Goal: Task Accomplishment & Management: Manage account settings

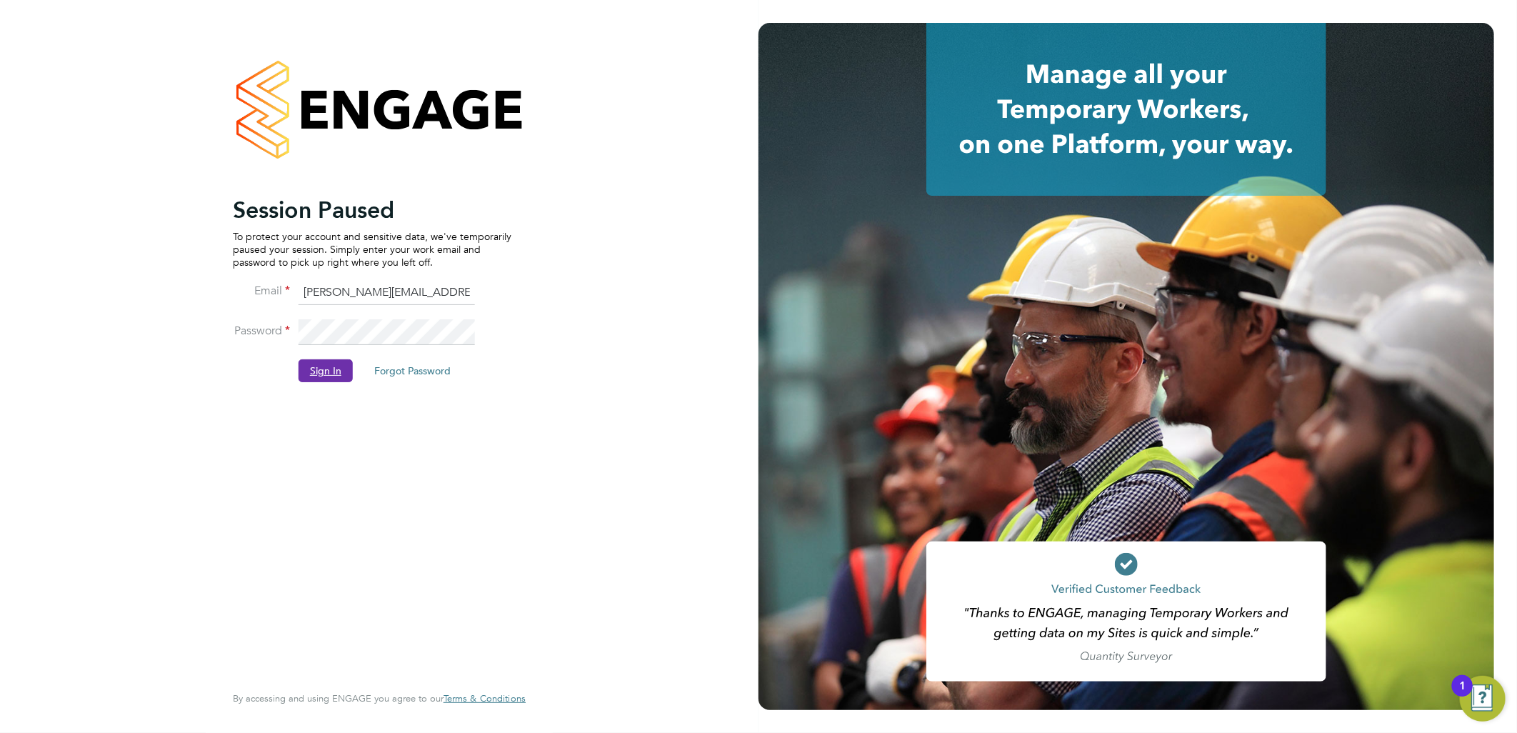
click at [329, 371] on button "Sign In" at bounding box center [326, 370] width 54 height 23
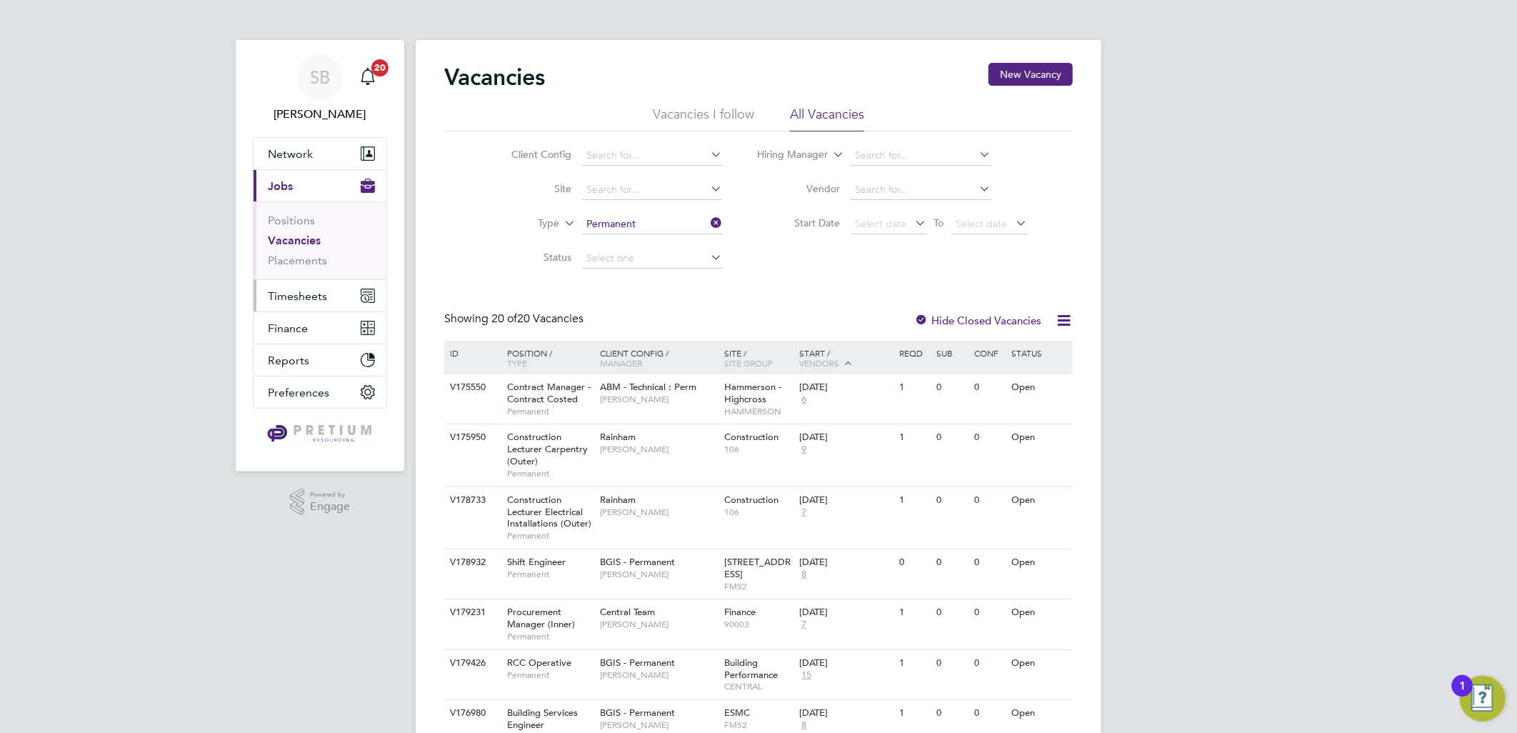
click at [305, 289] on span "Timesheets" at bounding box center [297, 296] width 59 height 14
click at [310, 296] on span "Timesheets" at bounding box center [297, 296] width 59 height 14
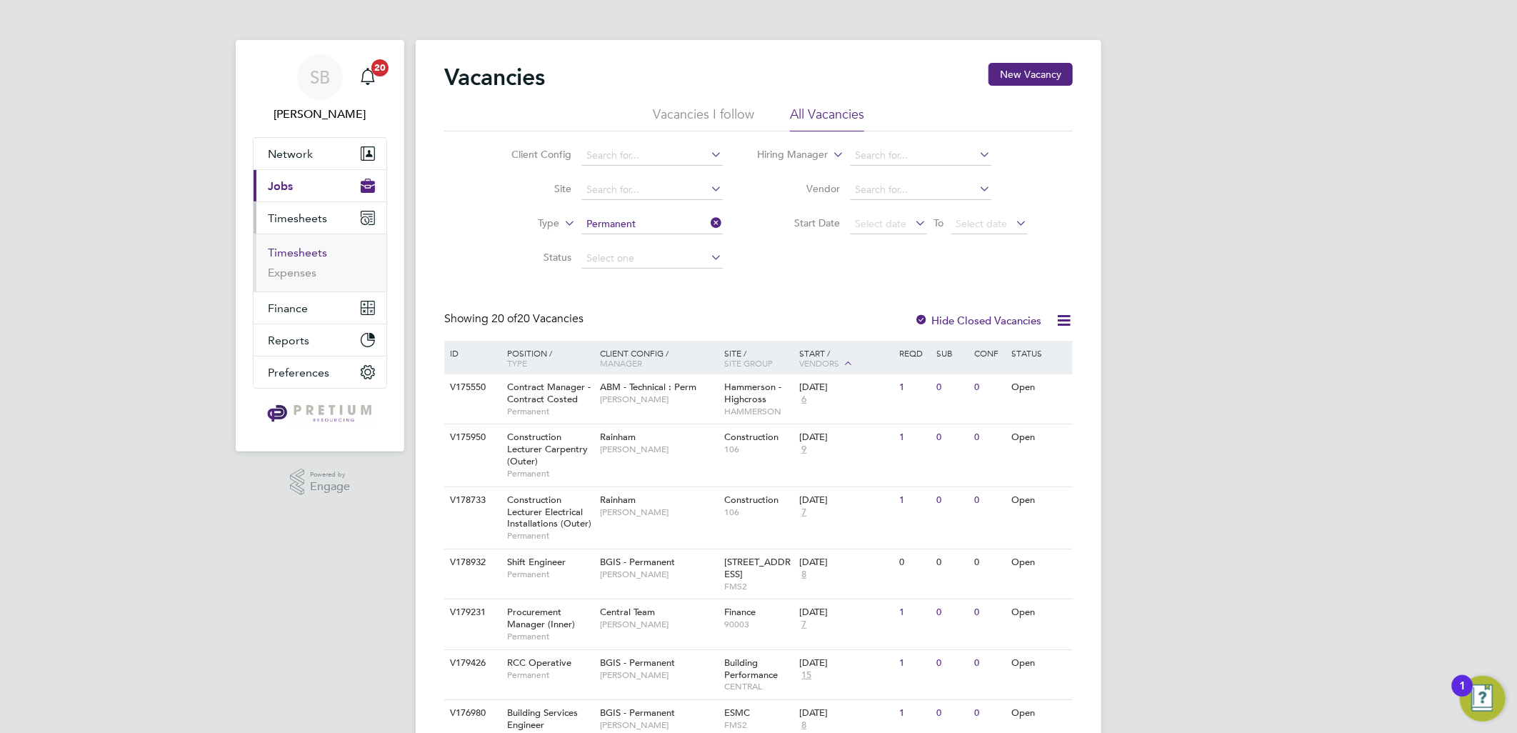
click at [279, 252] on link "Timesheets" at bounding box center [297, 253] width 59 height 14
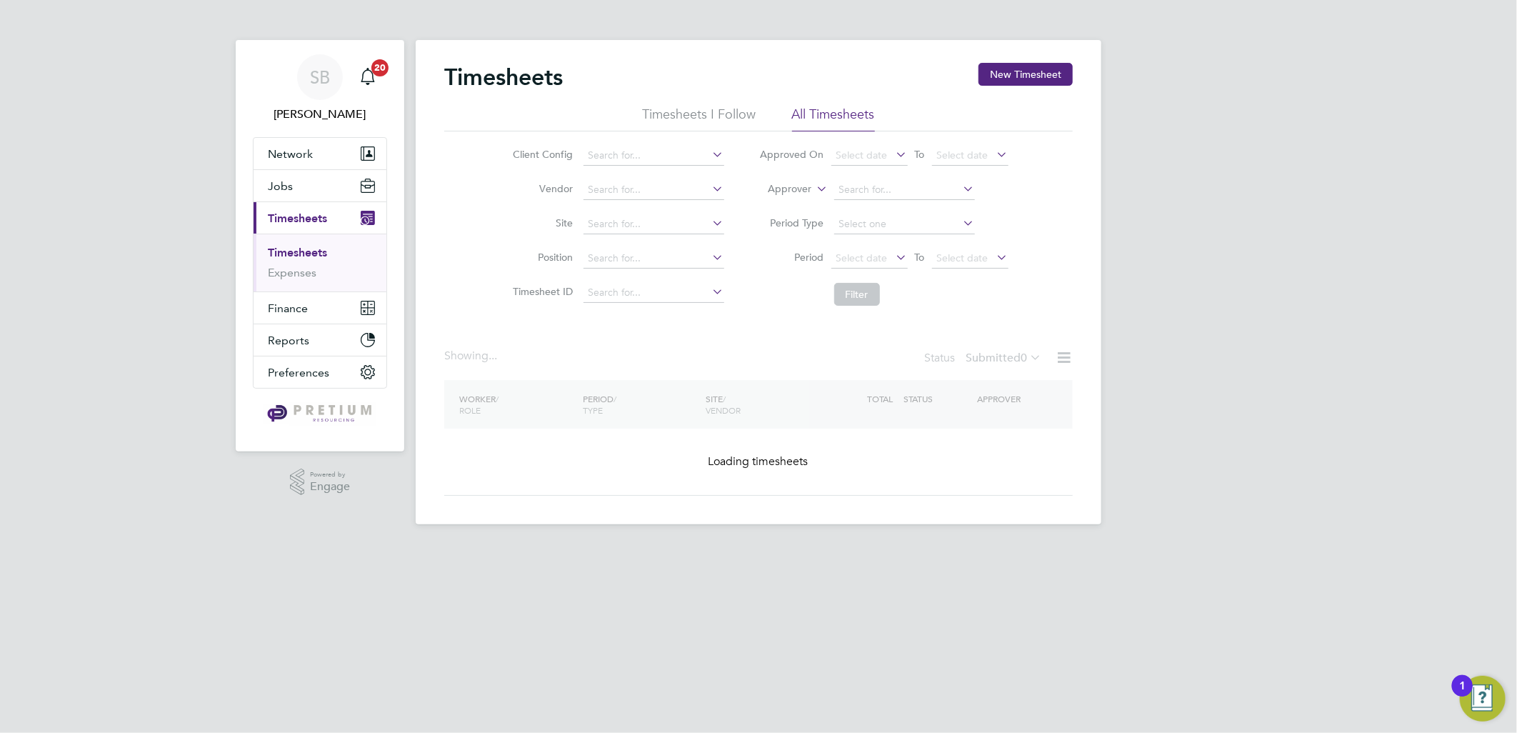
click at [782, 191] on label "Approver" at bounding box center [780, 189] width 64 height 14
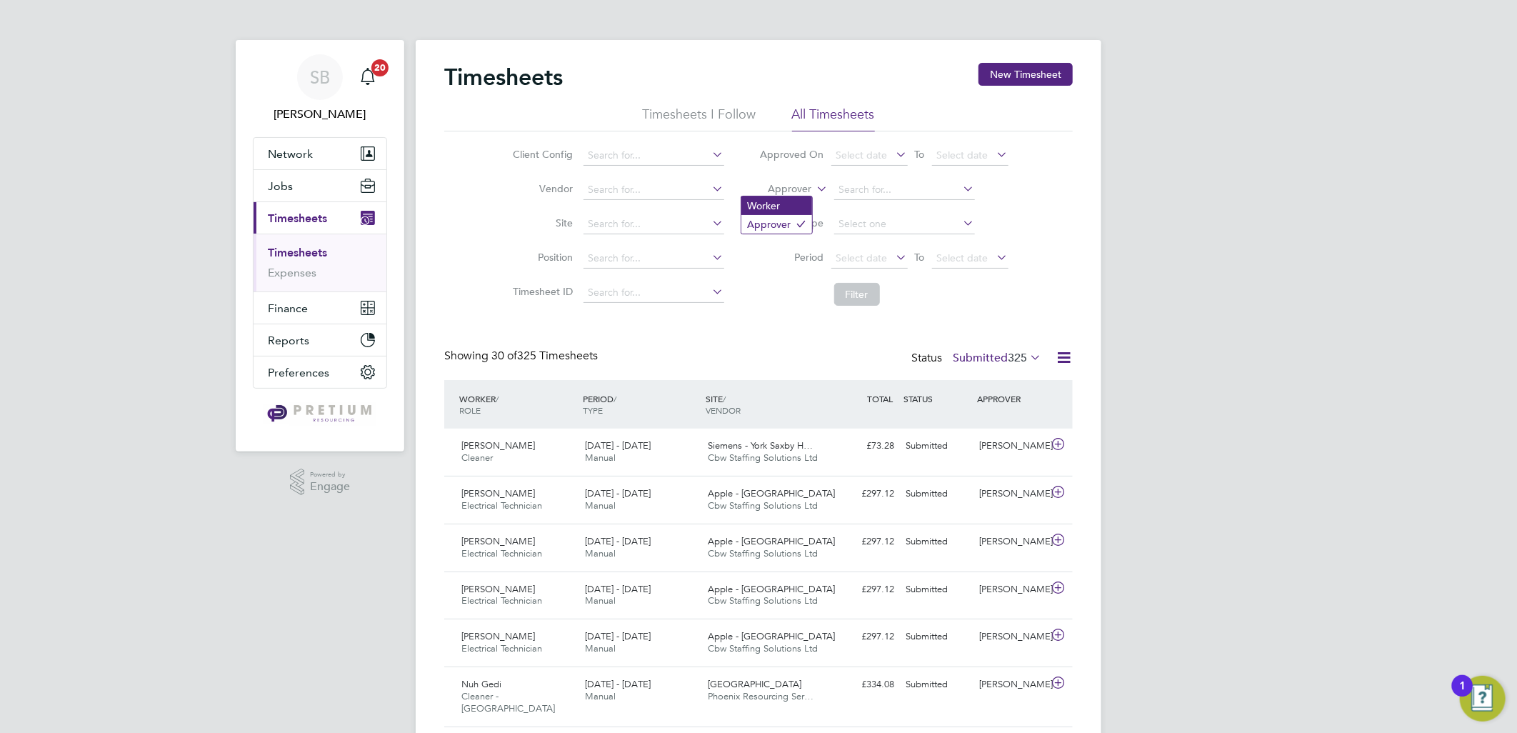
click at [776, 212] on li "Worker" at bounding box center [777, 205] width 71 height 19
click at [859, 191] on input at bounding box center [904, 190] width 141 height 20
click at [852, 187] on input "hayar bolt" at bounding box center [904, 190] width 141 height 20
type input "haydar bolt"
click at [862, 186] on input at bounding box center [904, 190] width 141 height 20
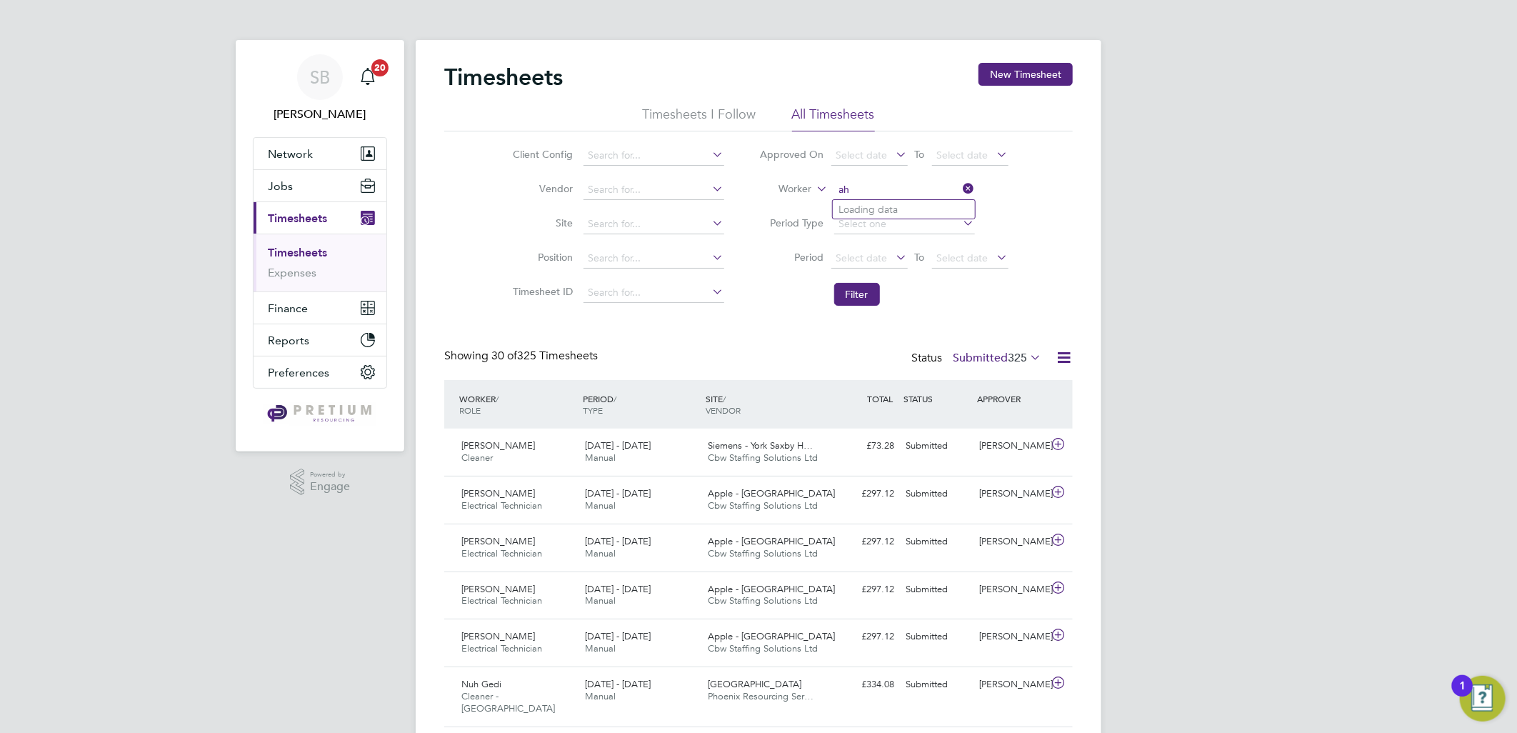
type input "a"
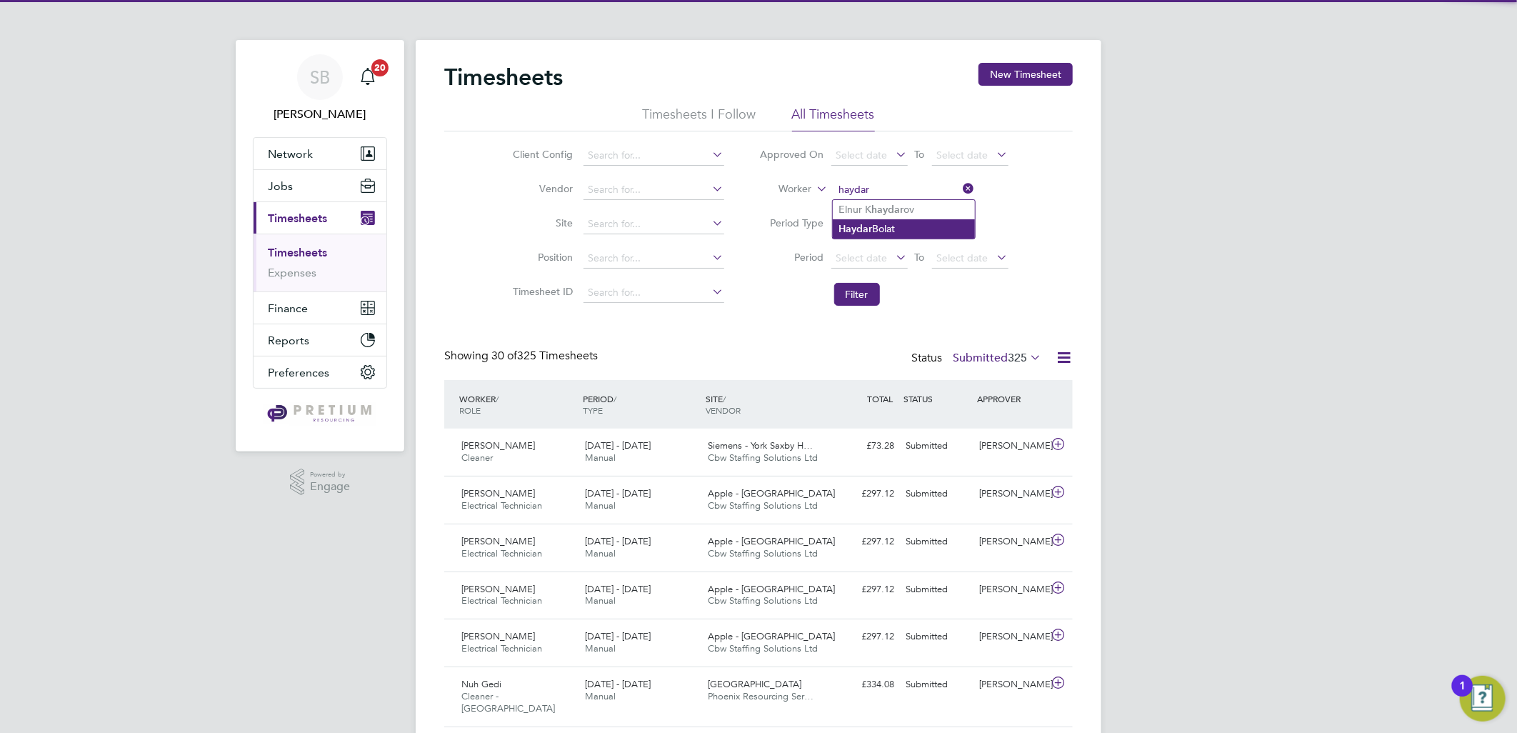
click at [887, 224] on li "Haydar Bolat" at bounding box center [904, 228] width 142 height 19
type input "[PERSON_NAME]"
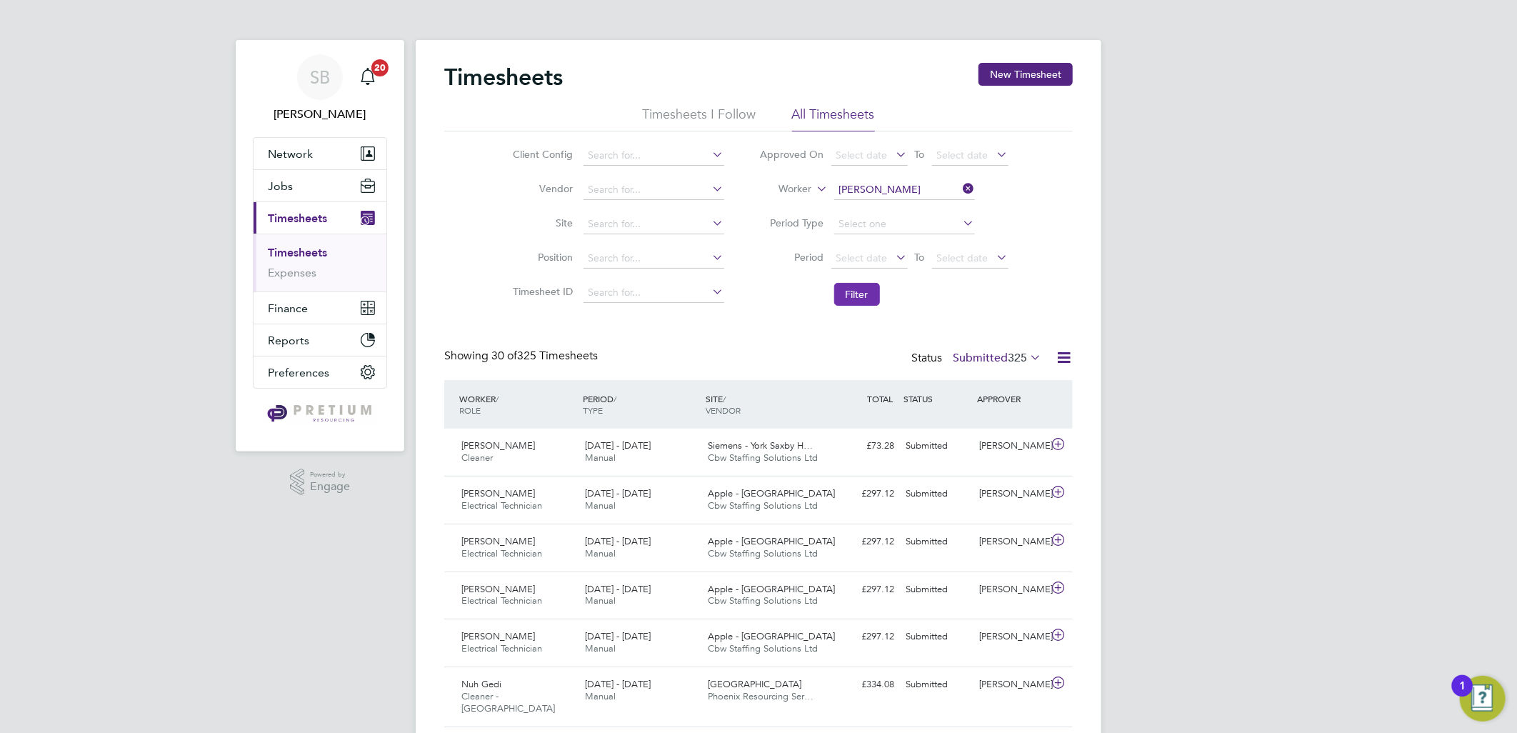
click at [865, 300] on button "Filter" at bounding box center [857, 294] width 46 height 23
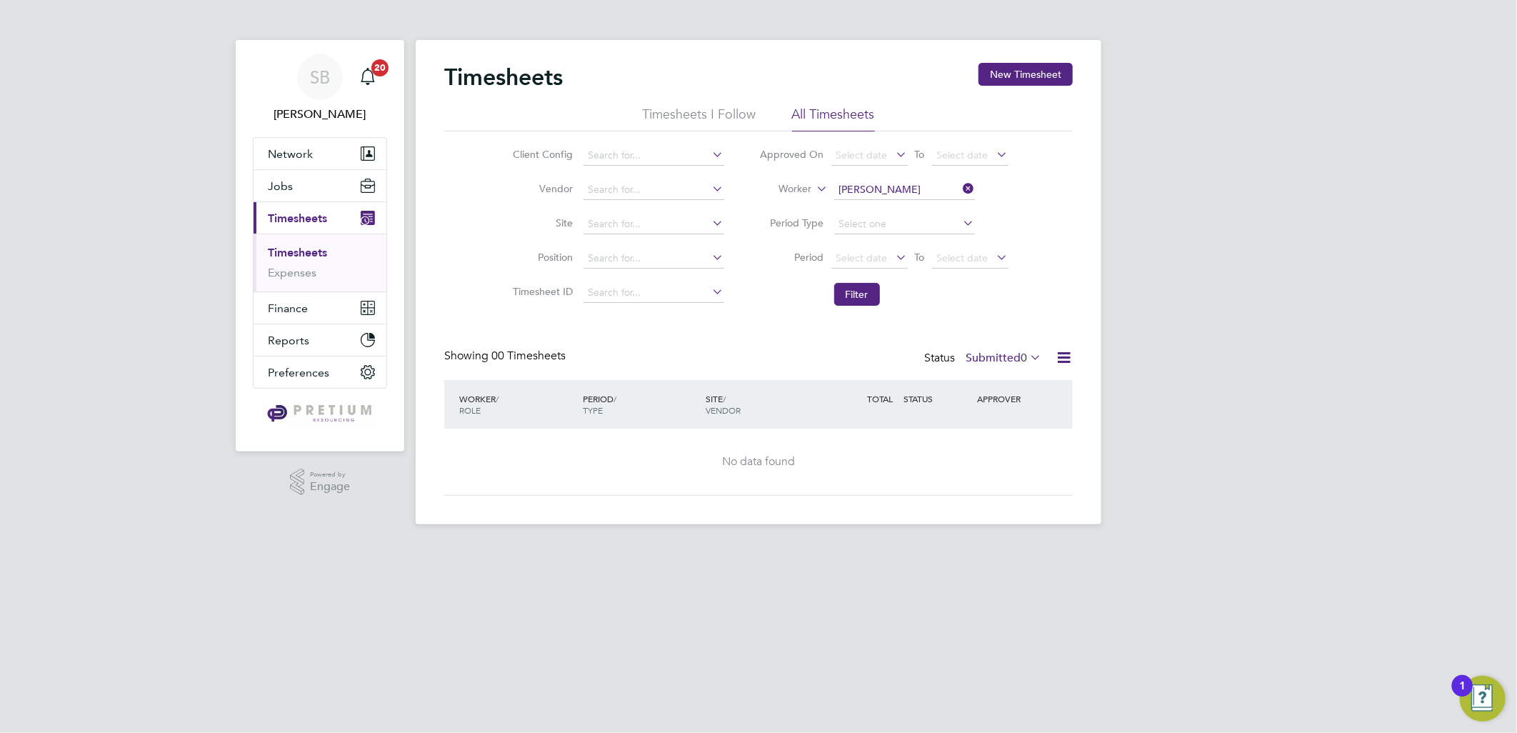
click at [1009, 354] on label "Submitted 0" at bounding box center [1004, 358] width 76 height 14
click at [987, 377] on li "All" at bounding box center [1002, 383] width 66 height 20
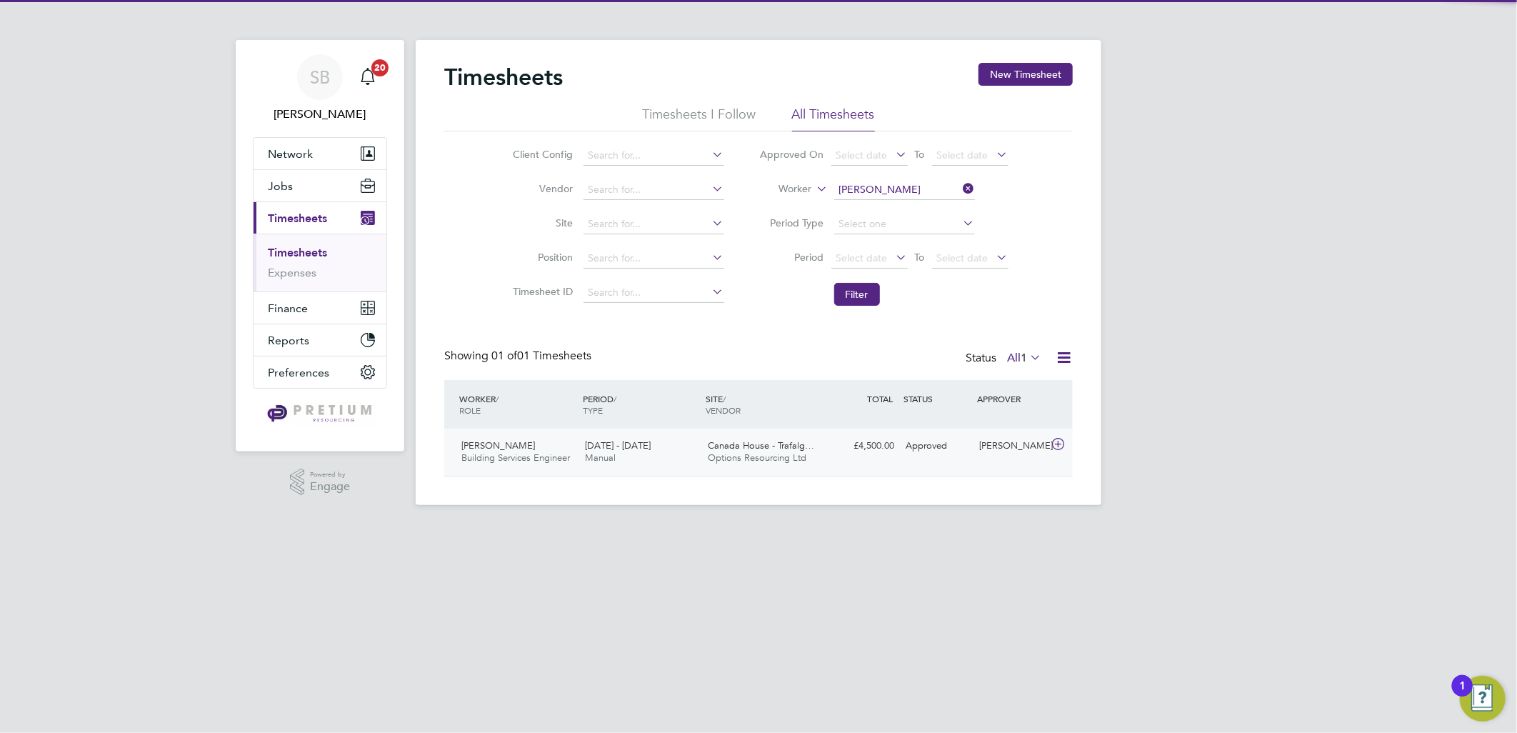
click at [907, 451] on div "Approved" at bounding box center [937, 446] width 74 height 24
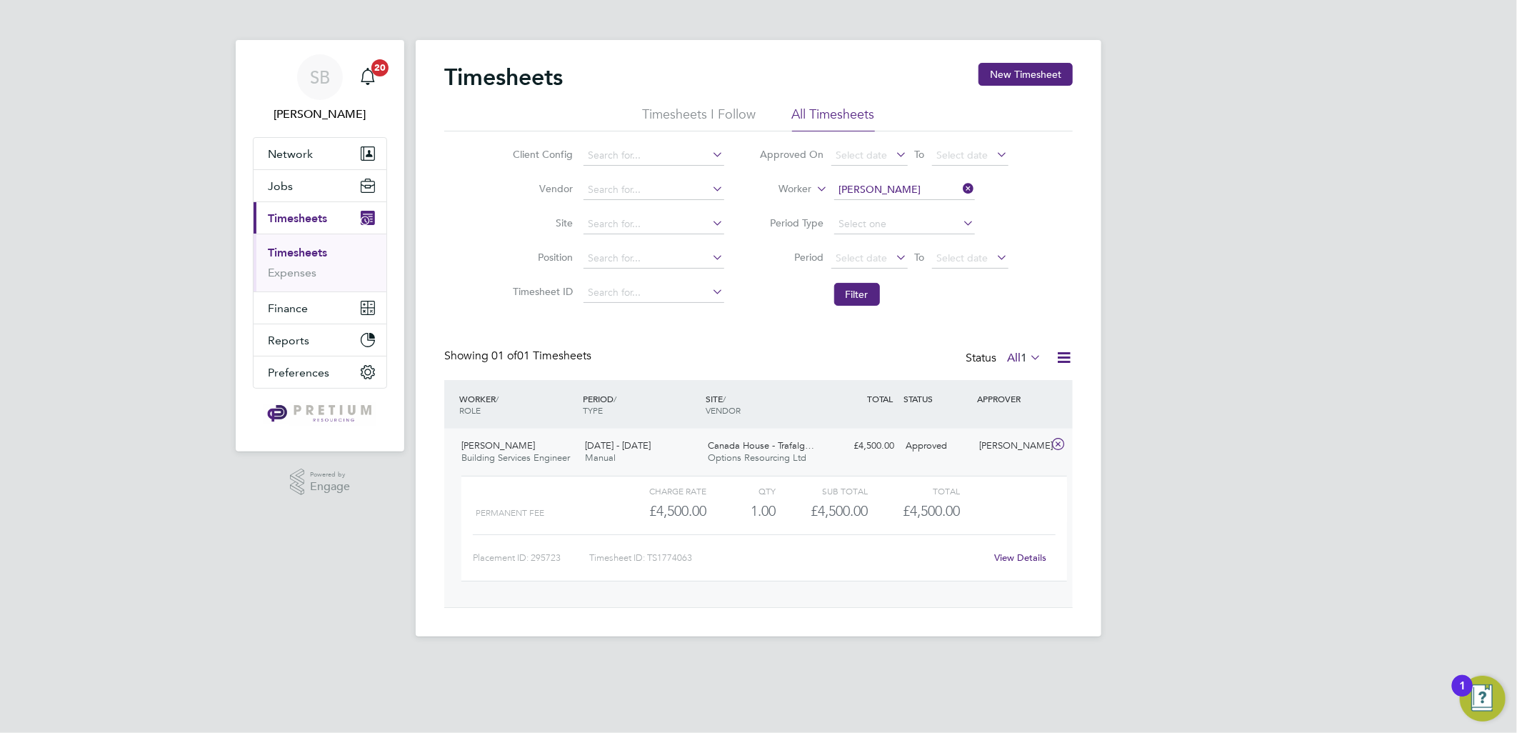
click at [1025, 558] on link "View Details" at bounding box center [1021, 557] width 52 height 12
click at [634, 158] on input at bounding box center [654, 156] width 141 height 20
click at [662, 176] on li "BGIS - Permanent" at bounding box center [653, 175] width 142 height 19
type input "BGIS - Permanent"
click at [854, 312] on li "Filter" at bounding box center [884, 294] width 284 height 37
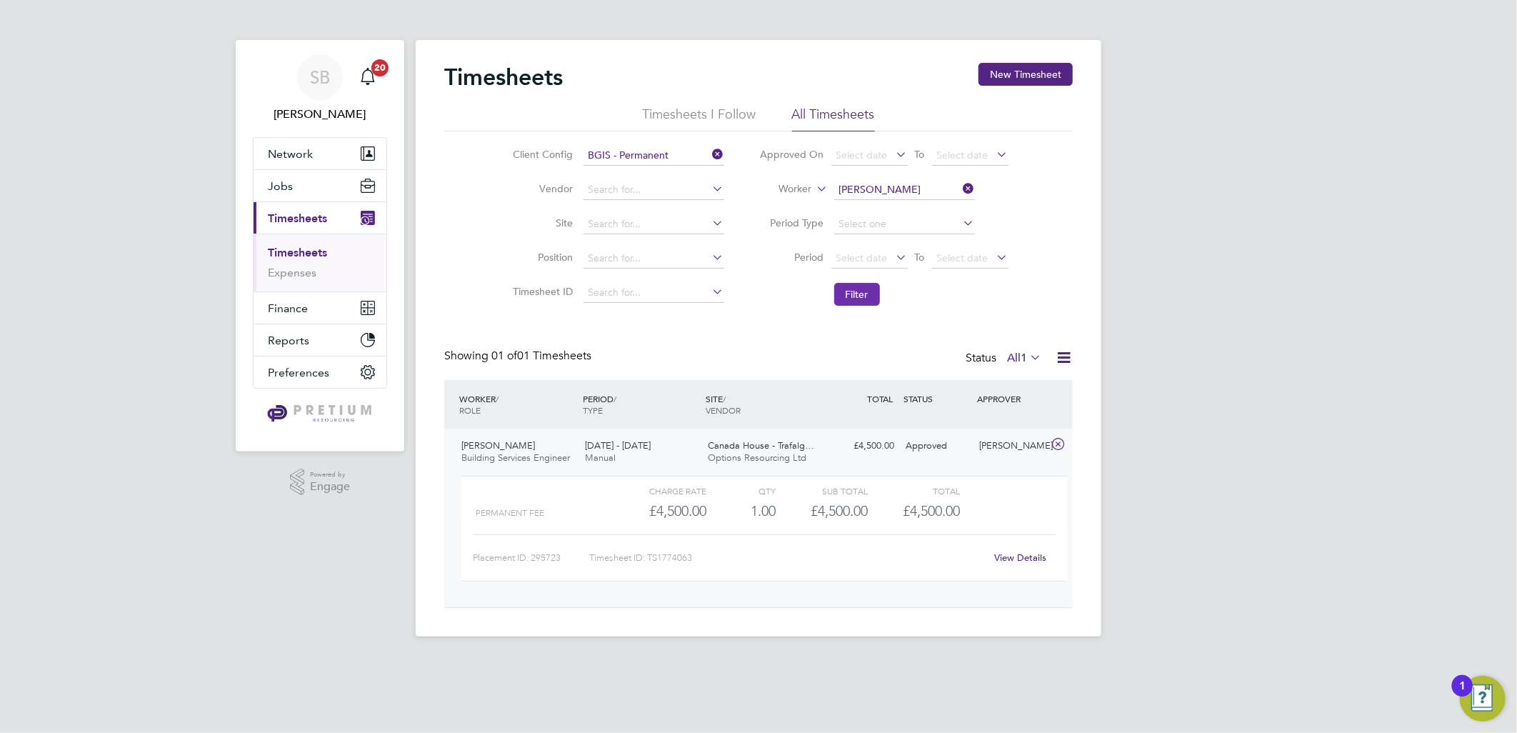
click at [854, 304] on button "Filter" at bounding box center [857, 294] width 46 height 23
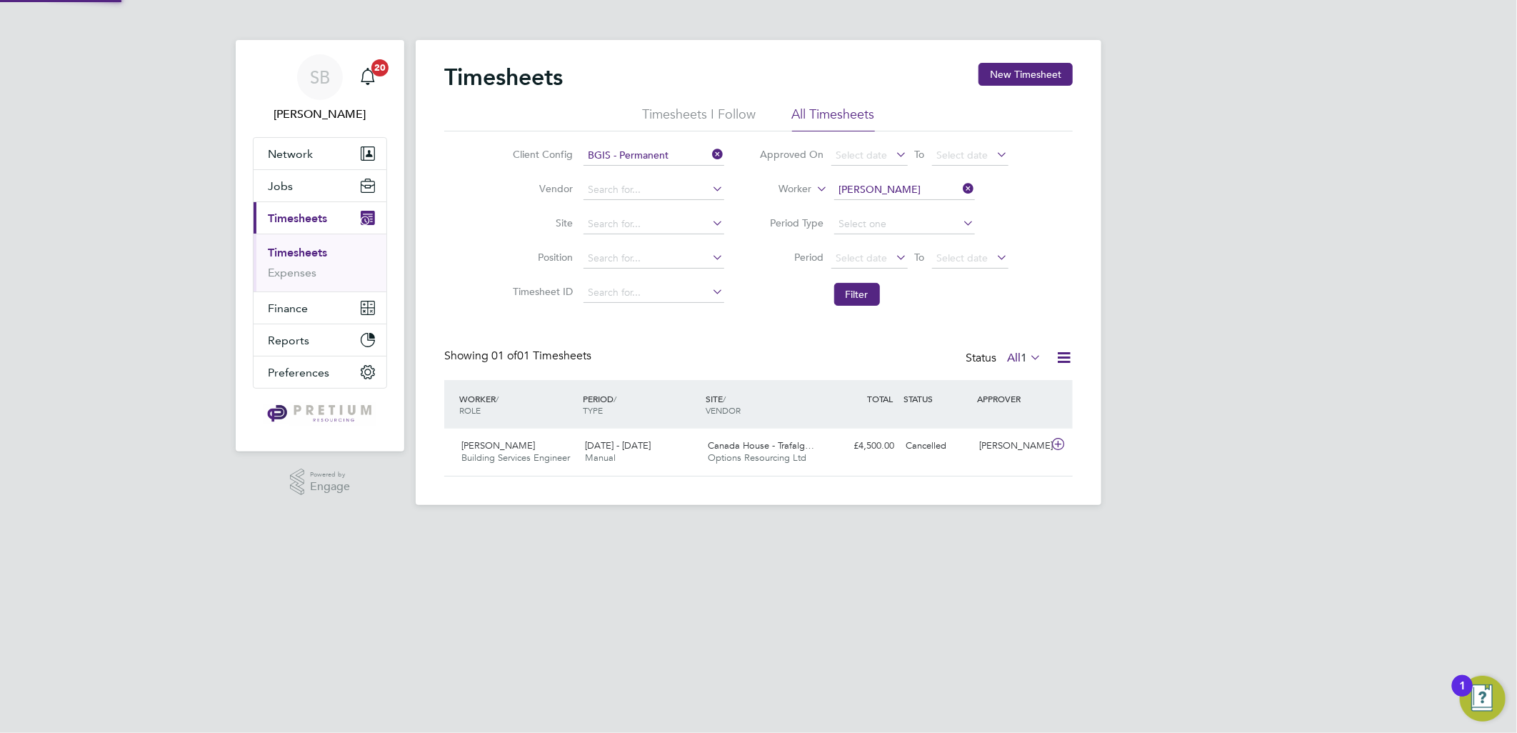
scroll to position [36, 124]
click at [961, 180] on icon at bounding box center [961, 189] width 0 height 20
click at [864, 294] on button "Filter" at bounding box center [857, 294] width 46 height 23
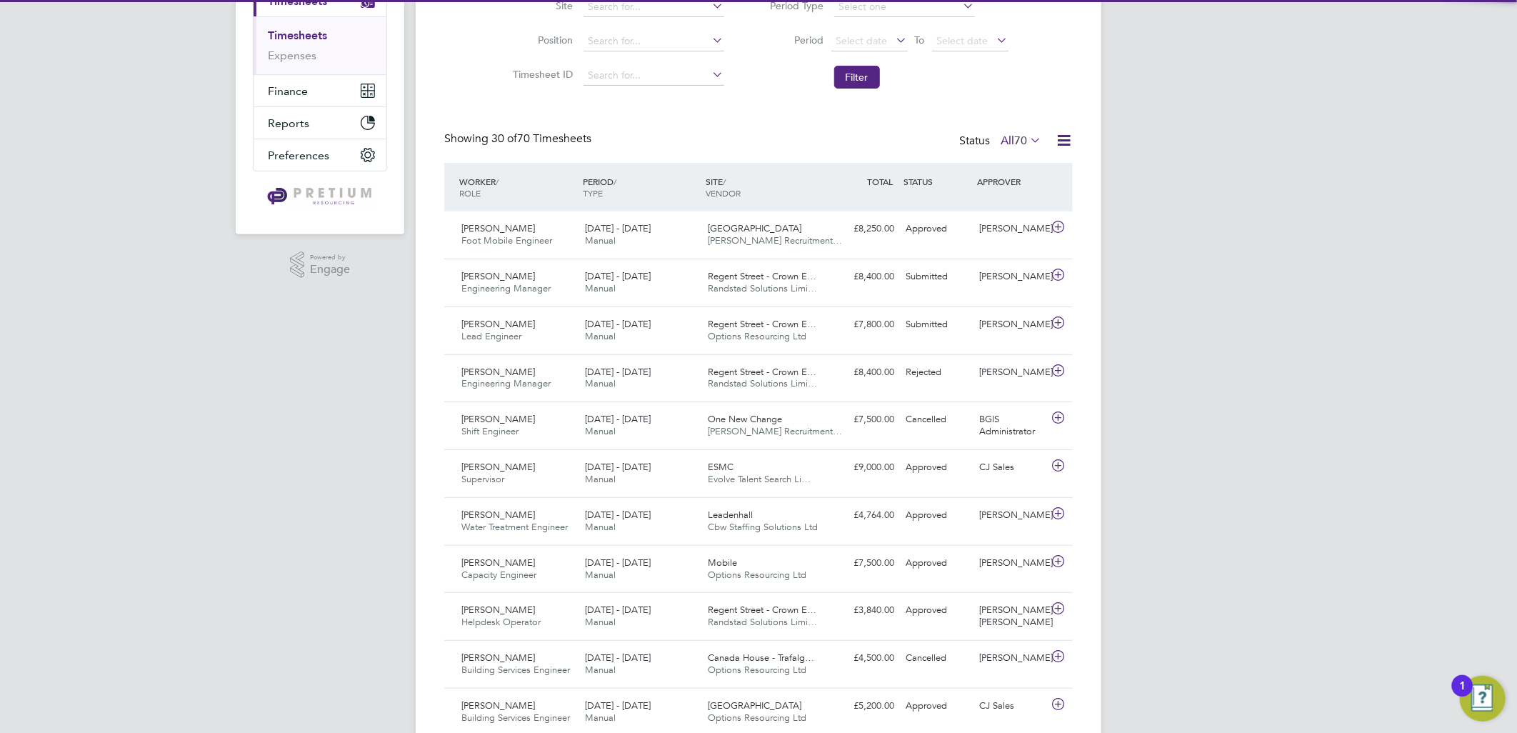
scroll to position [7, 8]
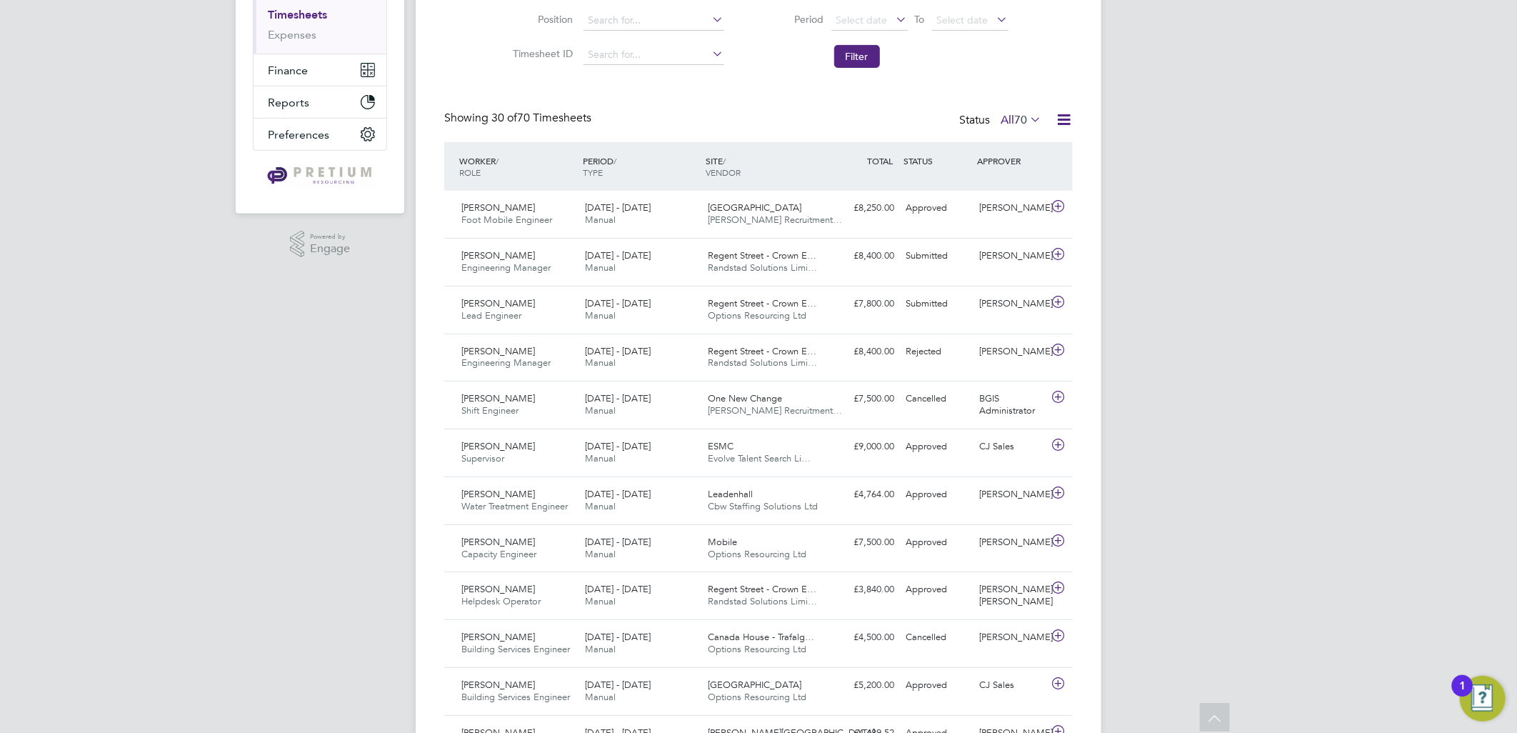
click at [1027, 125] on icon at bounding box center [1027, 119] width 0 height 20
click at [1008, 189] on li "Submitted" at bounding box center [1013, 185] width 66 height 20
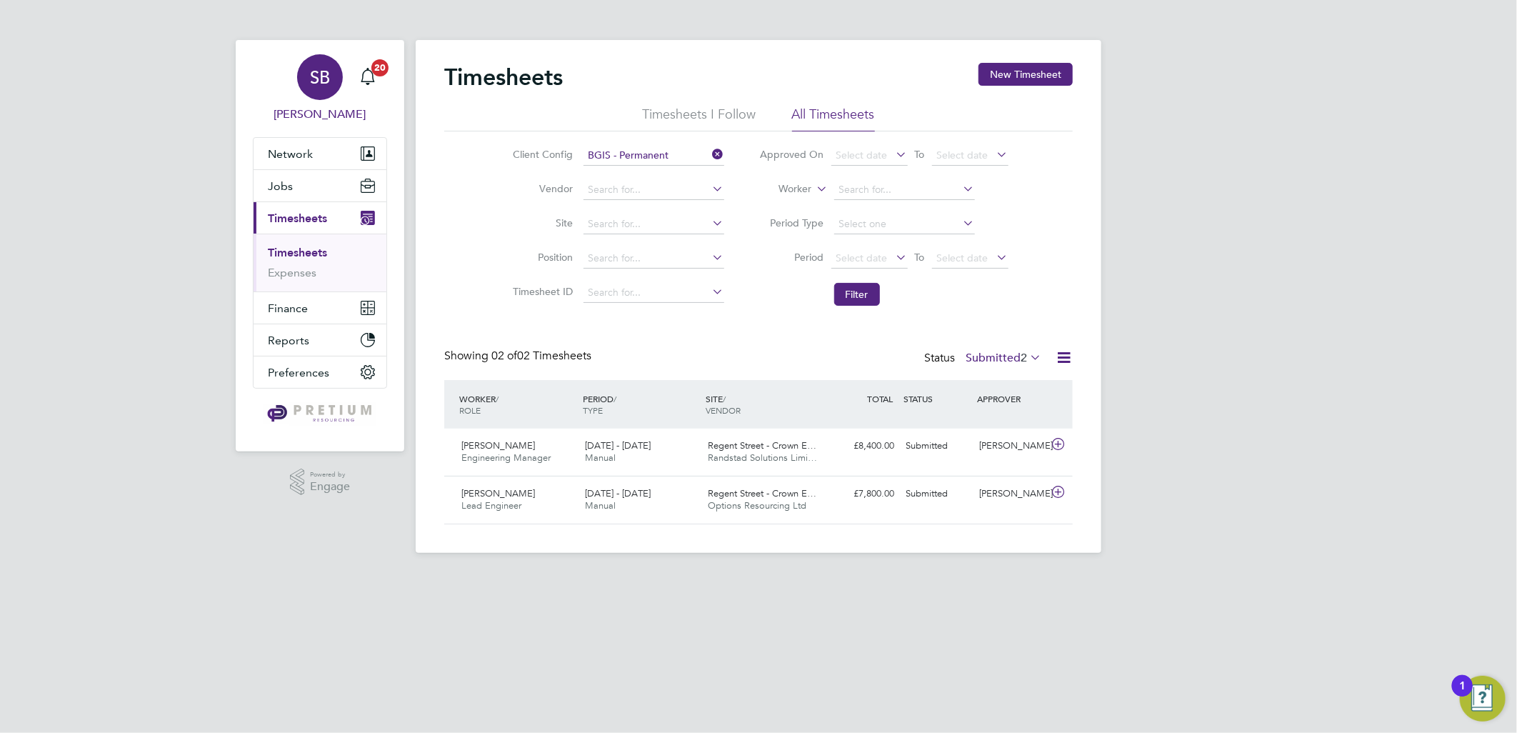
click at [350, 62] on link "SB Sasha Baird" at bounding box center [320, 88] width 134 height 69
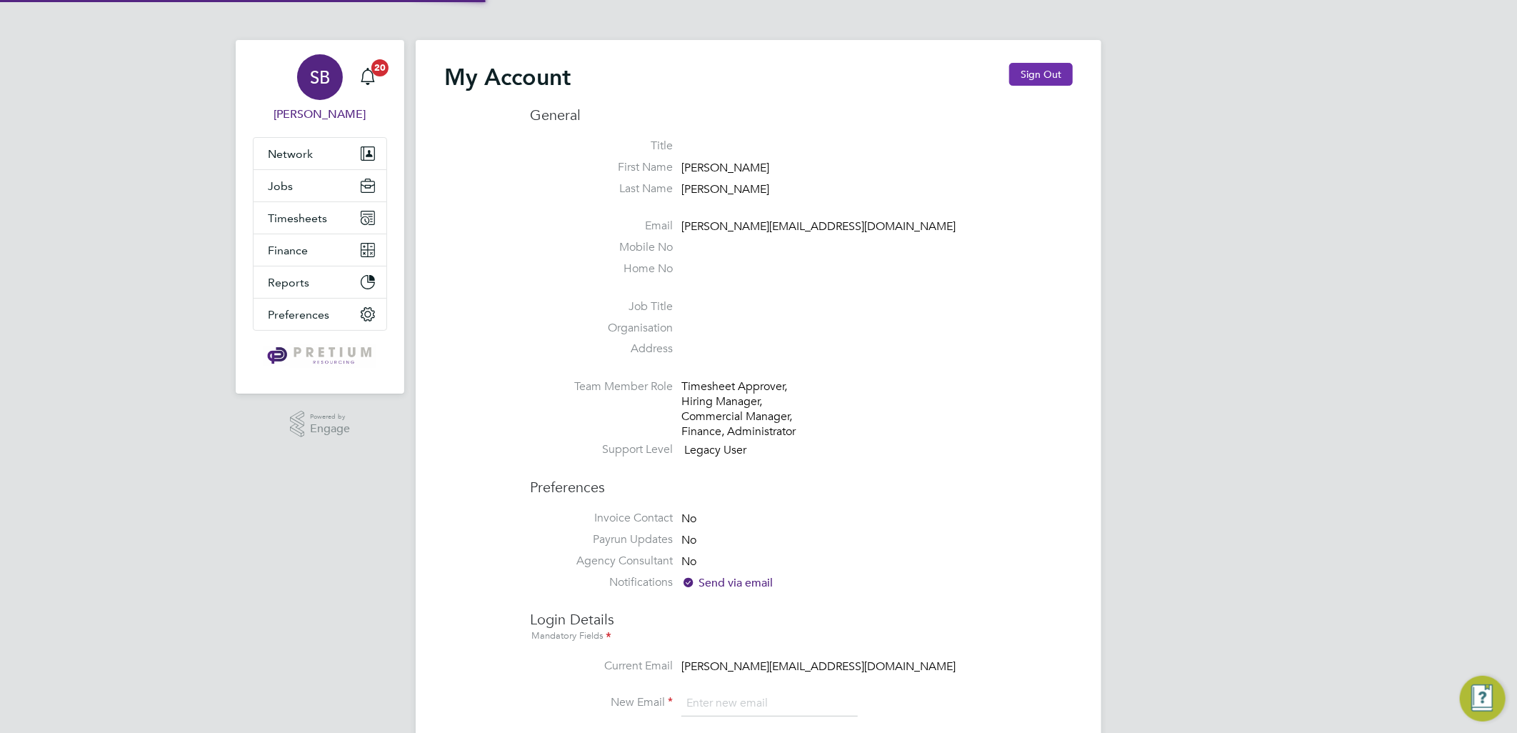
click at [1055, 70] on button "Sign Out" at bounding box center [1041, 74] width 64 height 23
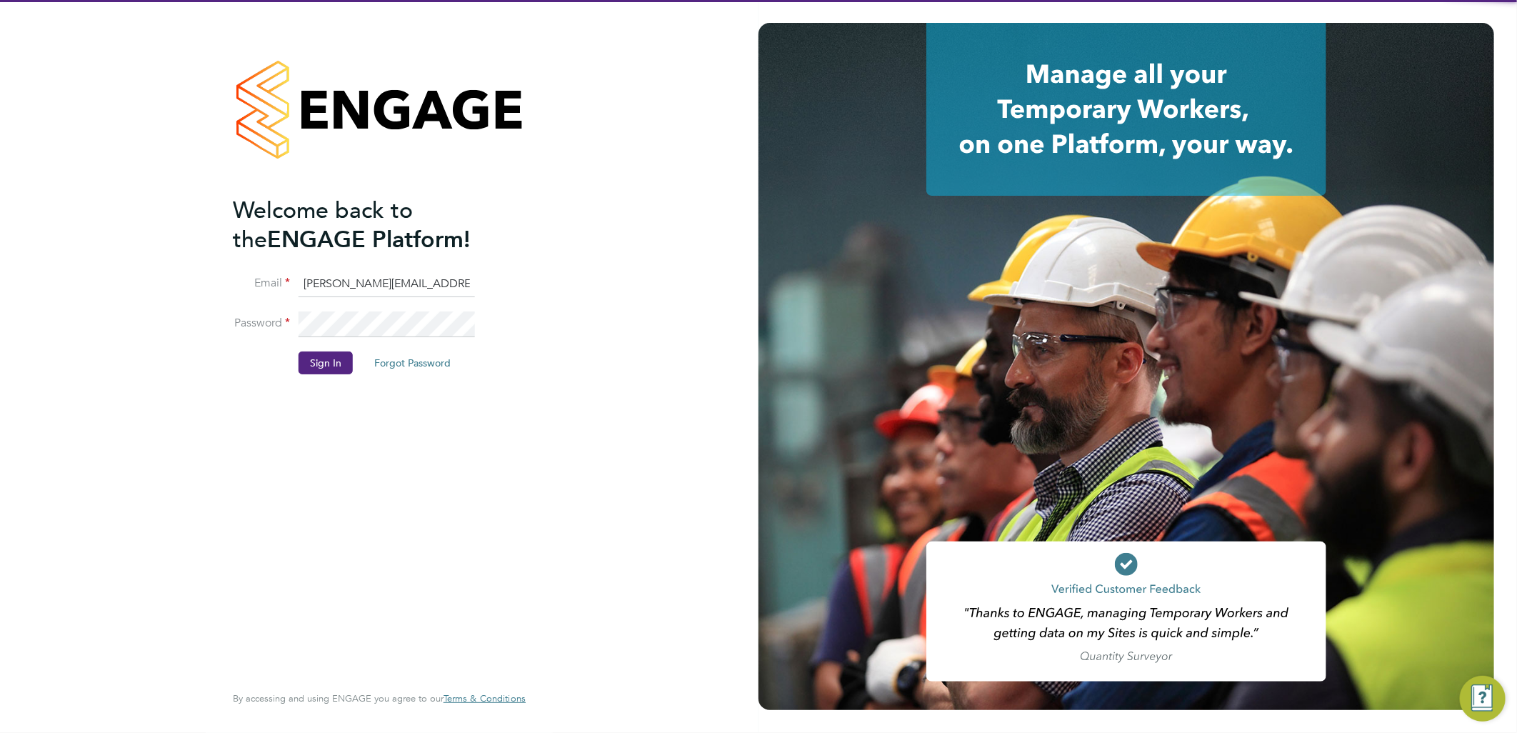
click at [384, 294] on input "sasha.baird@pretiumresourcing.co.uk" at bounding box center [387, 284] width 176 height 26
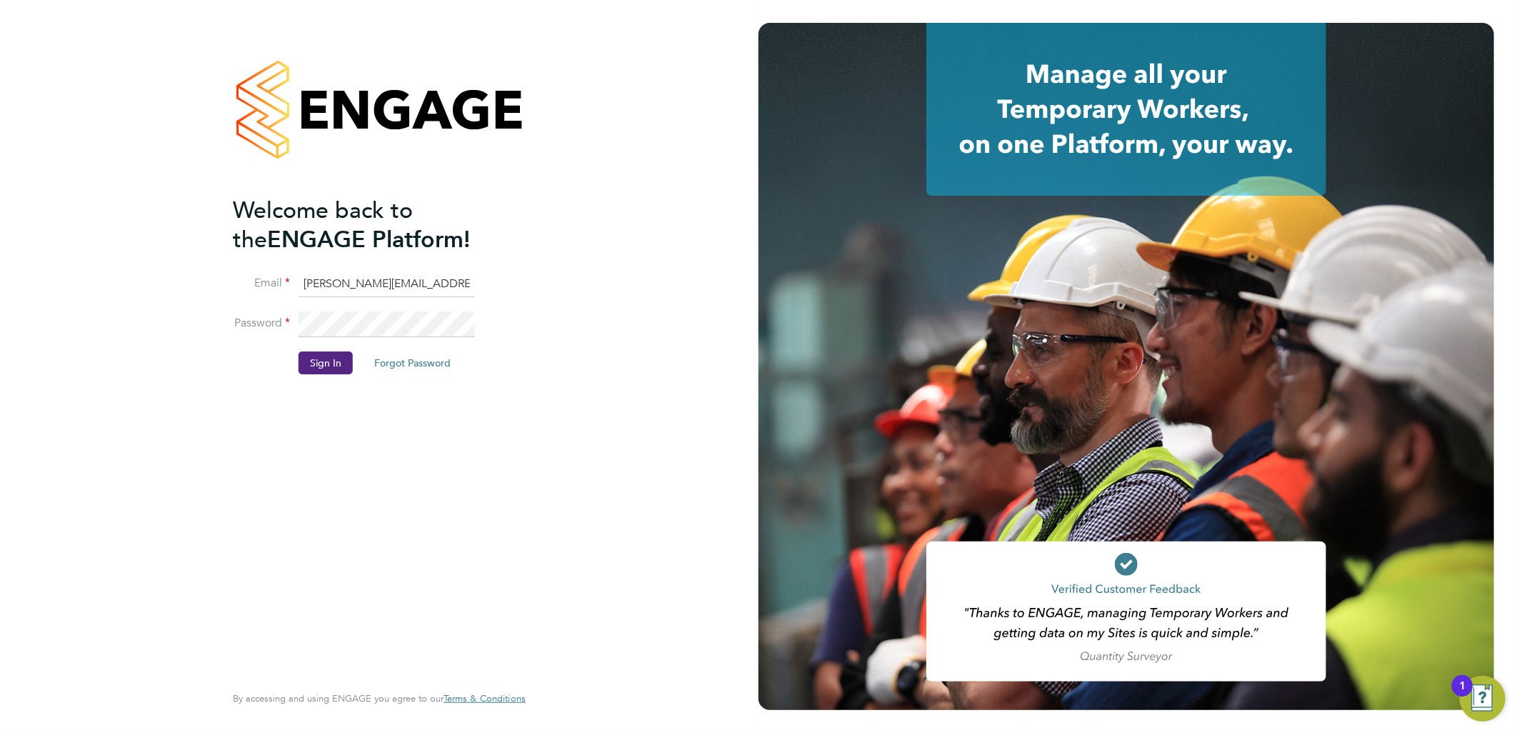
drag, startPoint x: 360, startPoint y: 280, endPoint x: 0, endPoint y: 236, distance: 362.8
click at [36, 258] on div "Welcome back to the ENGAGE Platform! Email sasha.baird@pretiumresourcing.co.uk …" at bounding box center [379, 366] width 759 height 733
type input "bgis@pretiumresourcing.co.uk"
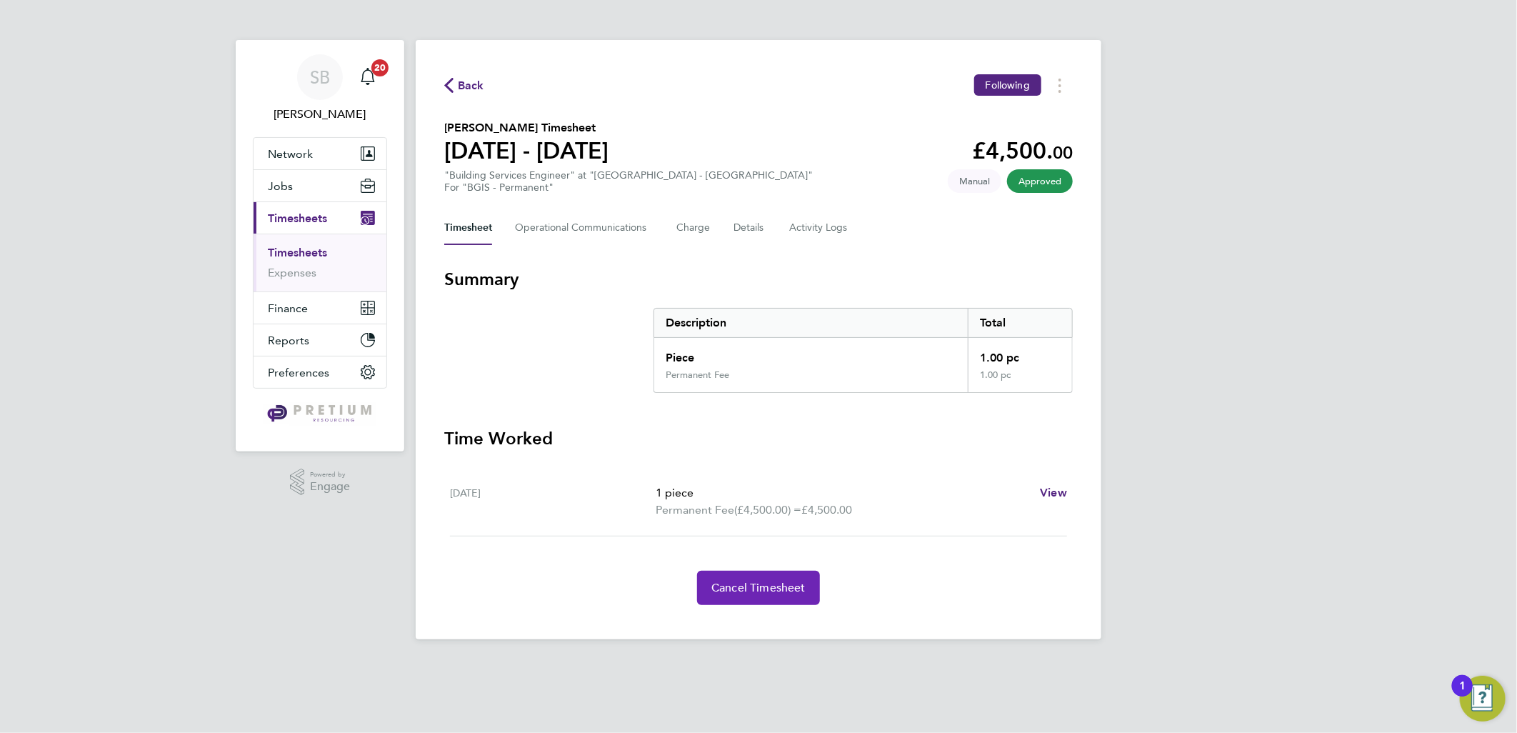
click at [758, 600] on button "Cancel Timesheet" at bounding box center [758, 588] width 123 height 34
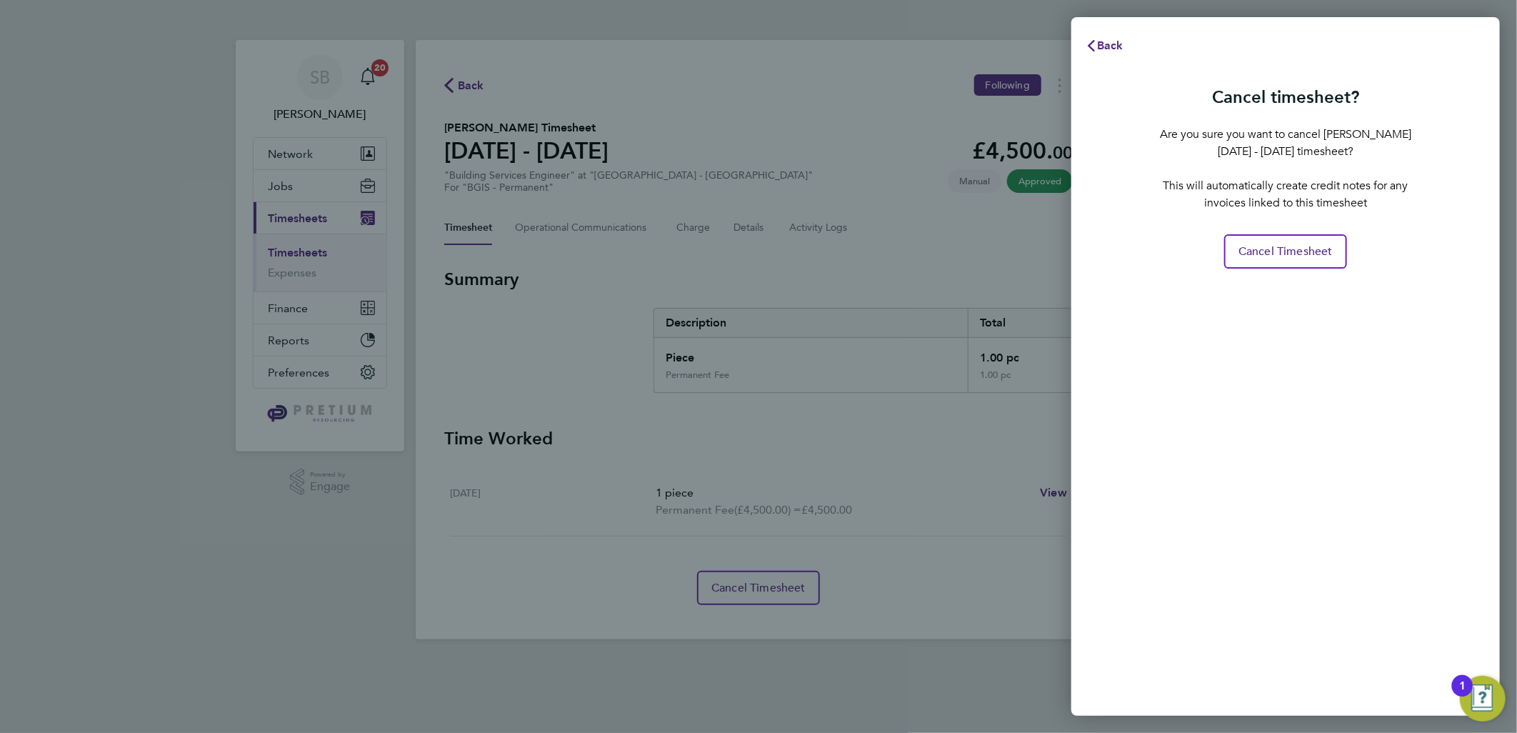
click at [1324, 270] on div "Cancel timesheet? Are you sure you want to cancel Haydar Bolat's 07 - 13 Jul 20…" at bounding box center [1286, 389] width 429 height 653
click at [1309, 259] on button "Cancel Timesheet" at bounding box center [1285, 251] width 123 height 34
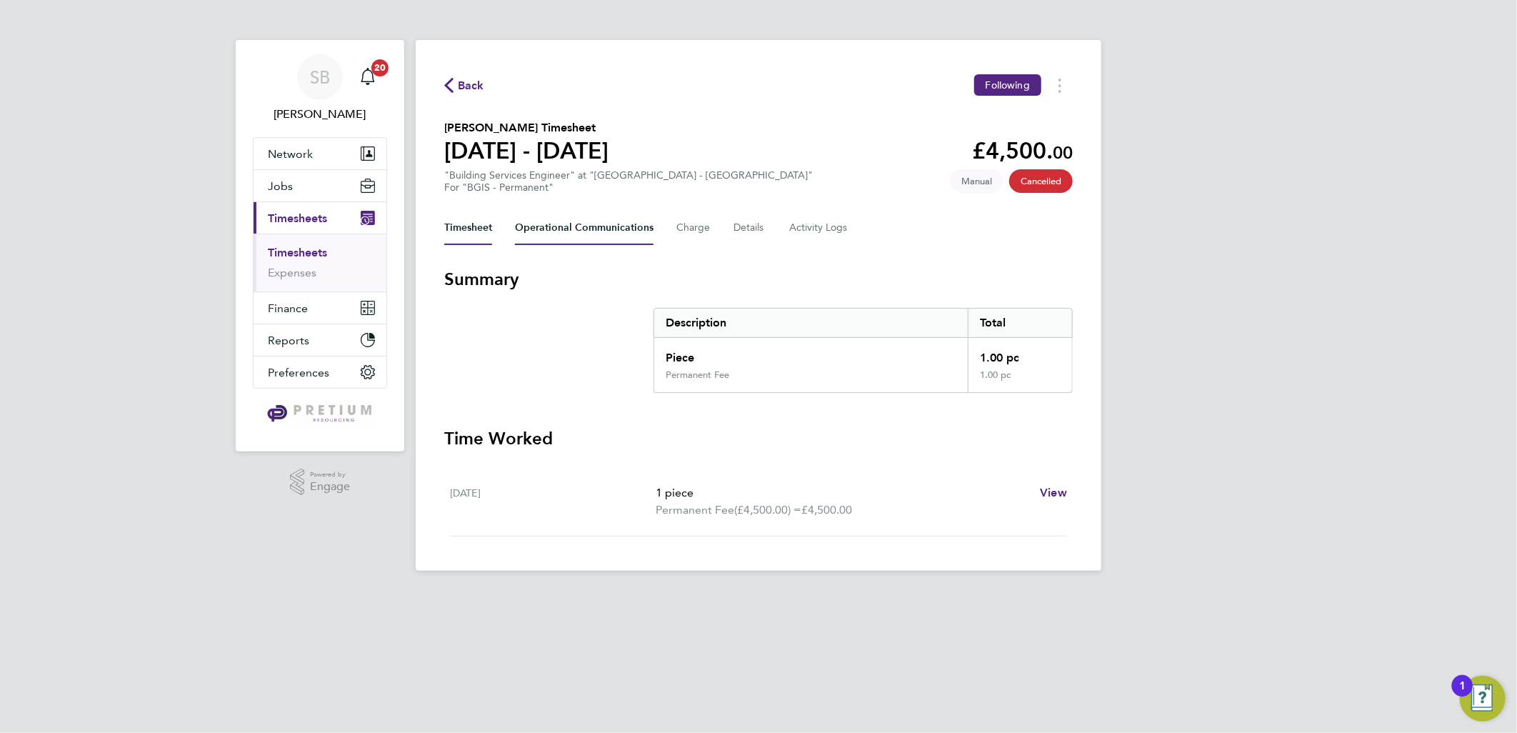
click at [574, 223] on Communications-tab "Operational Communications" at bounding box center [584, 228] width 139 height 34
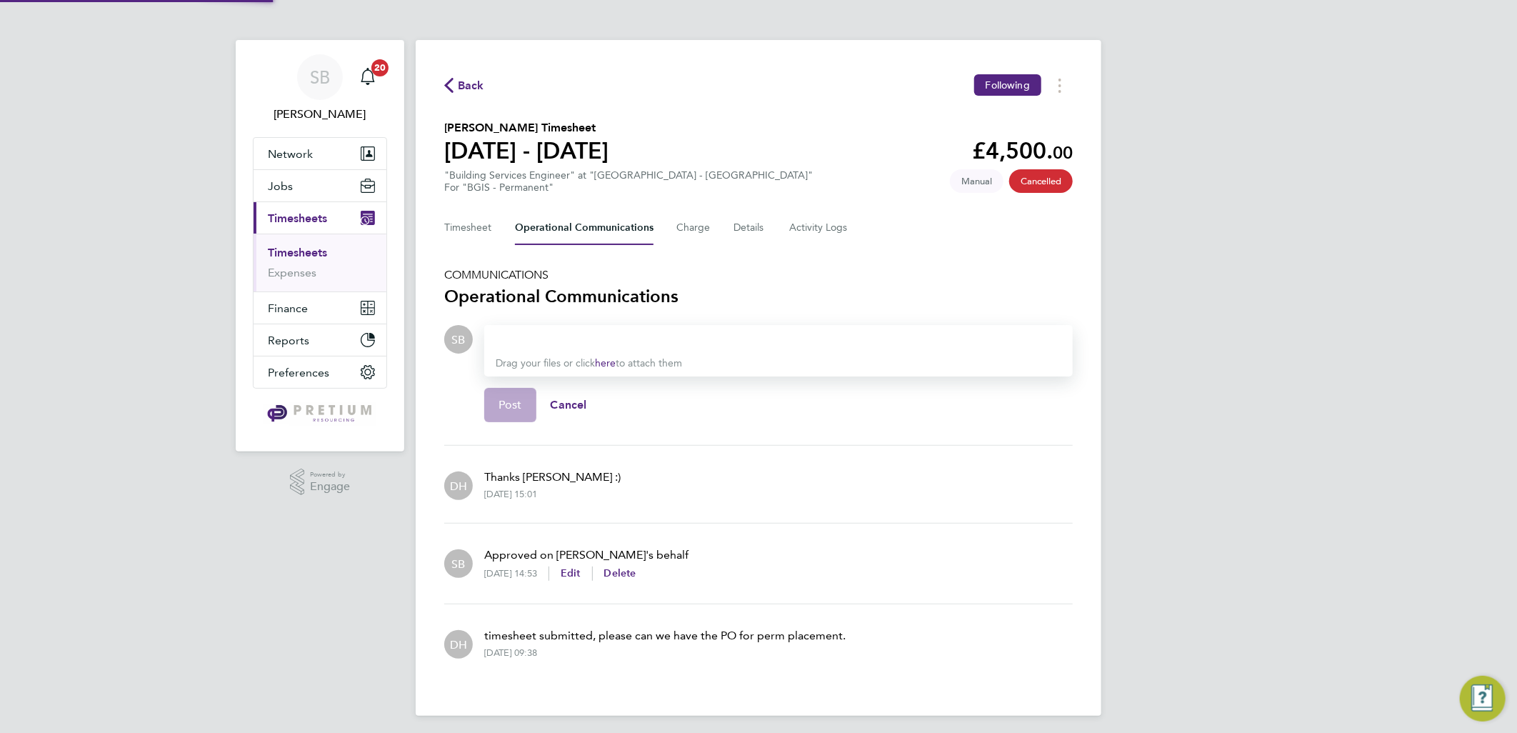
click at [550, 334] on div at bounding box center [779, 339] width 566 height 17
click at [782, 332] on div "Candidate has been dismissed" at bounding box center [779, 339] width 566 height 17
click at [529, 404] on button "Post" at bounding box center [510, 405] width 52 height 34
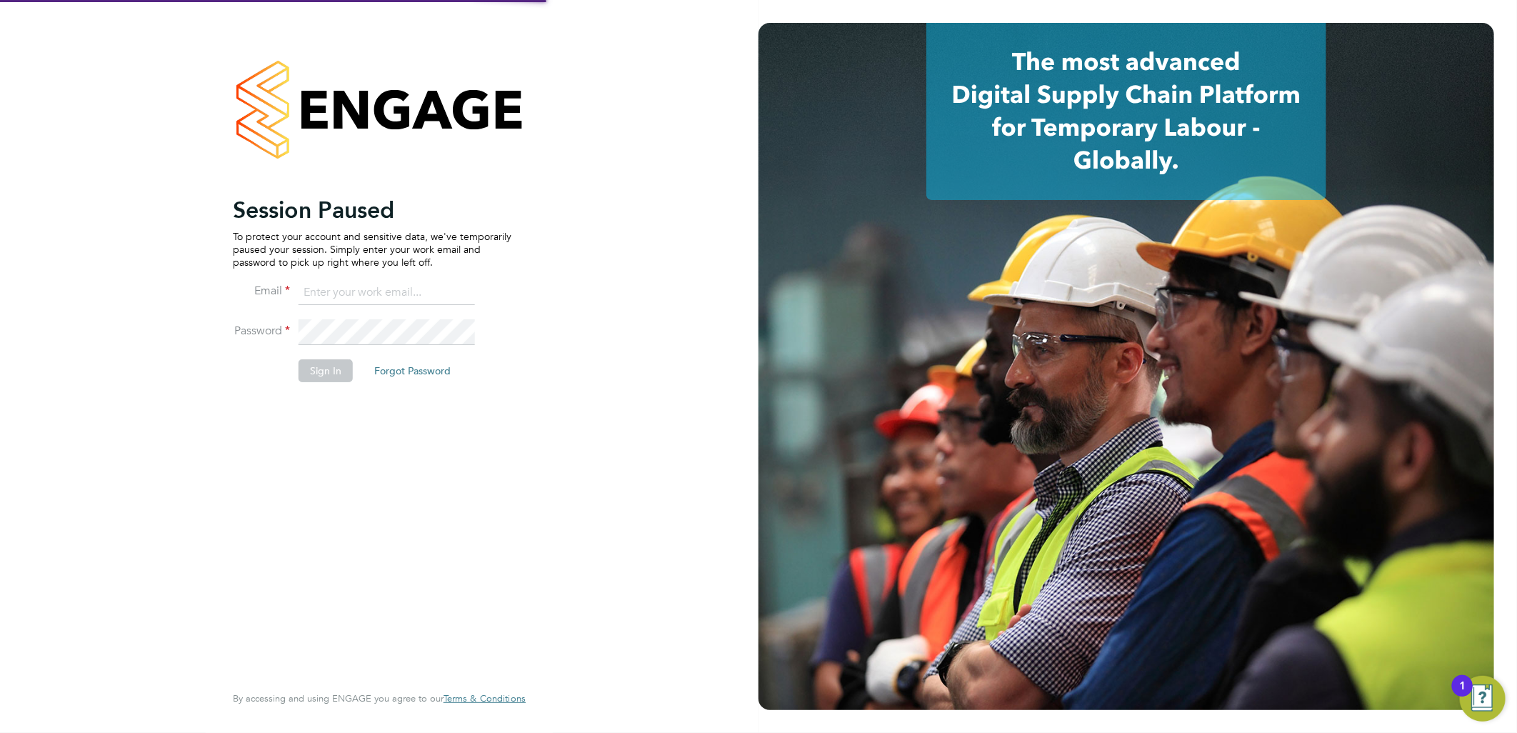
type input "sasha.baird@pretiumresourcing.co.uk"
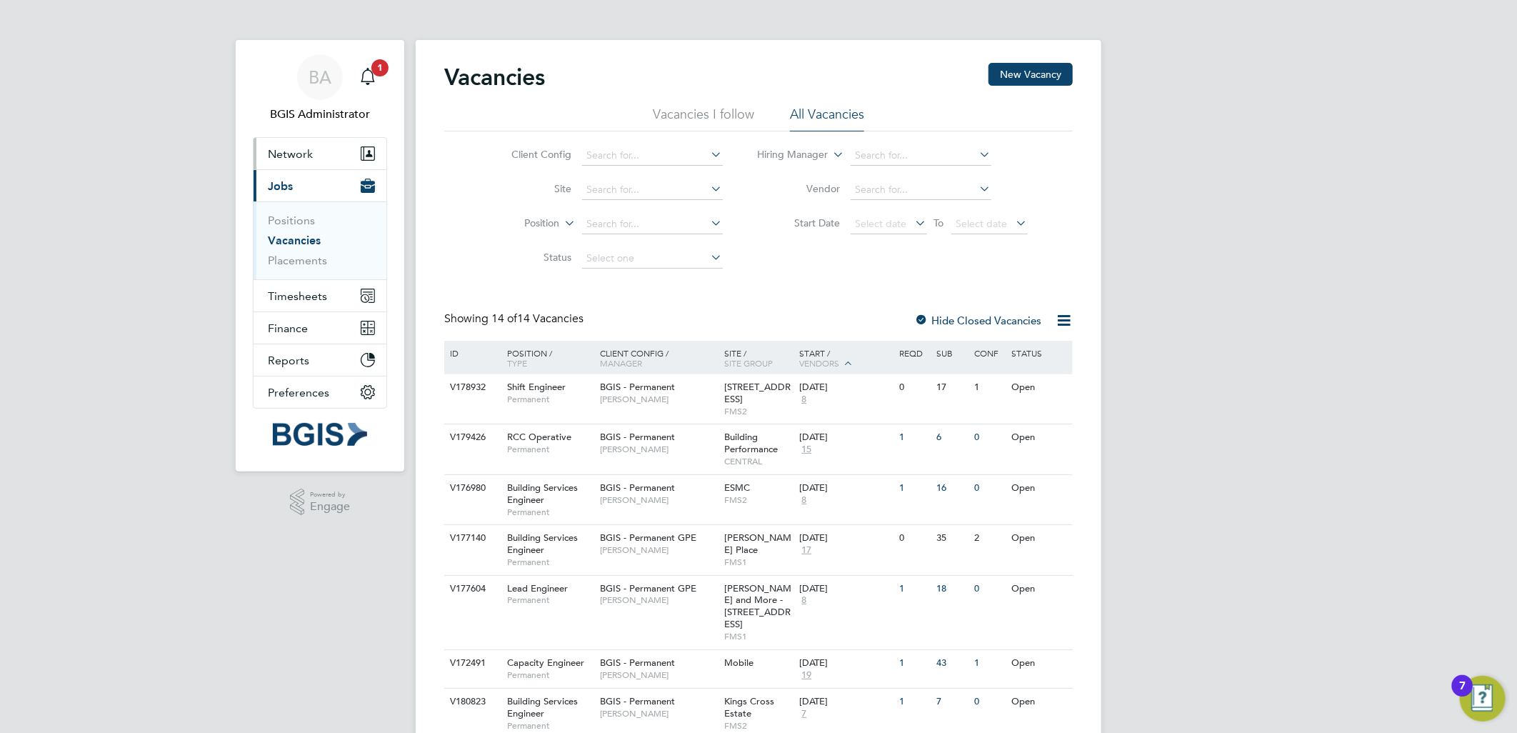
click at [345, 145] on button "Network" at bounding box center [320, 153] width 133 height 31
click at [306, 165] on button "Network" at bounding box center [320, 153] width 133 height 31
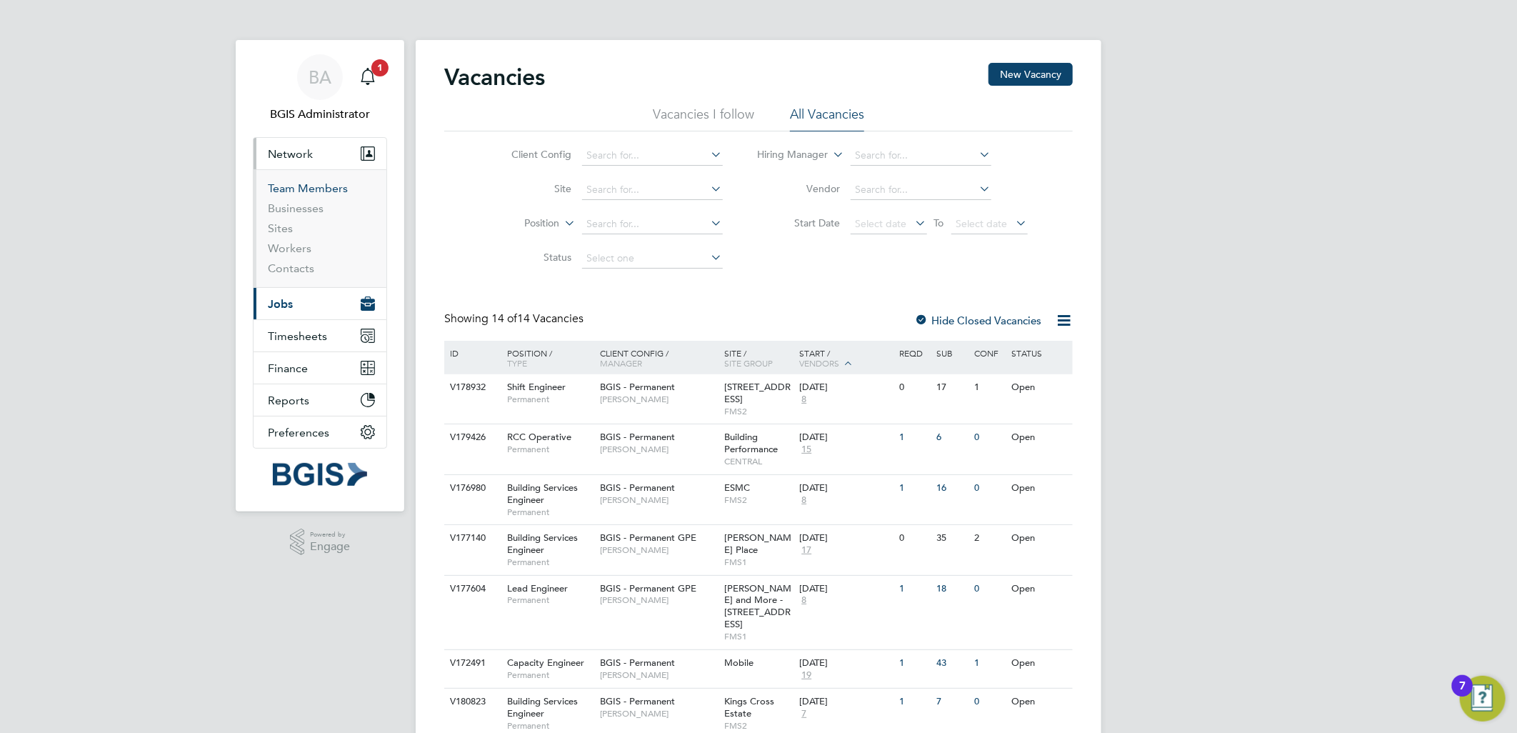
click at [289, 186] on link "Team Members" at bounding box center [308, 188] width 80 height 14
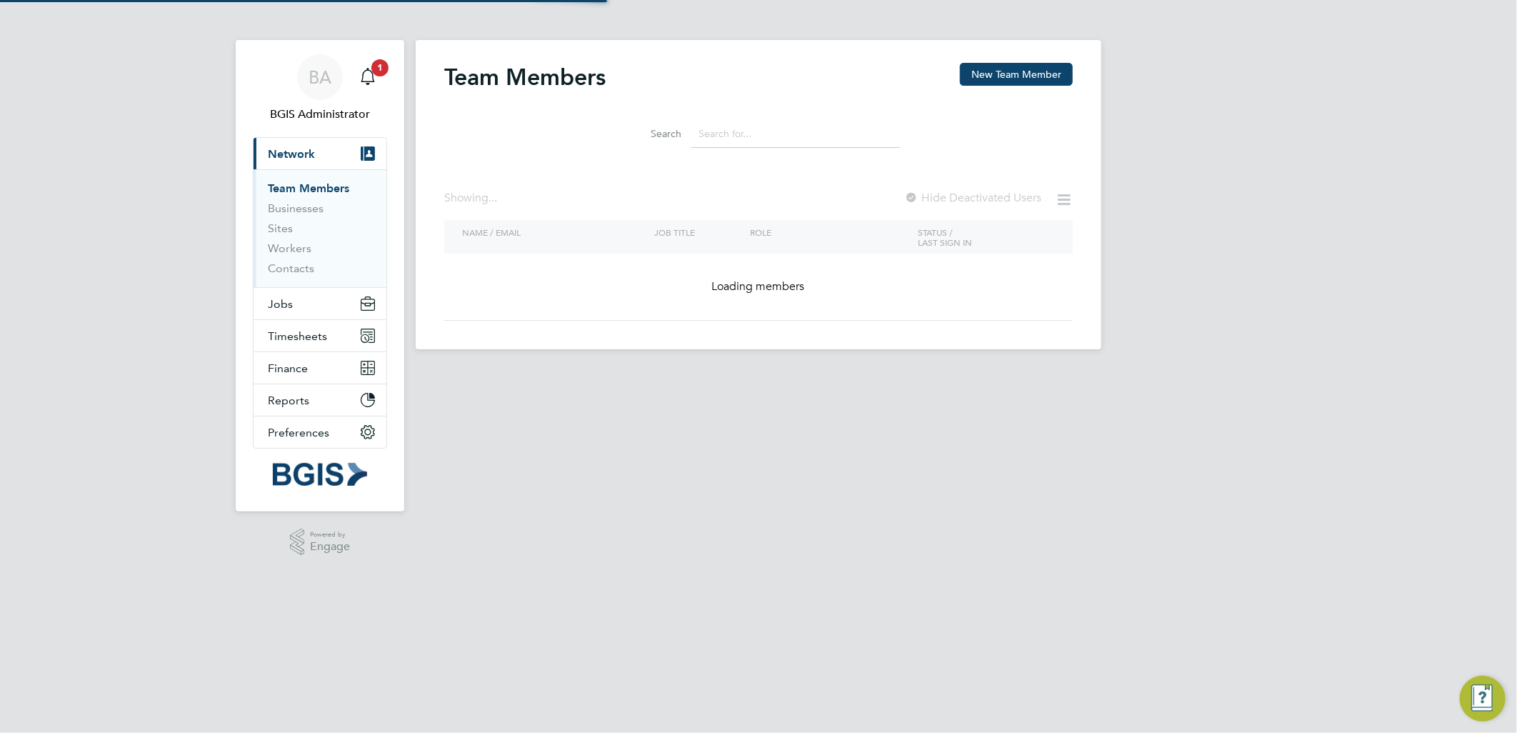
click at [825, 139] on input at bounding box center [796, 134] width 209 height 28
paste input "Bethany-May.Reed@bgis.com"
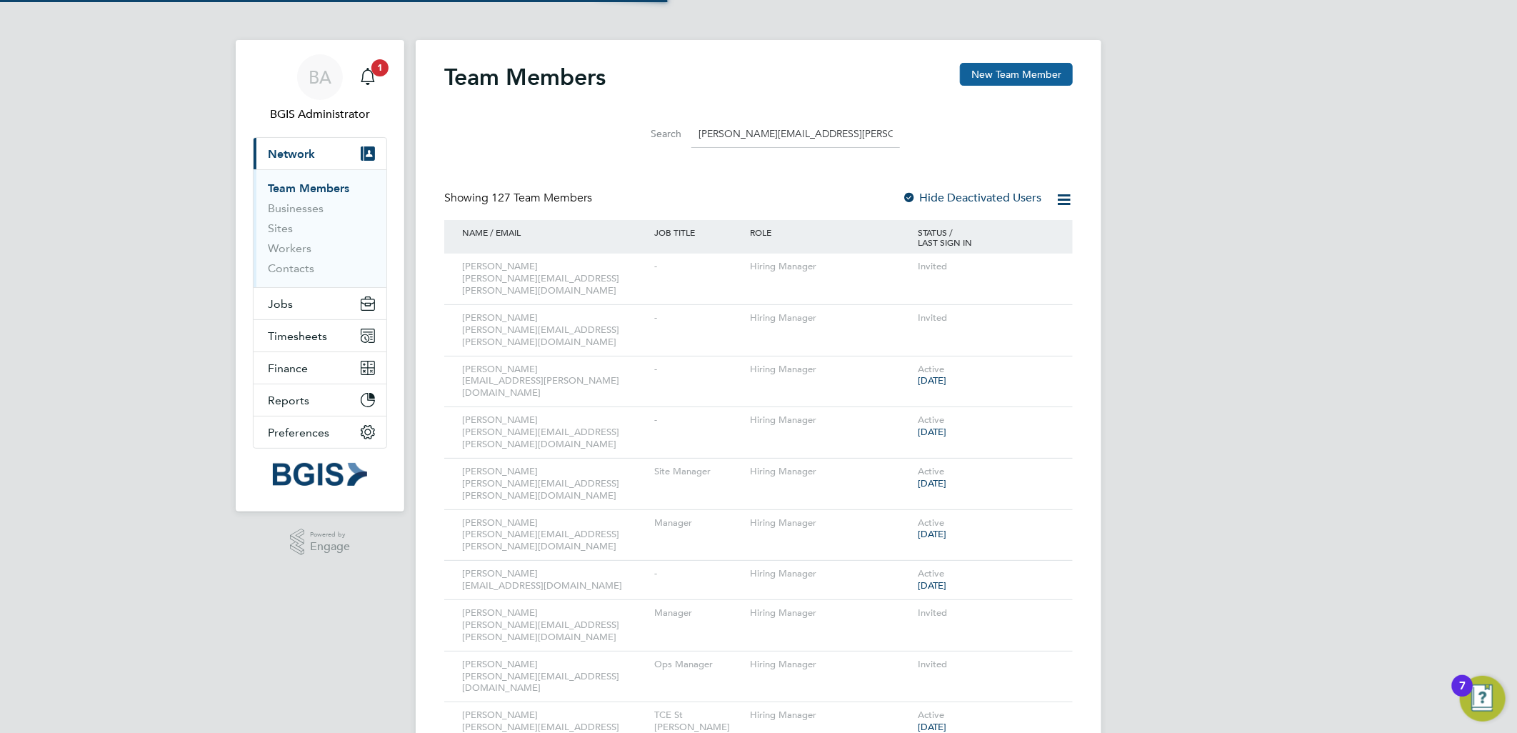
type input "Bethany-May.Reed@bgis.com"
click at [1011, 75] on button "New Team Member" at bounding box center [1016, 74] width 113 height 23
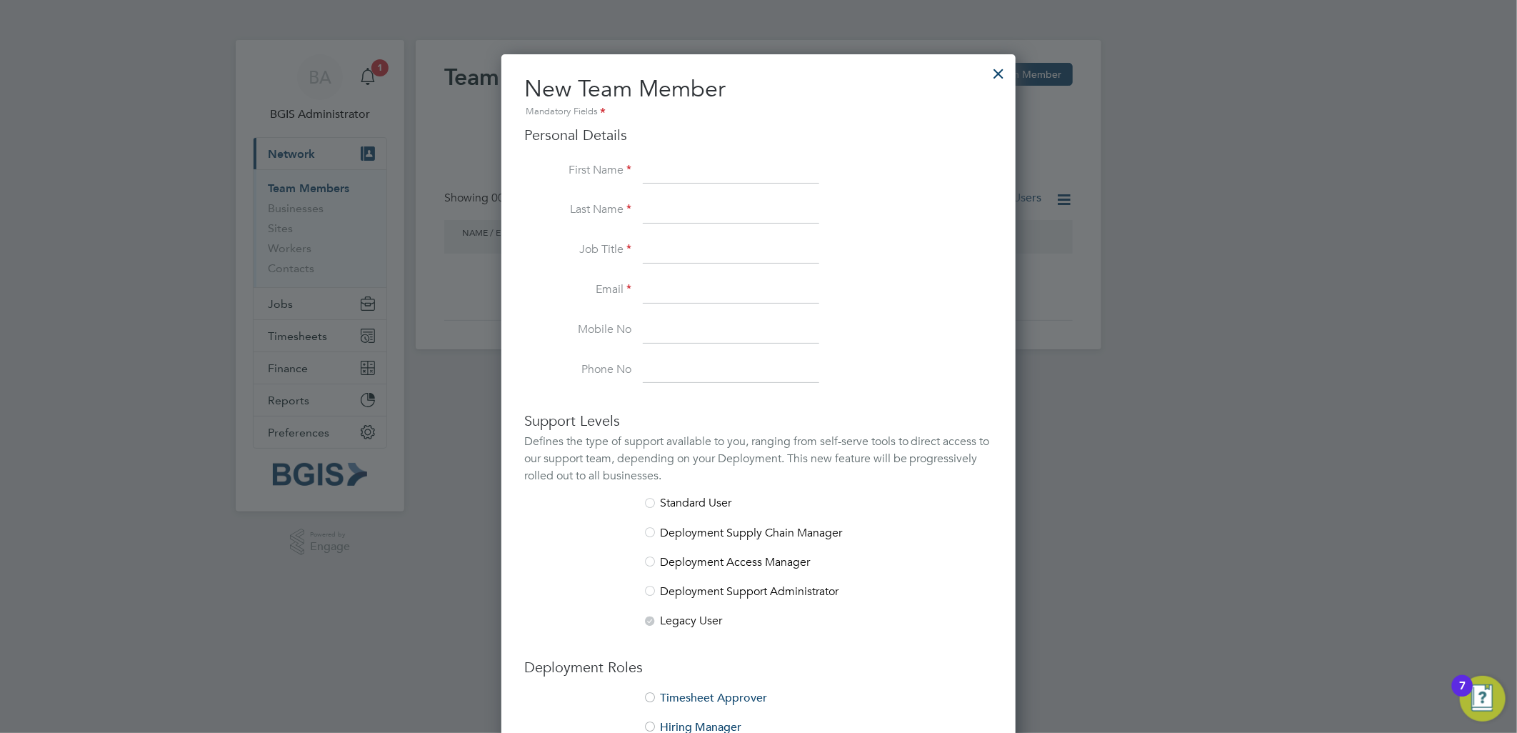
scroll to position [877, 515]
click at [692, 297] on input at bounding box center [731, 291] width 176 height 26
paste input "Bethany-May.Reed@bgis.com"
type input "Bethany-May.Reed@bgis.com"
click at [680, 181] on input at bounding box center [731, 172] width 176 height 26
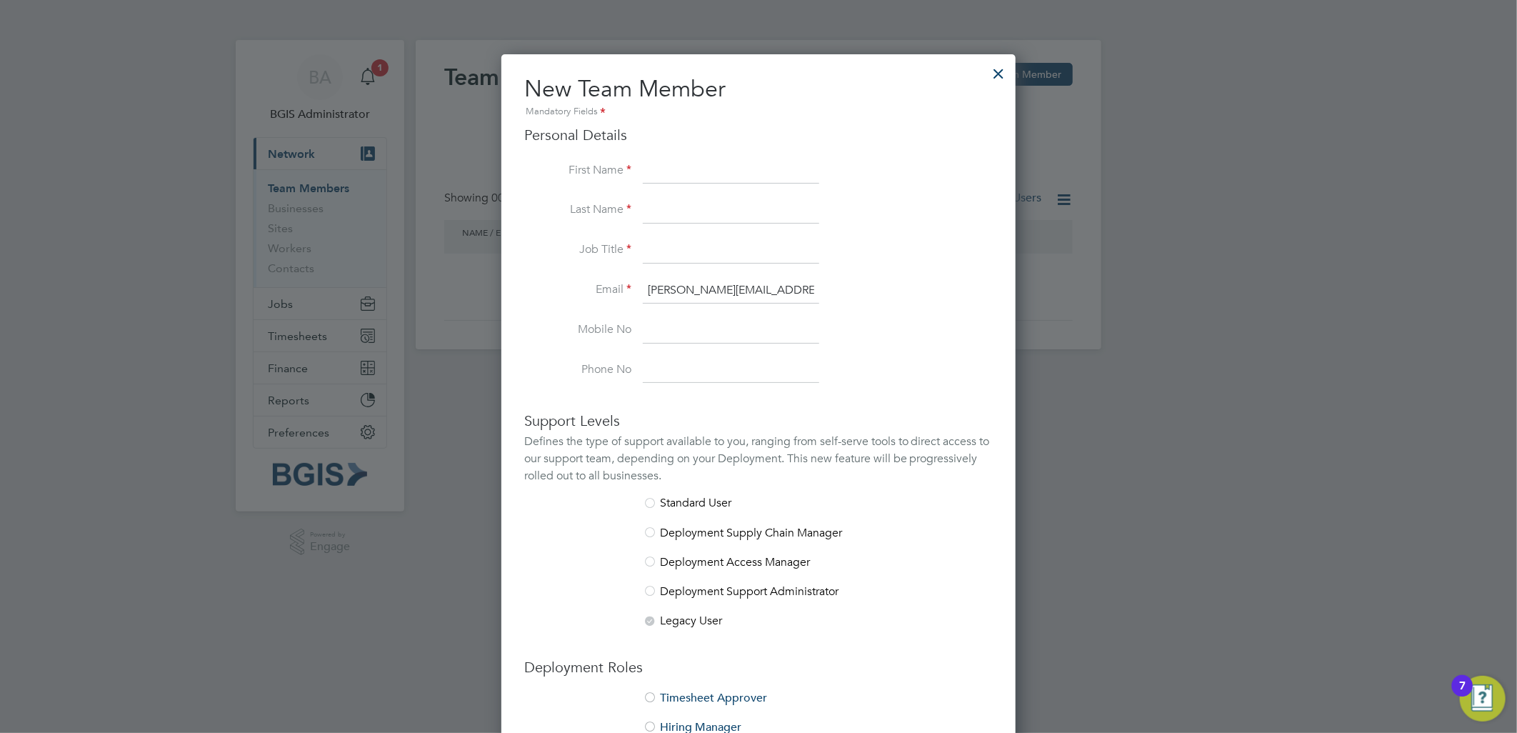
paste input "Bethany-May.Reed@bgis.com"
click at [697, 174] on input "Bethany-May.Reed@bgis.com" at bounding box center [731, 172] width 176 height 26
type input "Bethany-May.Reed@bgis.com"
click at [654, 208] on input at bounding box center [731, 211] width 176 height 26
drag, startPoint x: 698, startPoint y: 171, endPoint x: 742, endPoint y: 170, distance: 43.6
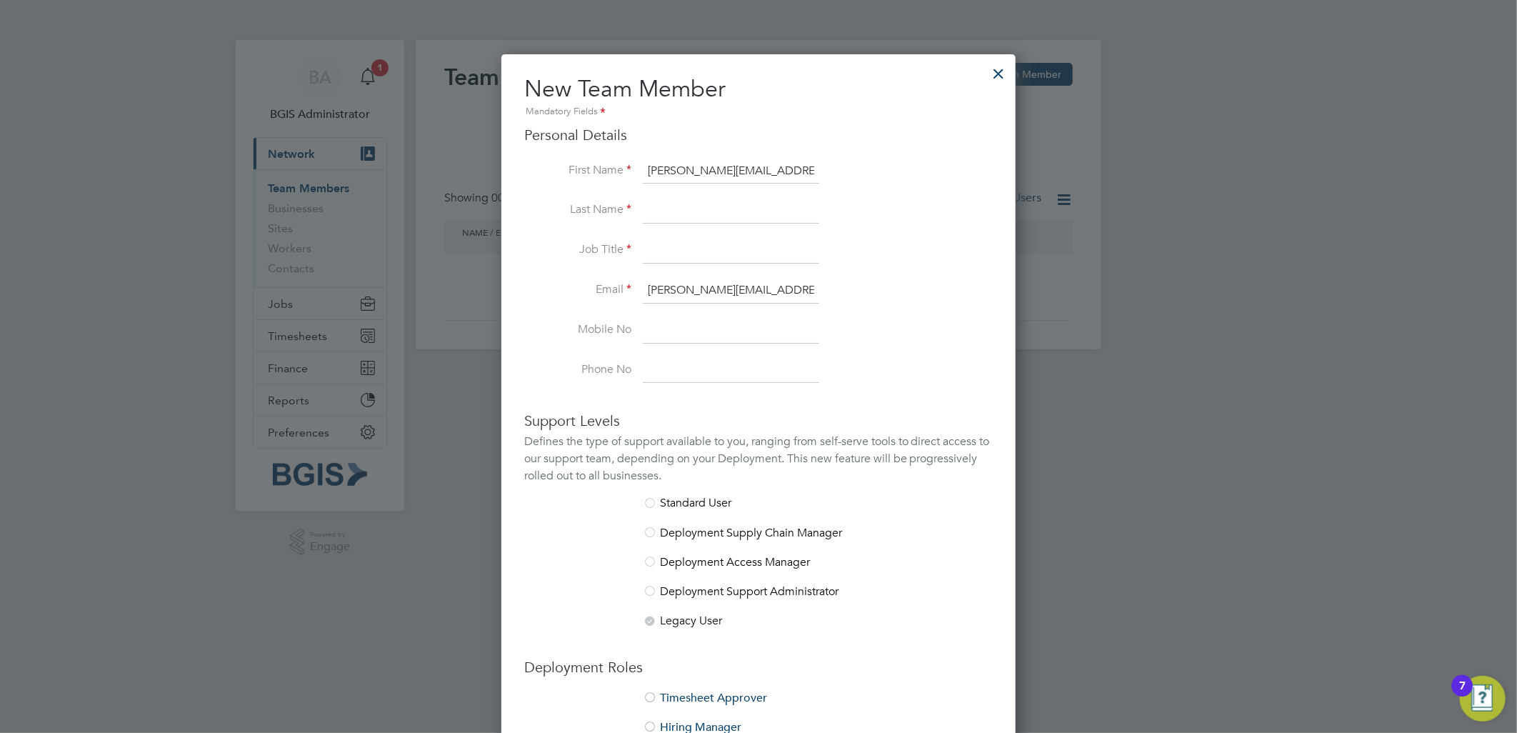
click at [742, 170] on input "Bethany-May.Reed@bgis.com" at bounding box center [731, 172] width 176 height 26
click at [722, 216] on input at bounding box center [731, 211] width 176 height 26
paste input "-May.Reed"
type input "-May.Reed"
drag, startPoint x: 689, startPoint y: 162, endPoint x: 804, endPoint y: 158, distance: 115.1
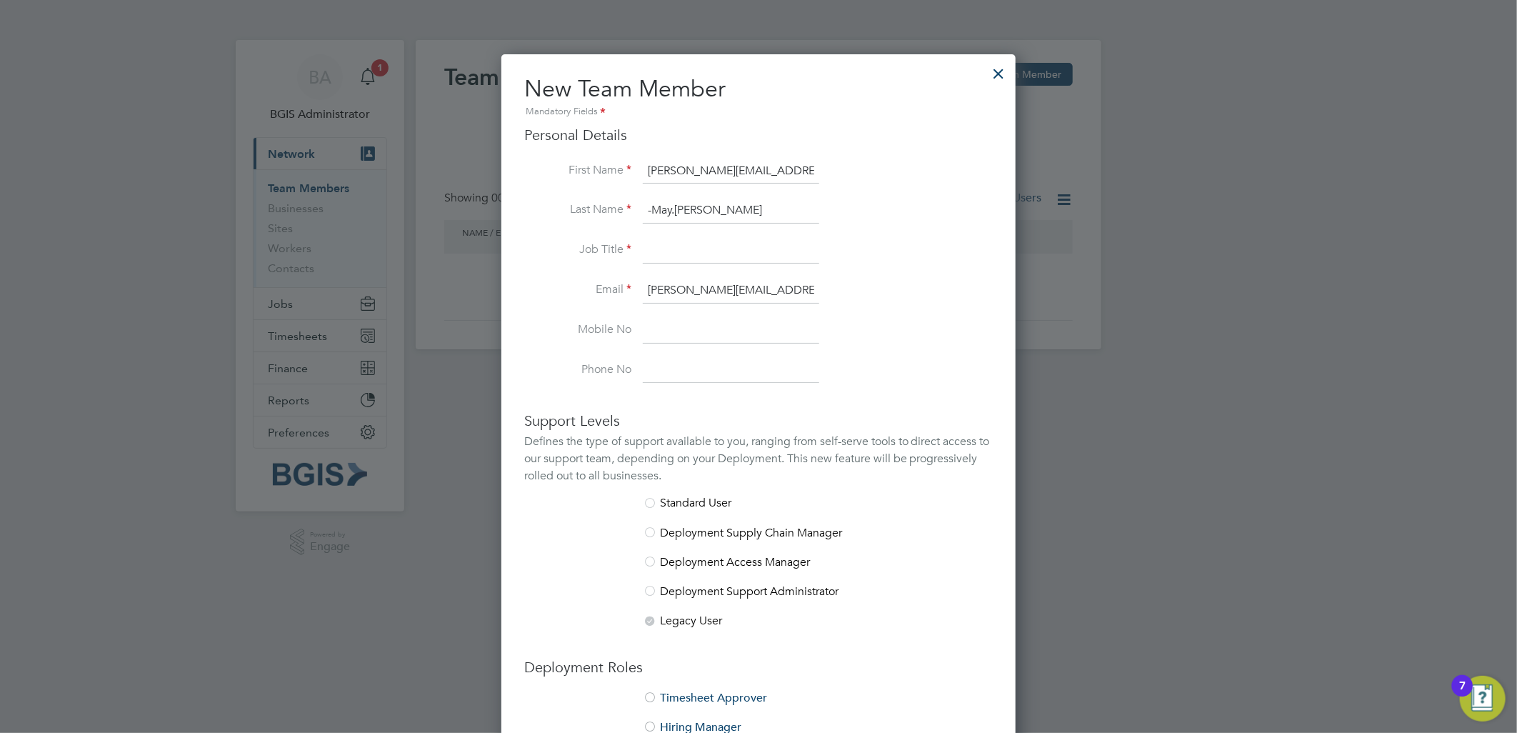
click at [804, 156] on div "Personal Details First Name Bethany-May.Reed@bgis.com Last Name -May.Reed Job T…" at bounding box center [758, 255] width 469 height 258
type input "Bethany"
click at [652, 209] on input "-May.Reed" at bounding box center [731, 211] width 176 height 26
type input "May.Reed"
click at [679, 259] on input at bounding box center [731, 251] width 176 height 26
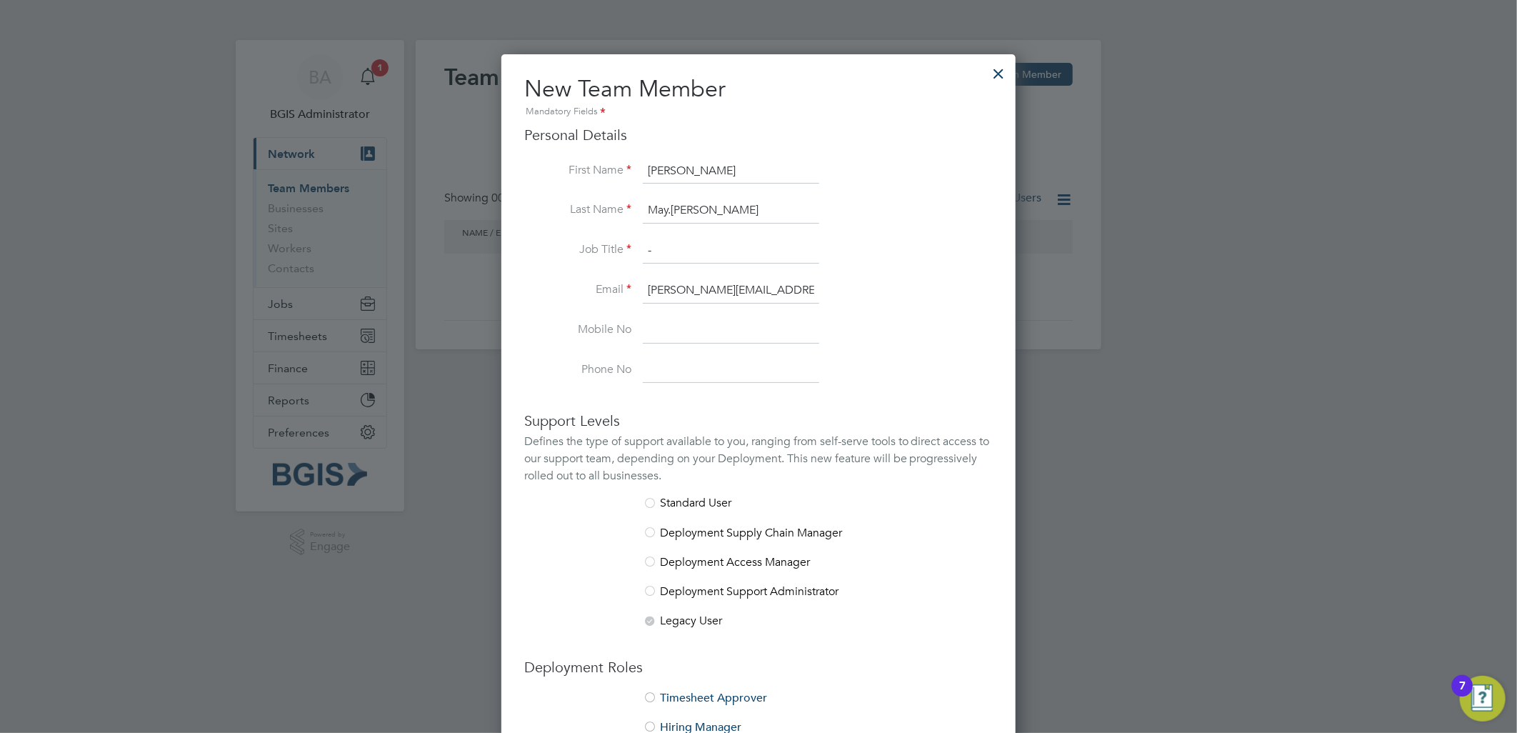
type input "-"
click at [842, 246] on li "Job Title -" at bounding box center [758, 258] width 469 height 40
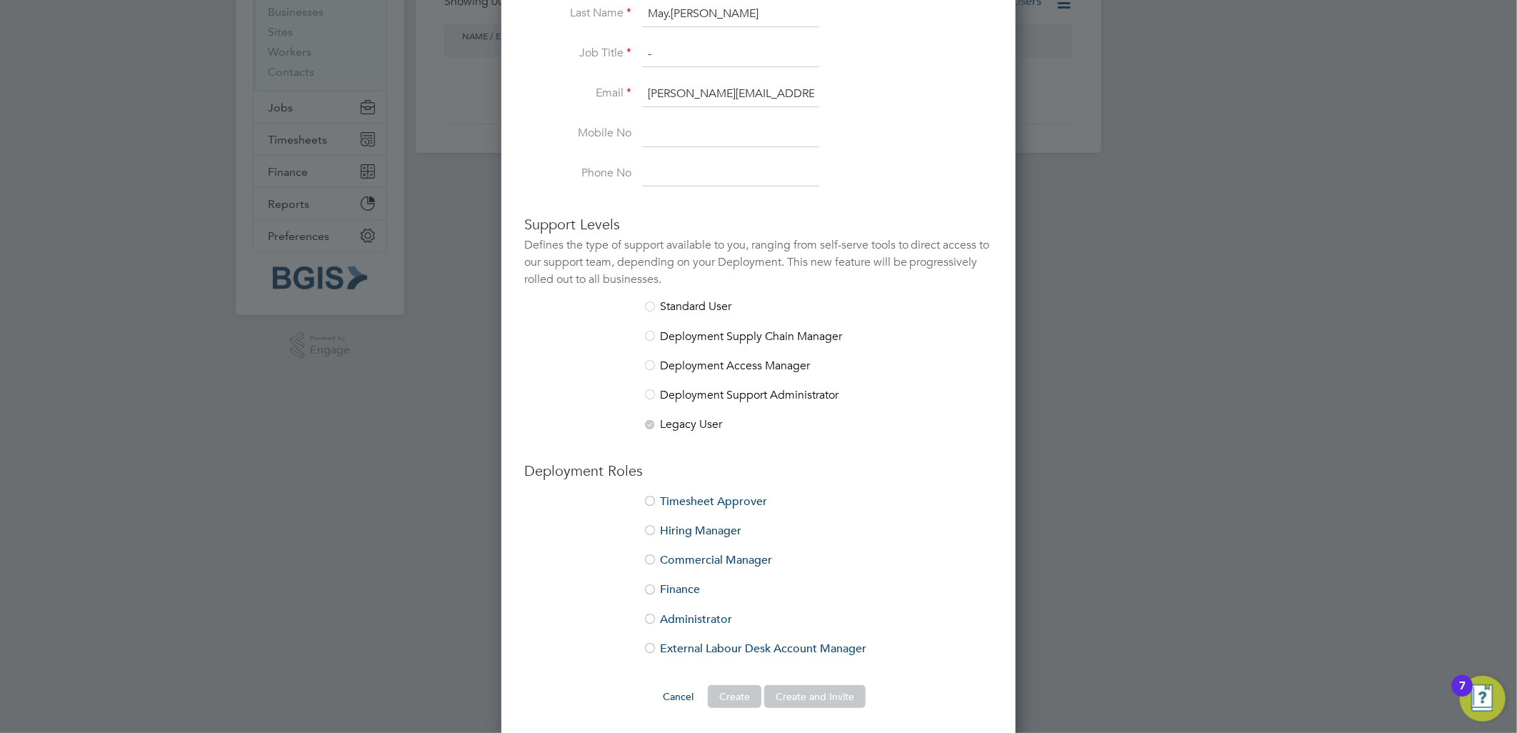
click at [691, 530] on li "Hiring Manager" at bounding box center [758, 538] width 469 height 29
click at [816, 700] on button "Create and Invite" at bounding box center [814, 696] width 101 height 23
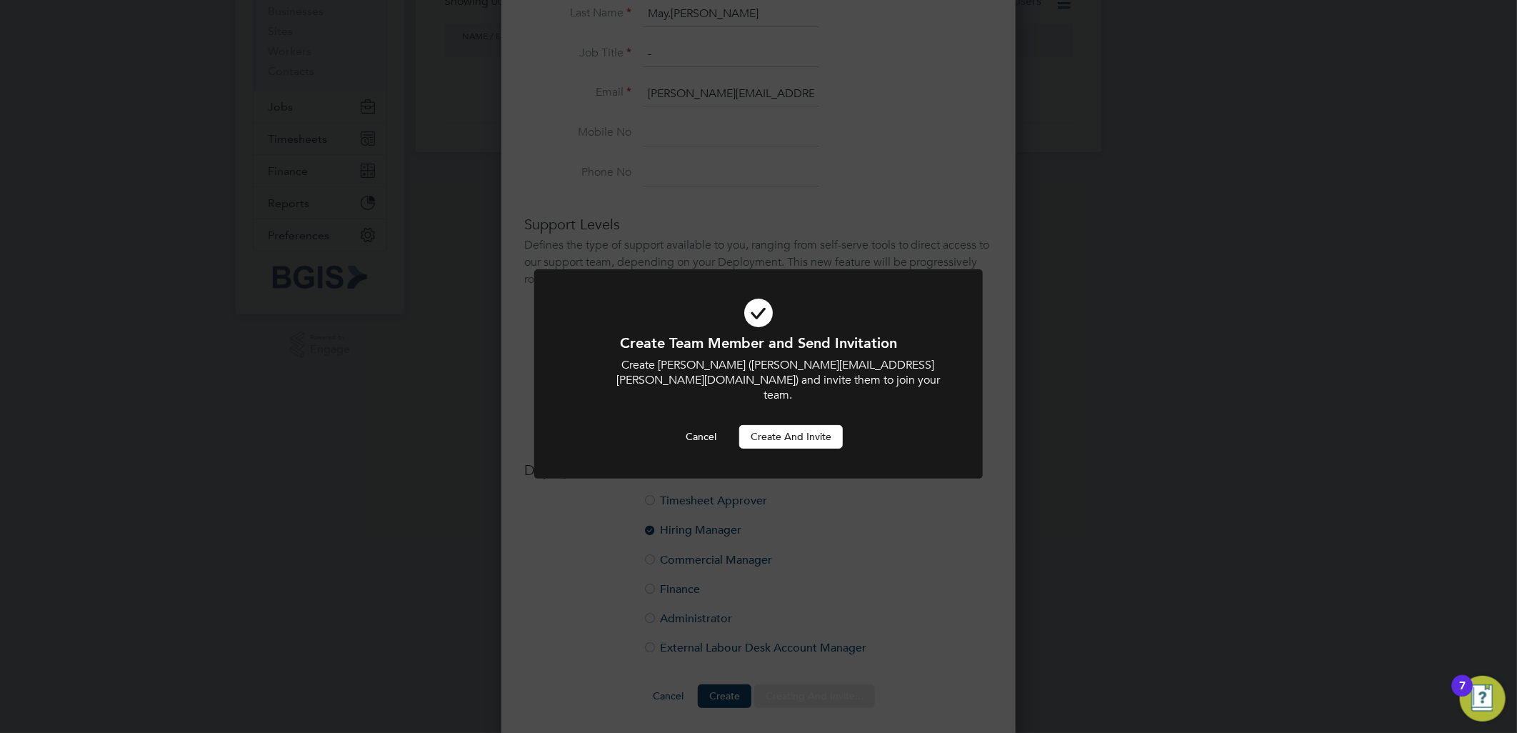
scroll to position [0, 0]
click at [808, 434] on div at bounding box center [758, 373] width 449 height 209
click at [792, 425] on button "Create and invite" at bounding box center [791, 436] width 104 height 23
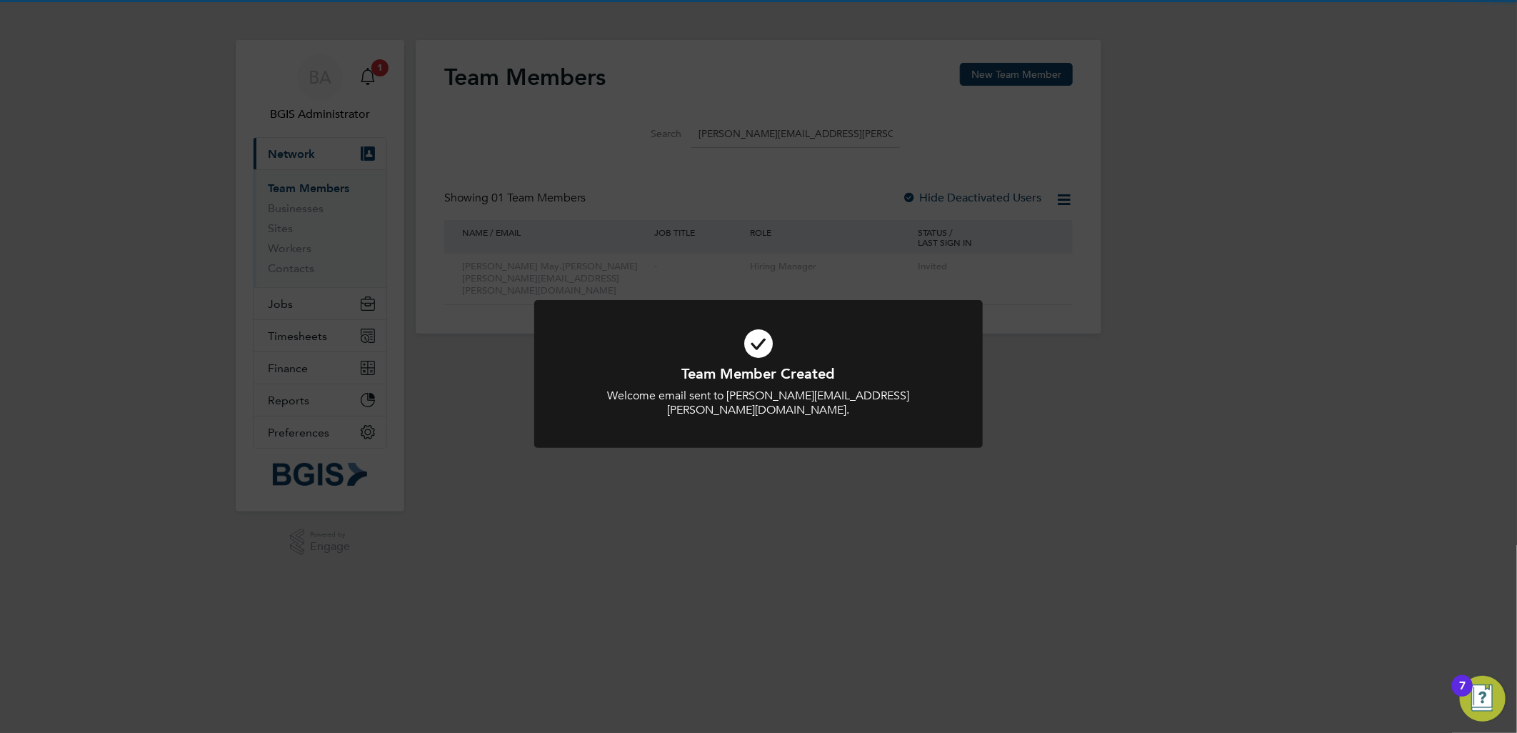
click at [809, 268] on div "Team Member Created Welcome email sent to Bethany-May.Reed@bgis.com. Cancel Okay" at bounding box center [758, 366] width 1517 height 733
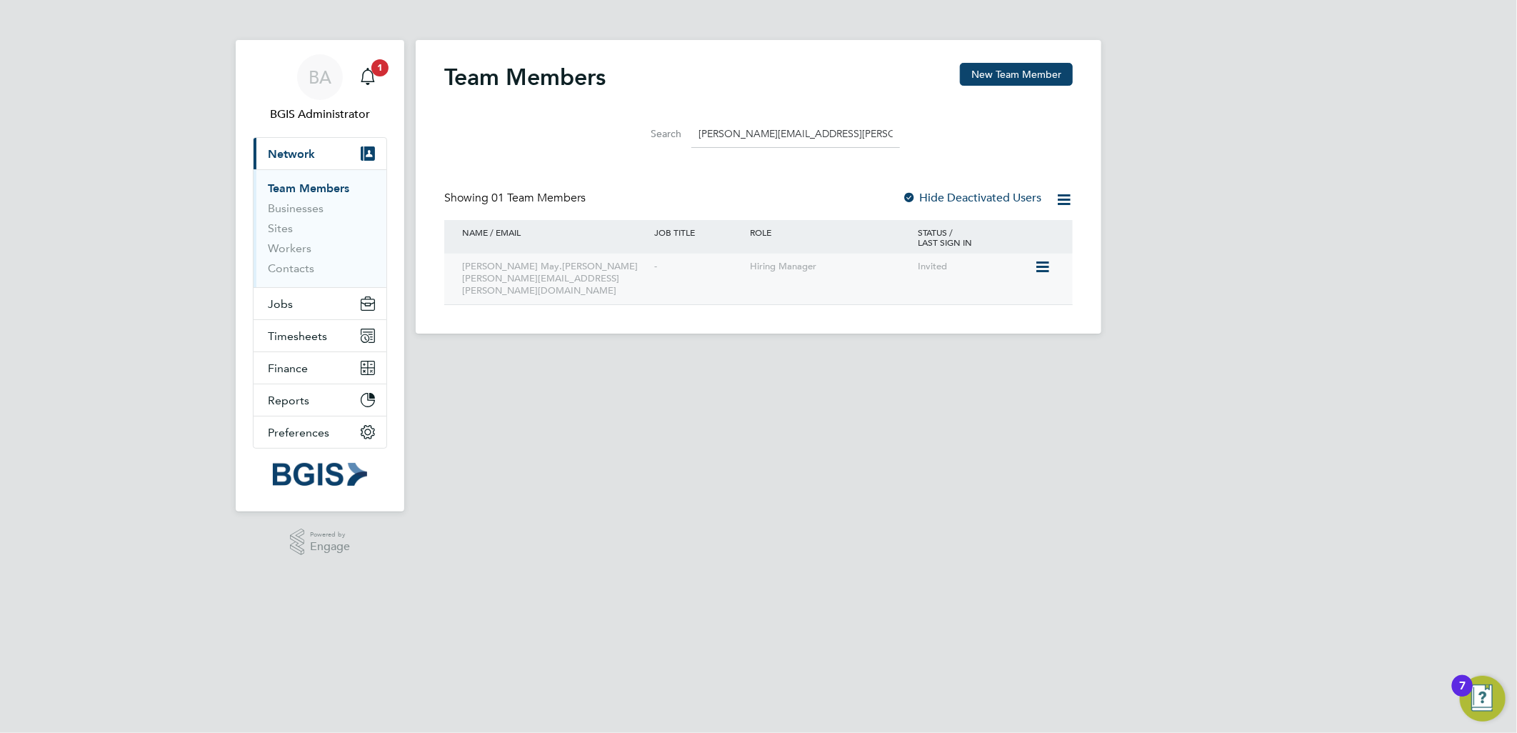
click at [1047, 266] on icon at bounding box center [1041, 267] width 14 height 17
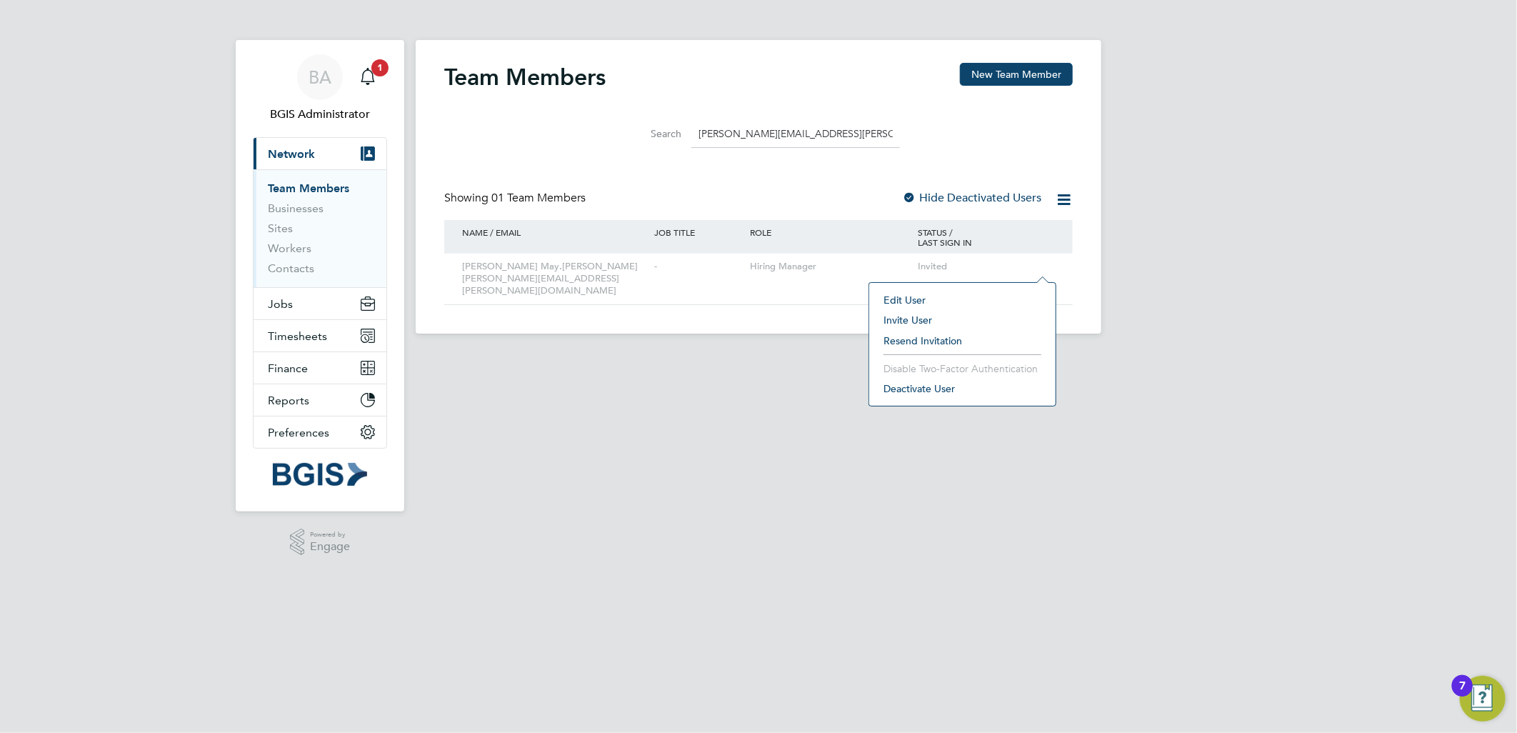
drag, startPoint x: 918, startPoint y: 343, endPoint x: 886, endPoint y: 354, distance: 33.9
click at [919, 343] on li "Resend Invitation" at bounding box center [963, 341] width 172 height 20
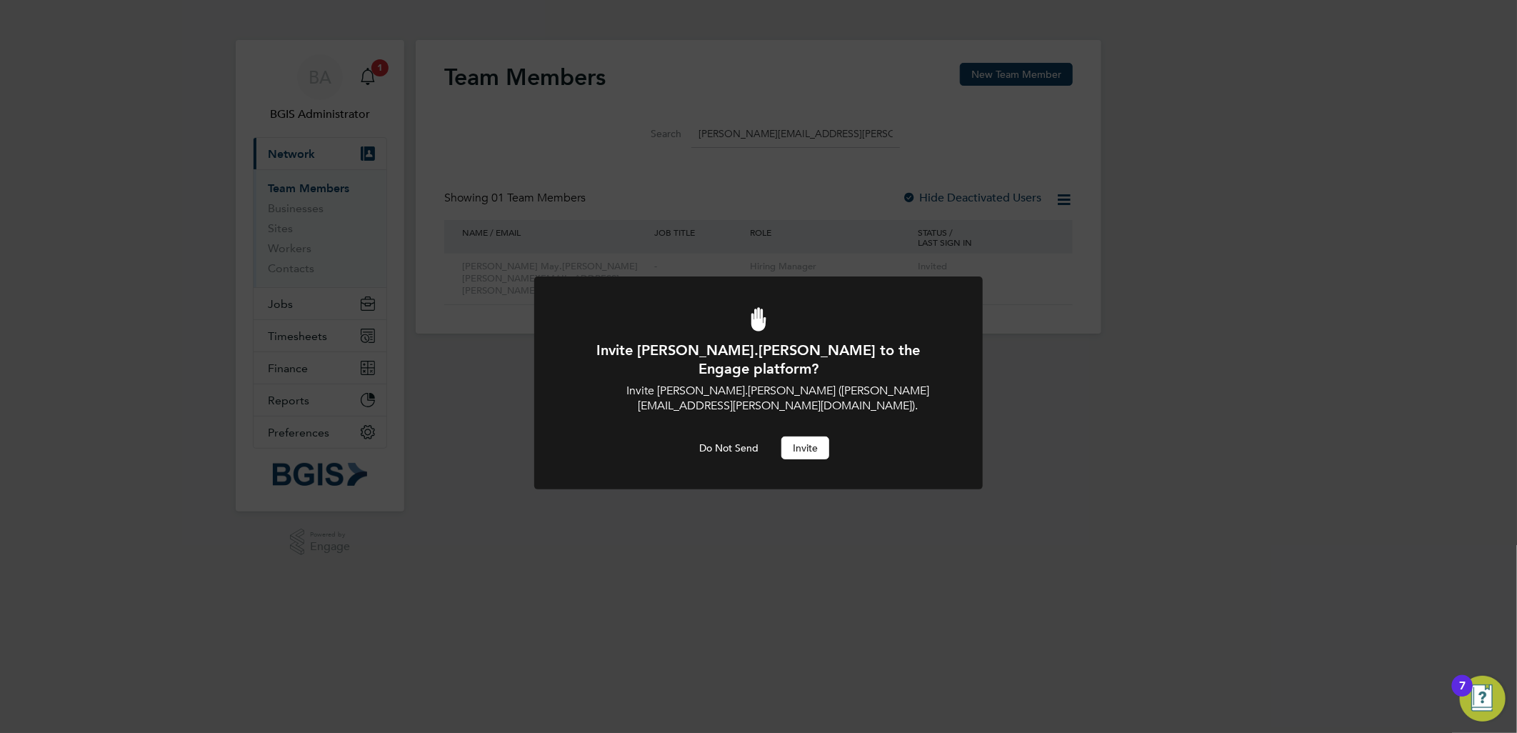
click at [787, 436] on button "Invite" at bounding box center [806, 447] width 48 height 23
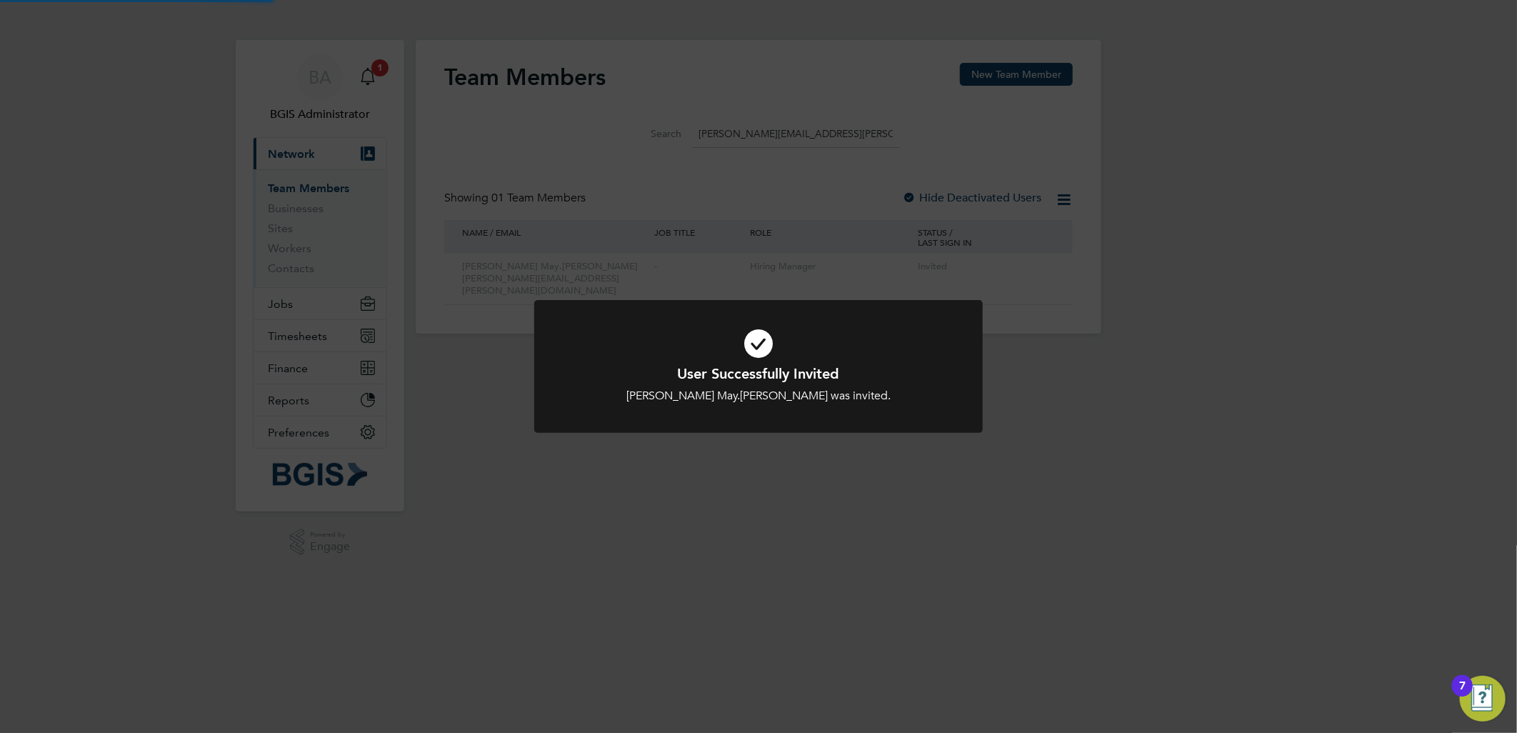
click at [304, 317] on div "User Successfully Invited Bethany May.Reed was invited. Cancel Okay" at bounding box center [758, 366] width 1517 height 733
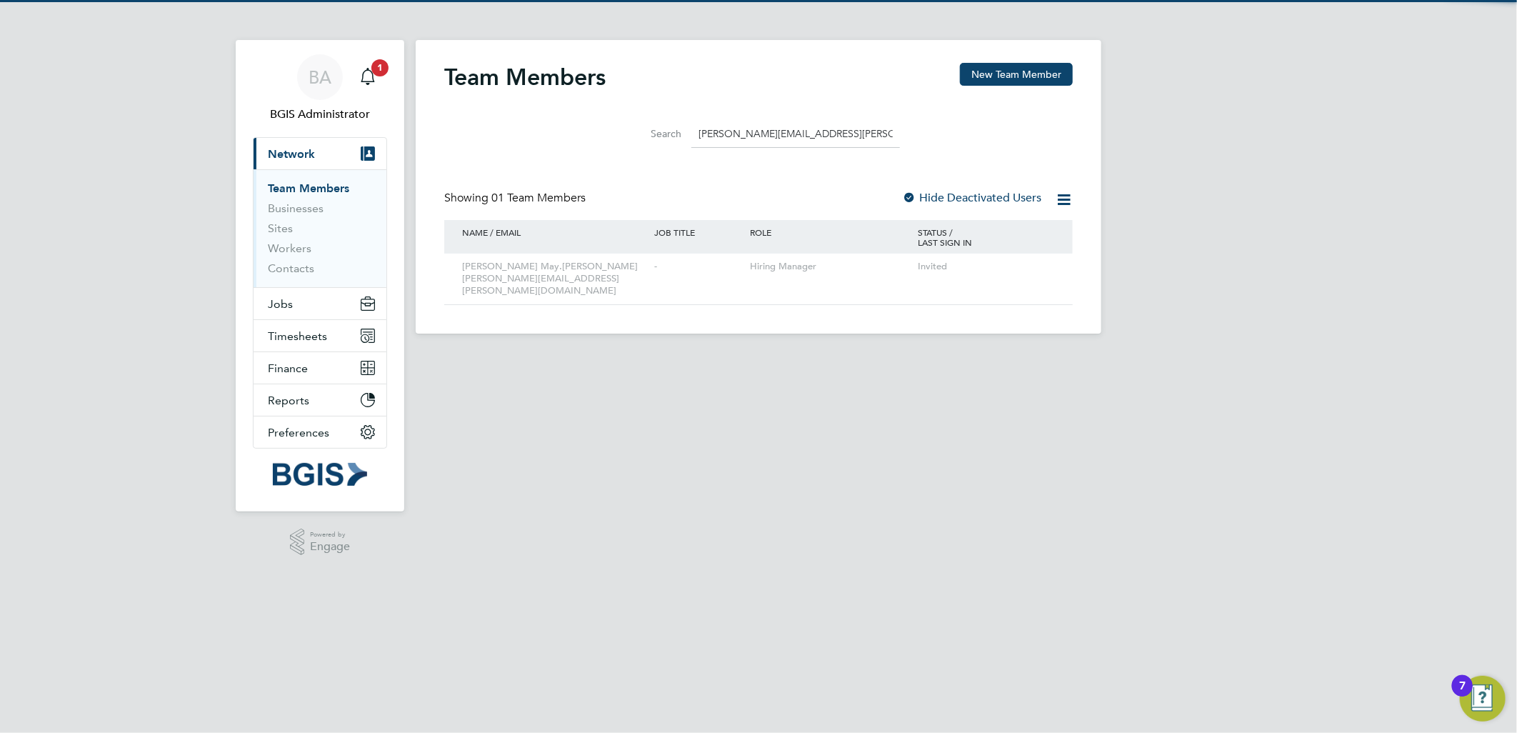
click at [313, 295] on div "BA BGIS Administrator Notifications 1 Applications: Current page: Network Team …" at bounding box center [758, 178] width 1517 height 356
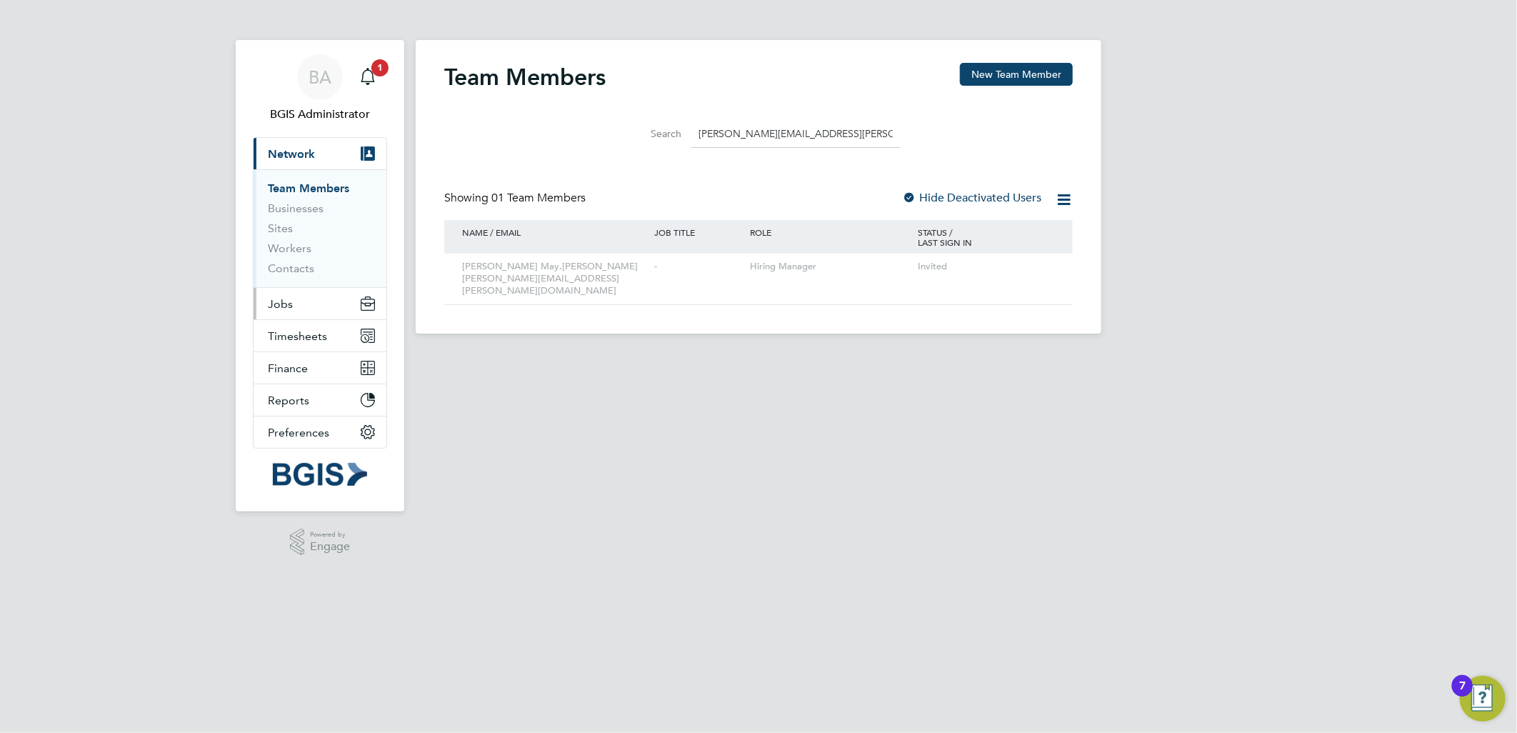
click at [297, 305] on button "Jobs" at bounding box center [320, 303] width 133 height 31
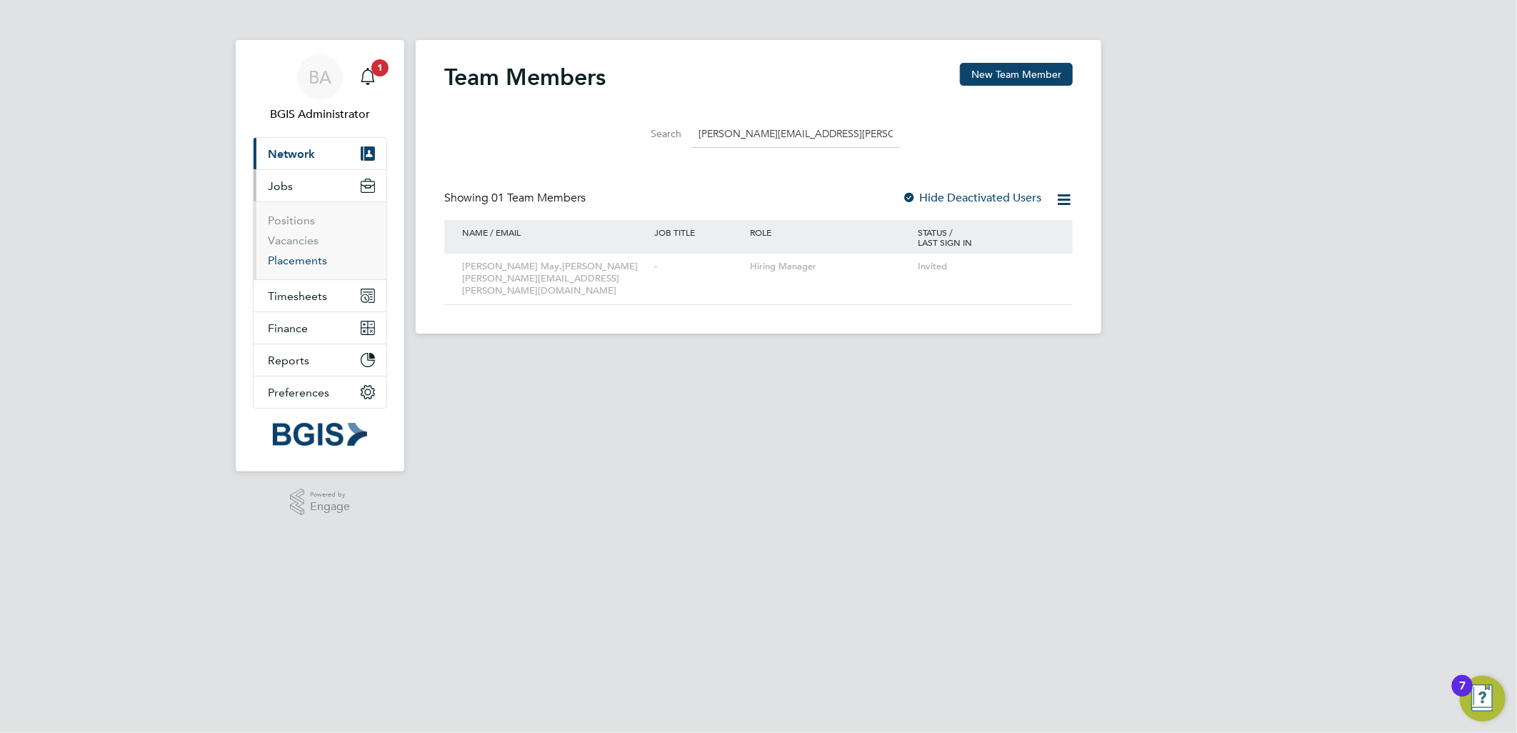
click at [297, 265] on link "Placements" at bounding box center [297, 261] width 59 height 14
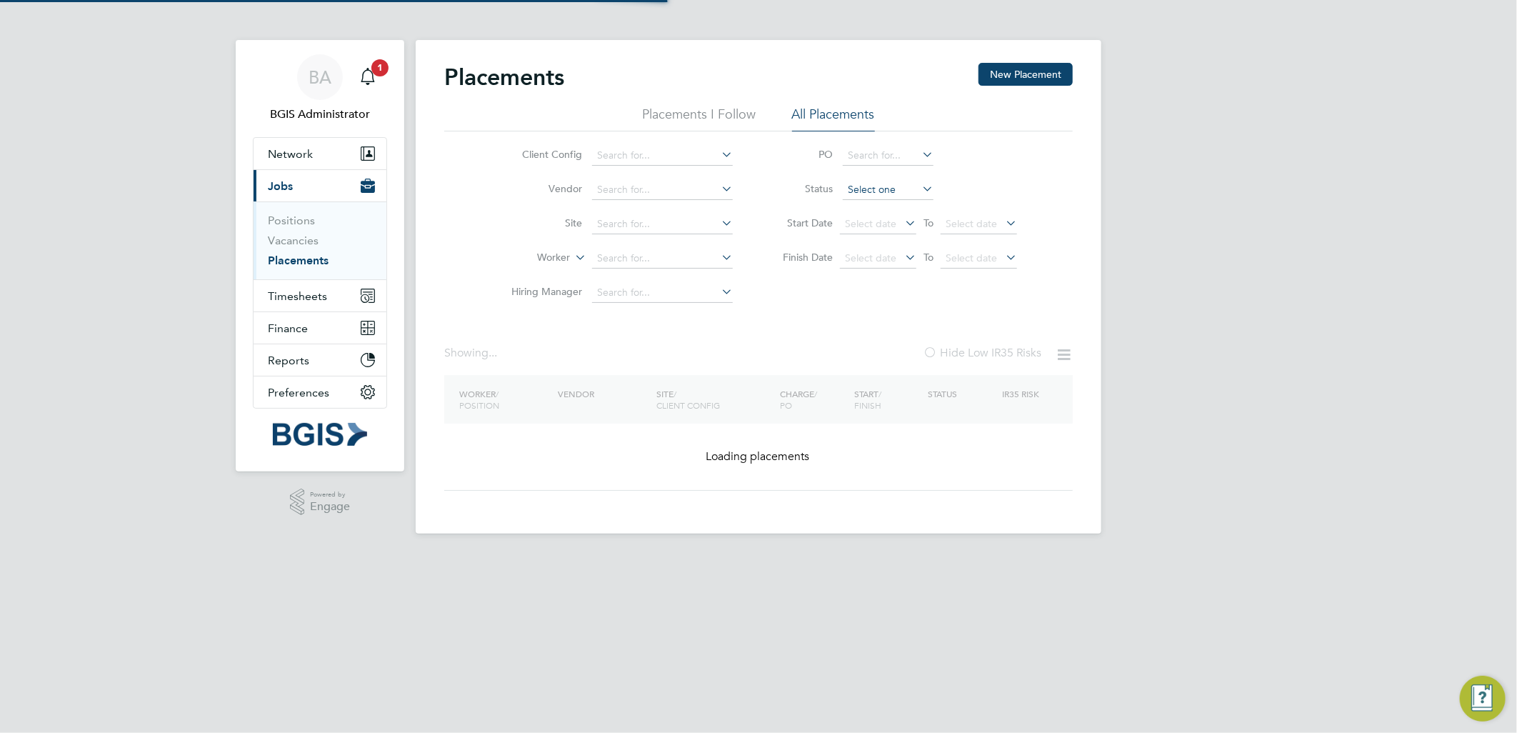
click at [867, 166] on li "PO" at bounding box center [893, 156] width 284 height 34
click at [869, 195] on input at bounding box center [888, 190] width 91 height 20
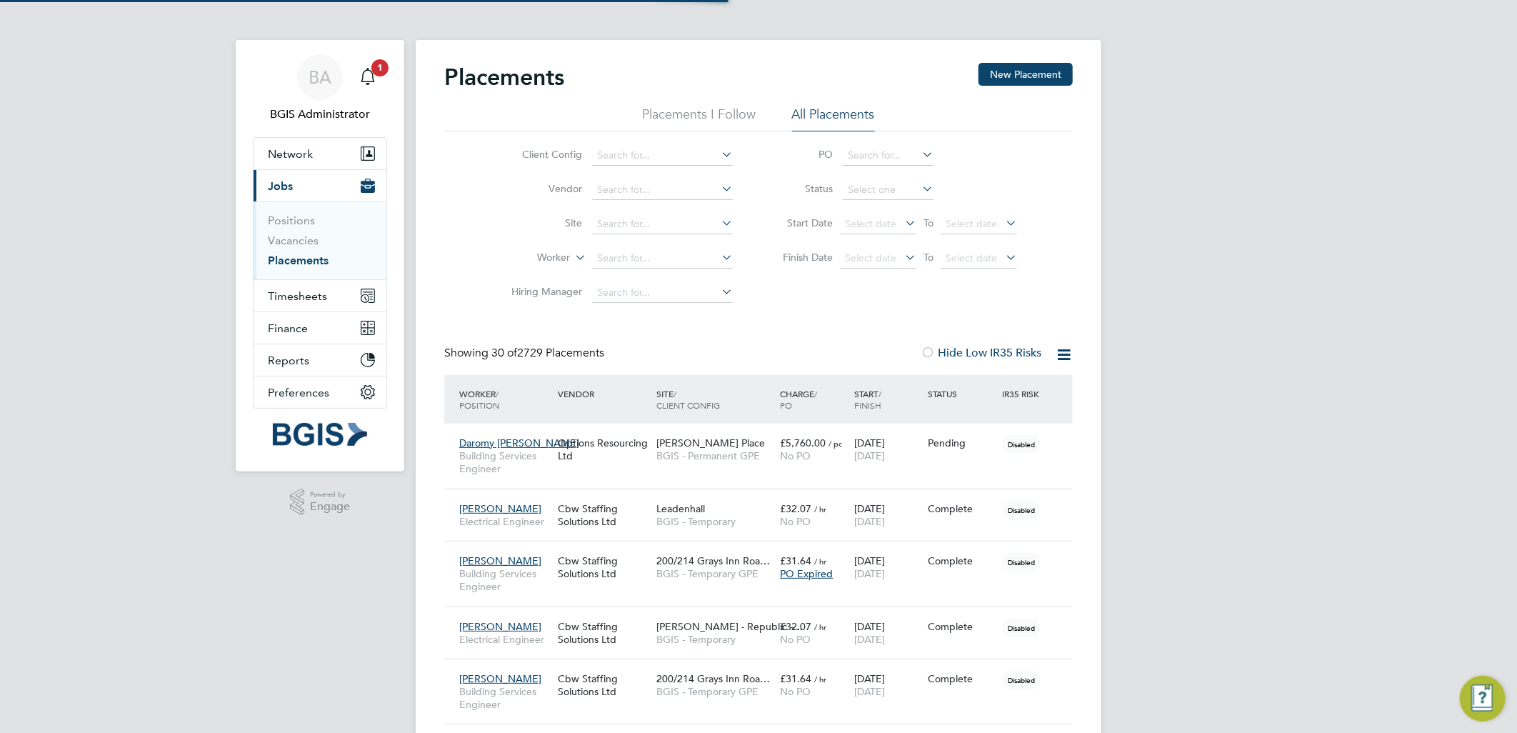
click at [866, 201] on li "Status" at bounding box center [893, 190] width 284 height 34
click at [873, 190] on input at bounding box center [888, 190] width 91 height 20
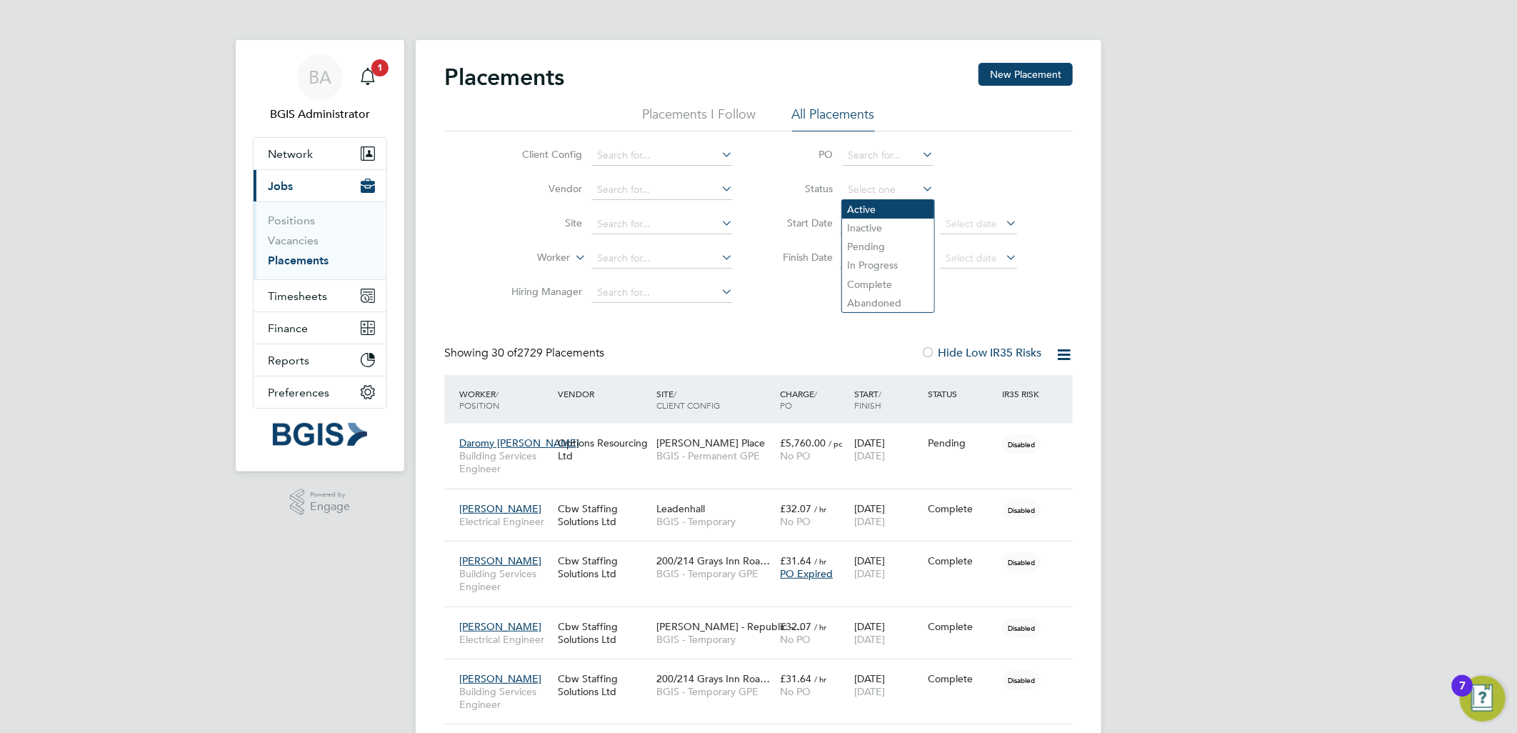
click at [859, 209] on li "Active" at bounding box center [888, 209] width 92 height 19
type input "Active"
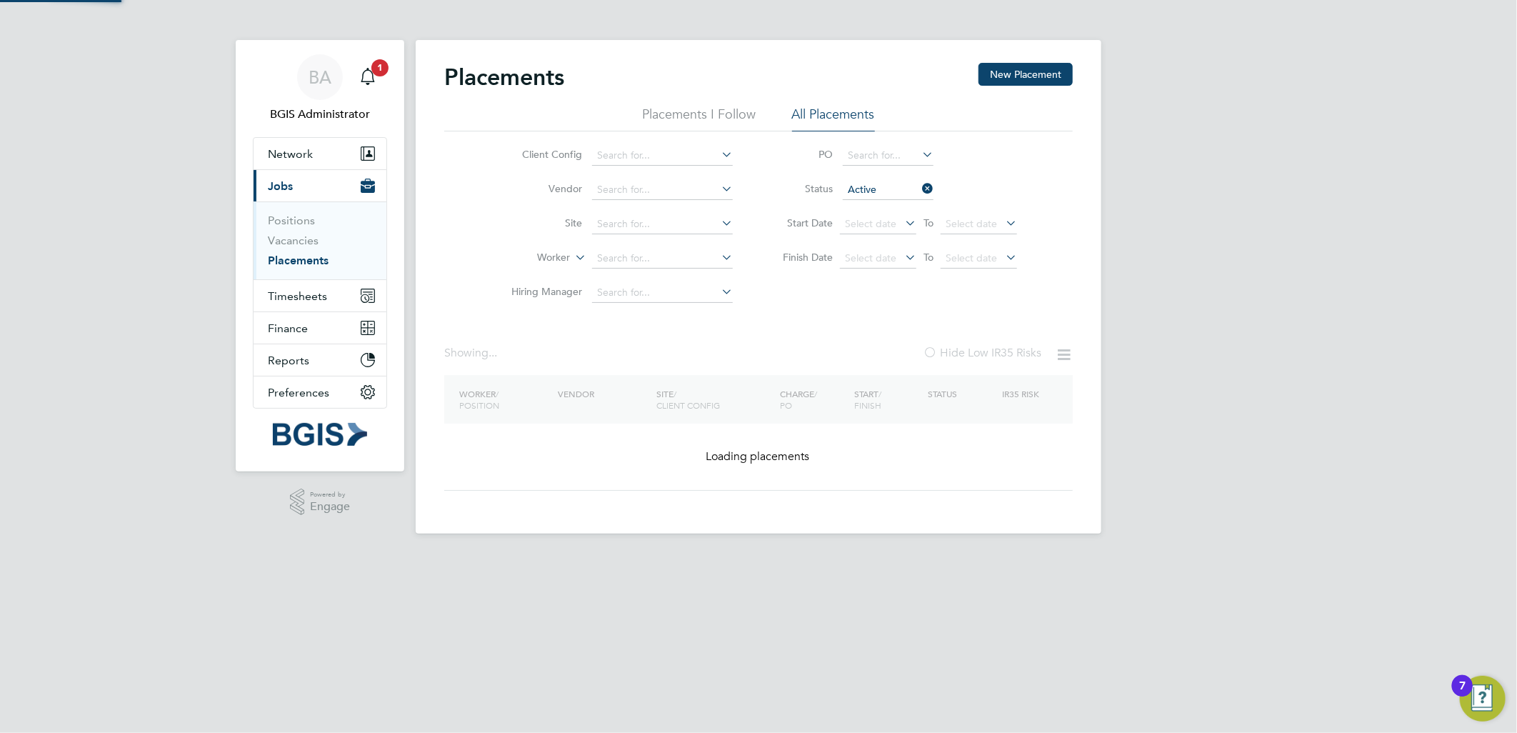
click at [1133, 230] on div "BA BGIS Administrator Notifications 1 Applications: Network Team Members Busine…" at bounding box center [758, 278] width 1517 height 556
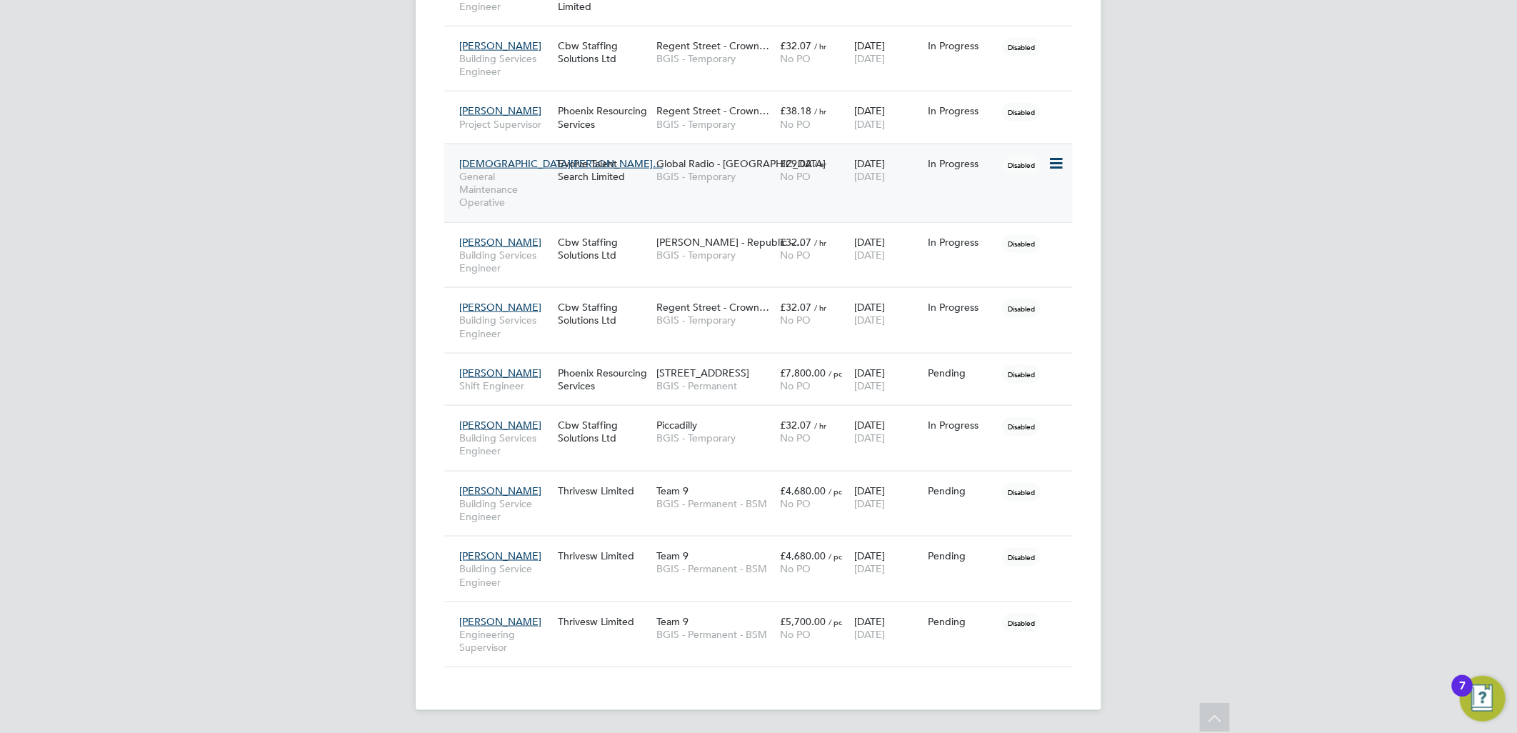
click at [722, 191] on div "Mohammed Tanvi… General Maintenance Operative Evolve Talent Search Limited Glob…" at bounding box center [758, 183] width 629 height 79
click at [797, 186] on div "£29.02 / hr No PO" at bounding box center [814, 170] width 74 height 40
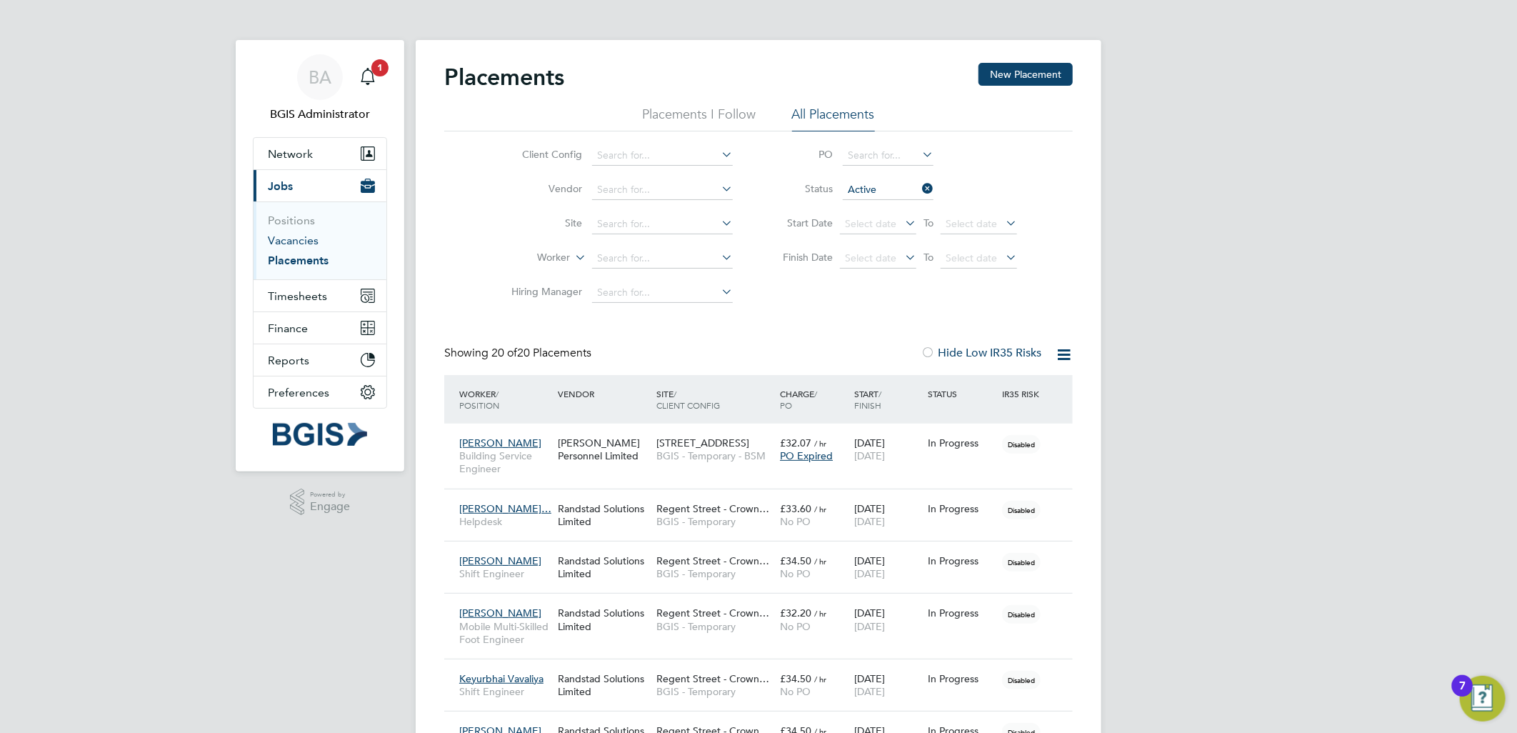
click at [294, 240] on link "Vacancies" at bounding box center [293, 241] width 51 height 14
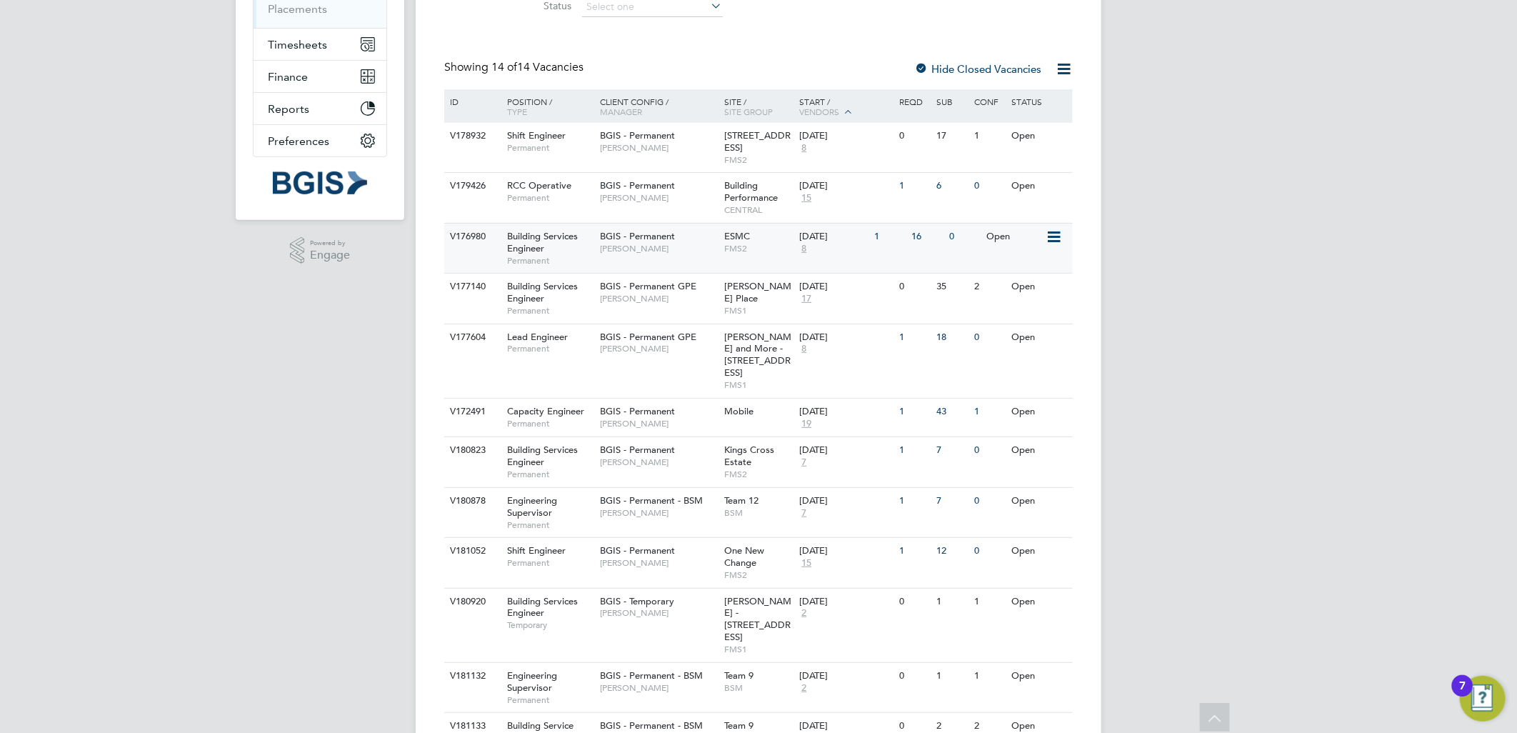
scroll to position [398, 0]
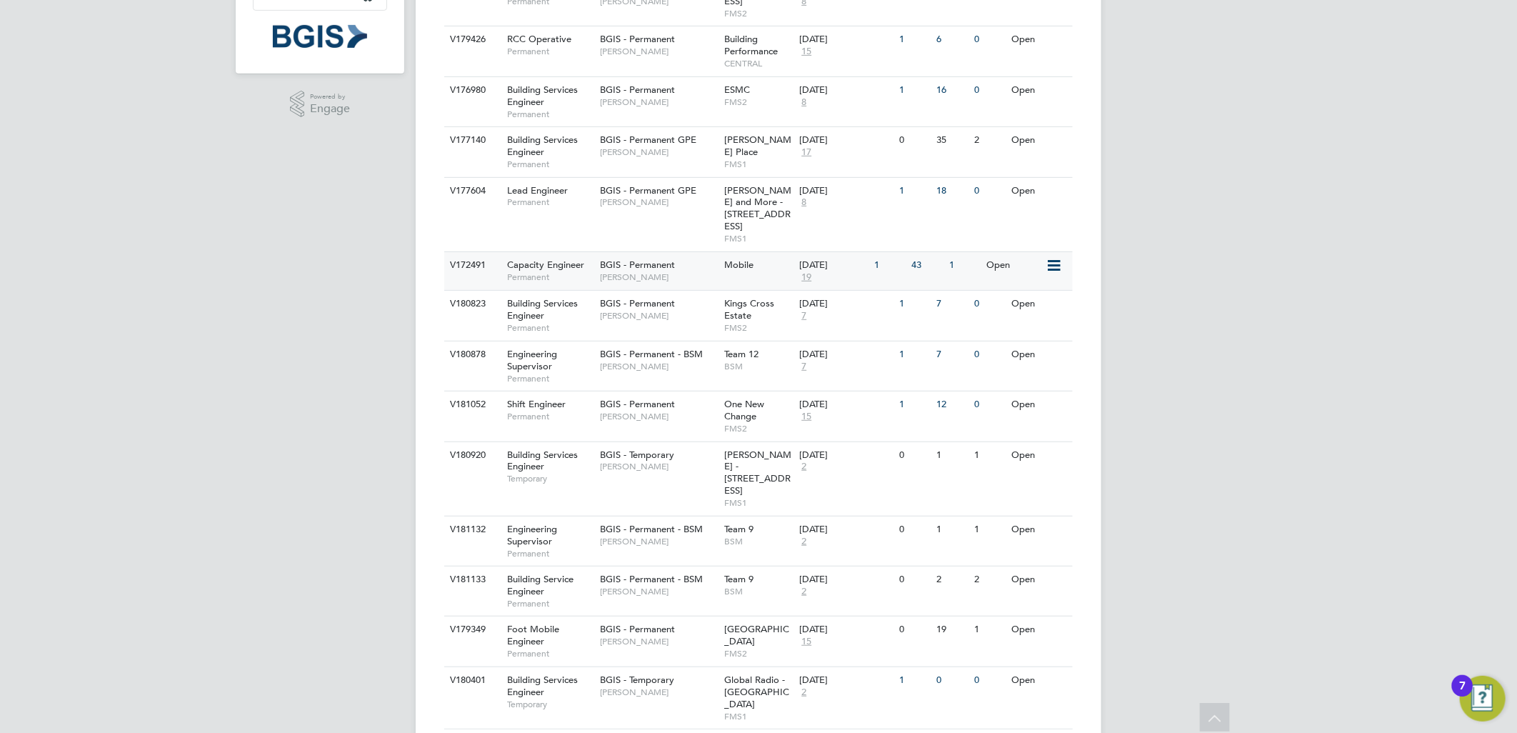
click at [669, 271] on span "[PERSON_NAME]" at bounding box center [659, 276] width 118 height 11
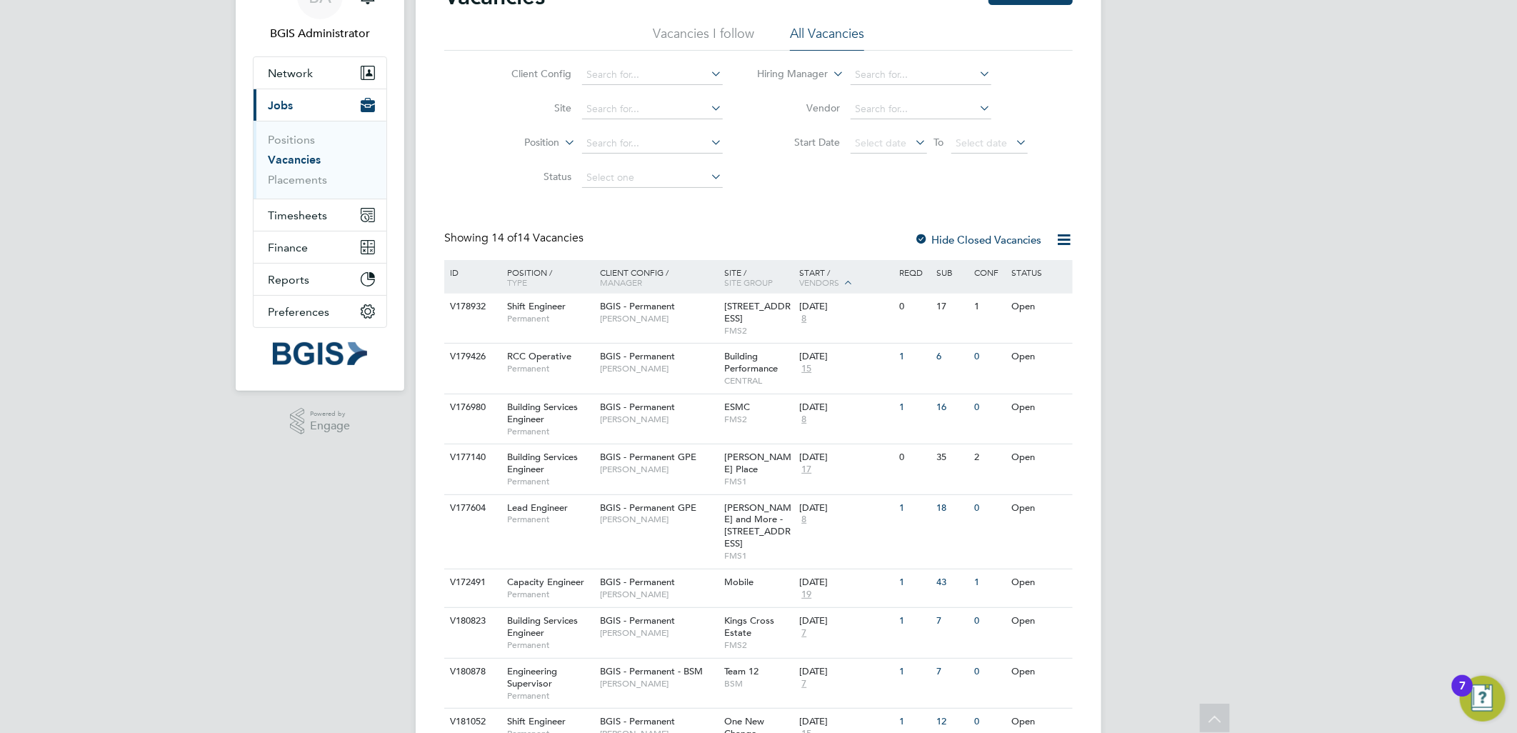
scroll to position [0, 0]
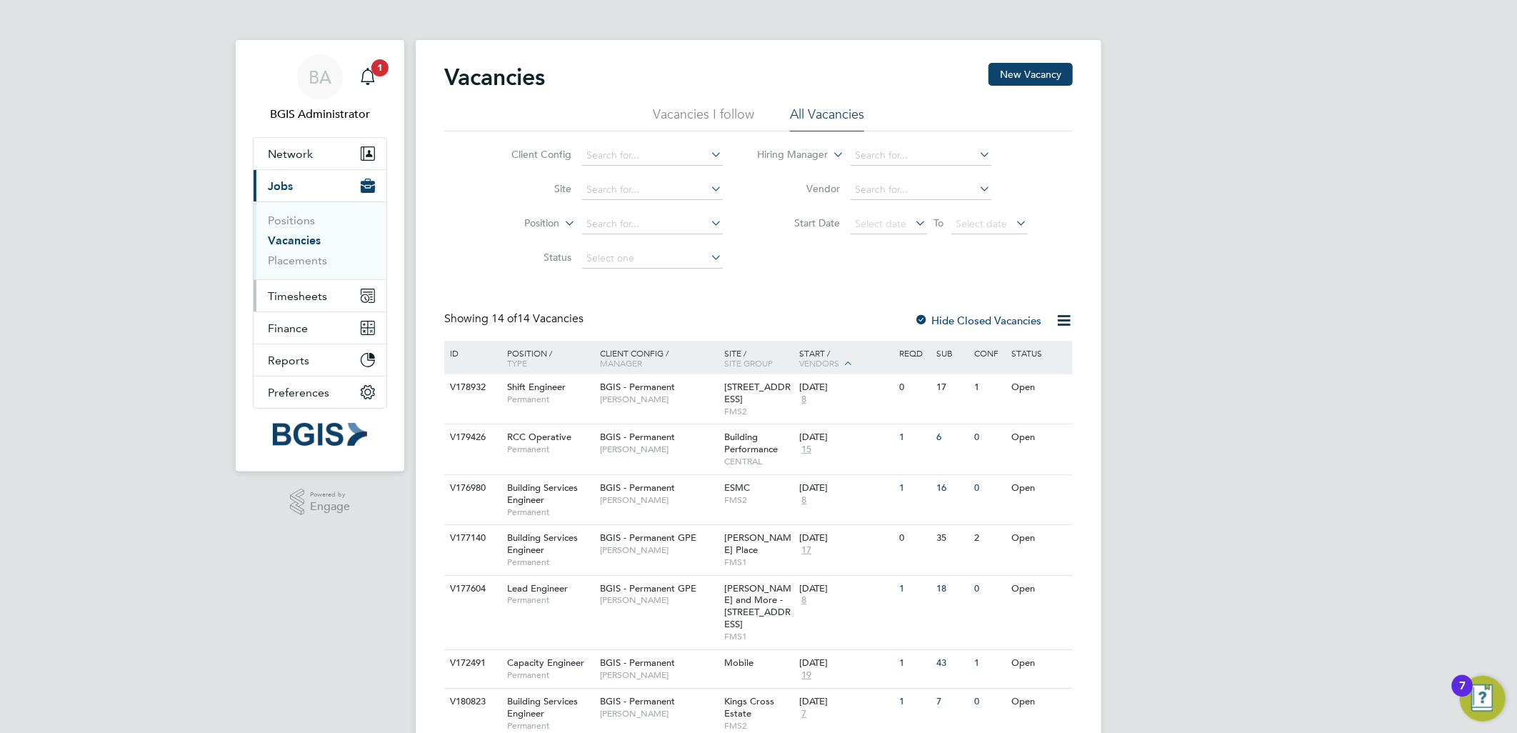
click at [311, 289] on span "Timesheets" at bounding box center [297, 296] width 59 height 14
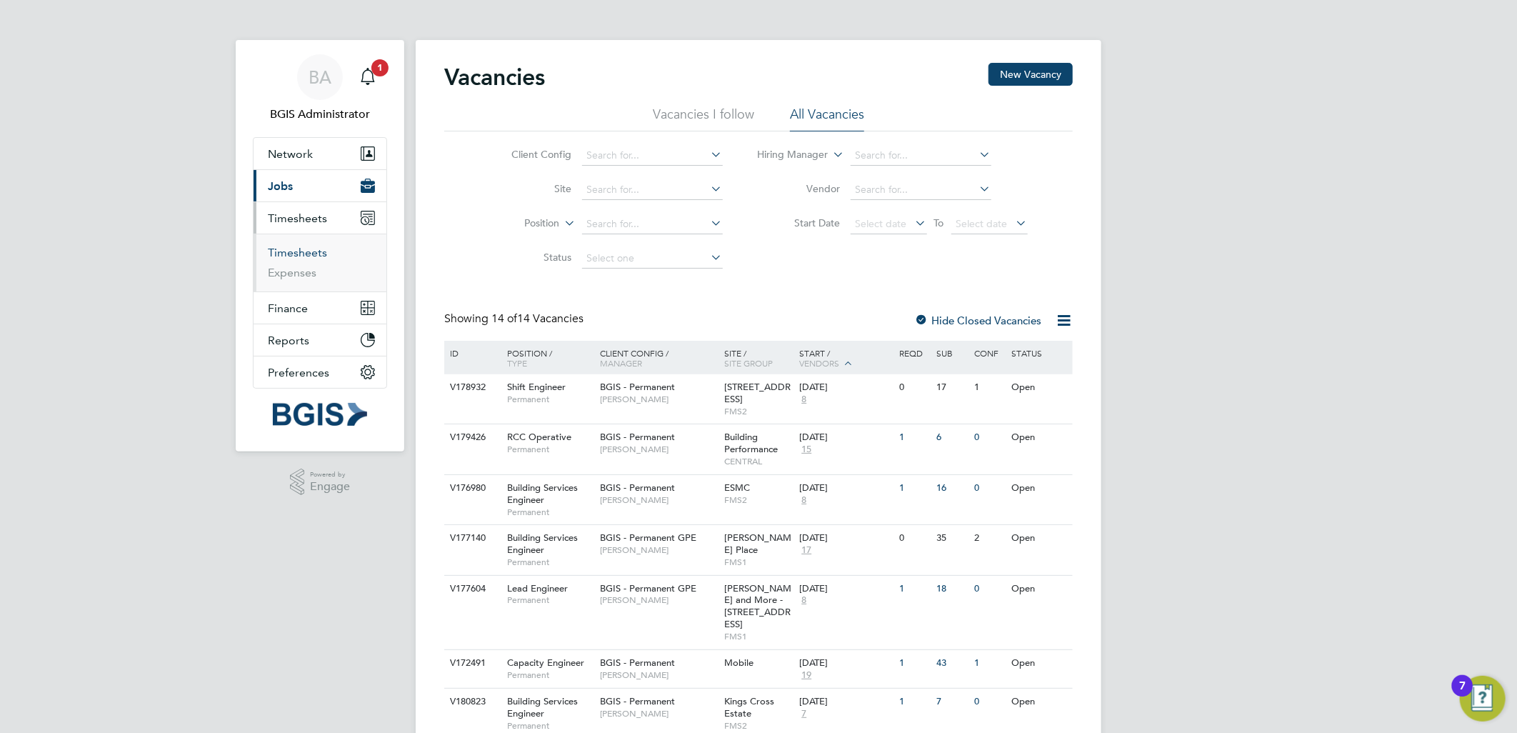
click at [287, 248] on link "Timesheets" at bounding box center [297, 253] width 59 height 14
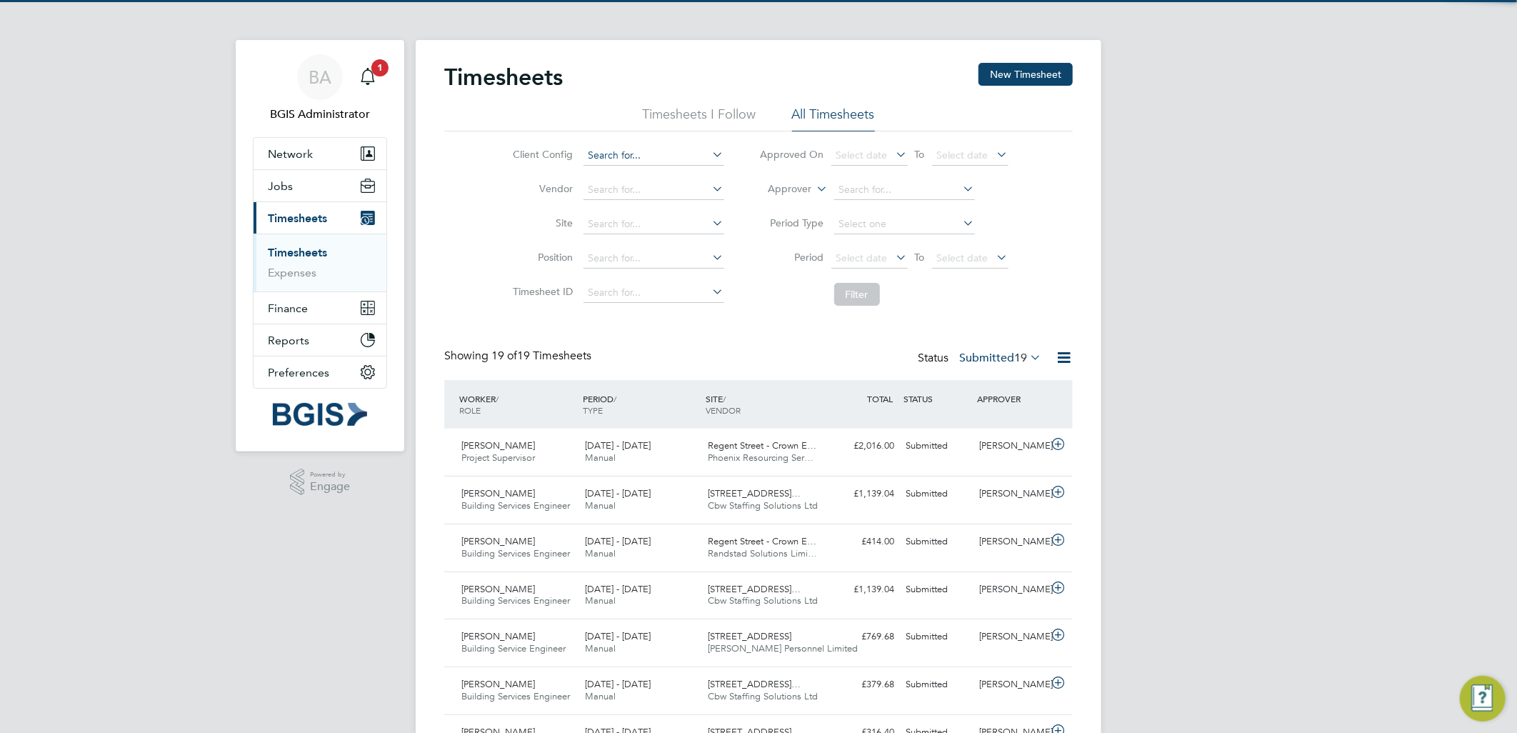
click at [675, 151] on input at bounding box center [654, 156] width 141 height 20
type input "gpe"
click at [983, 354] on label "Submitted 19" at bounding box center [1000, 358] width 82 height 14
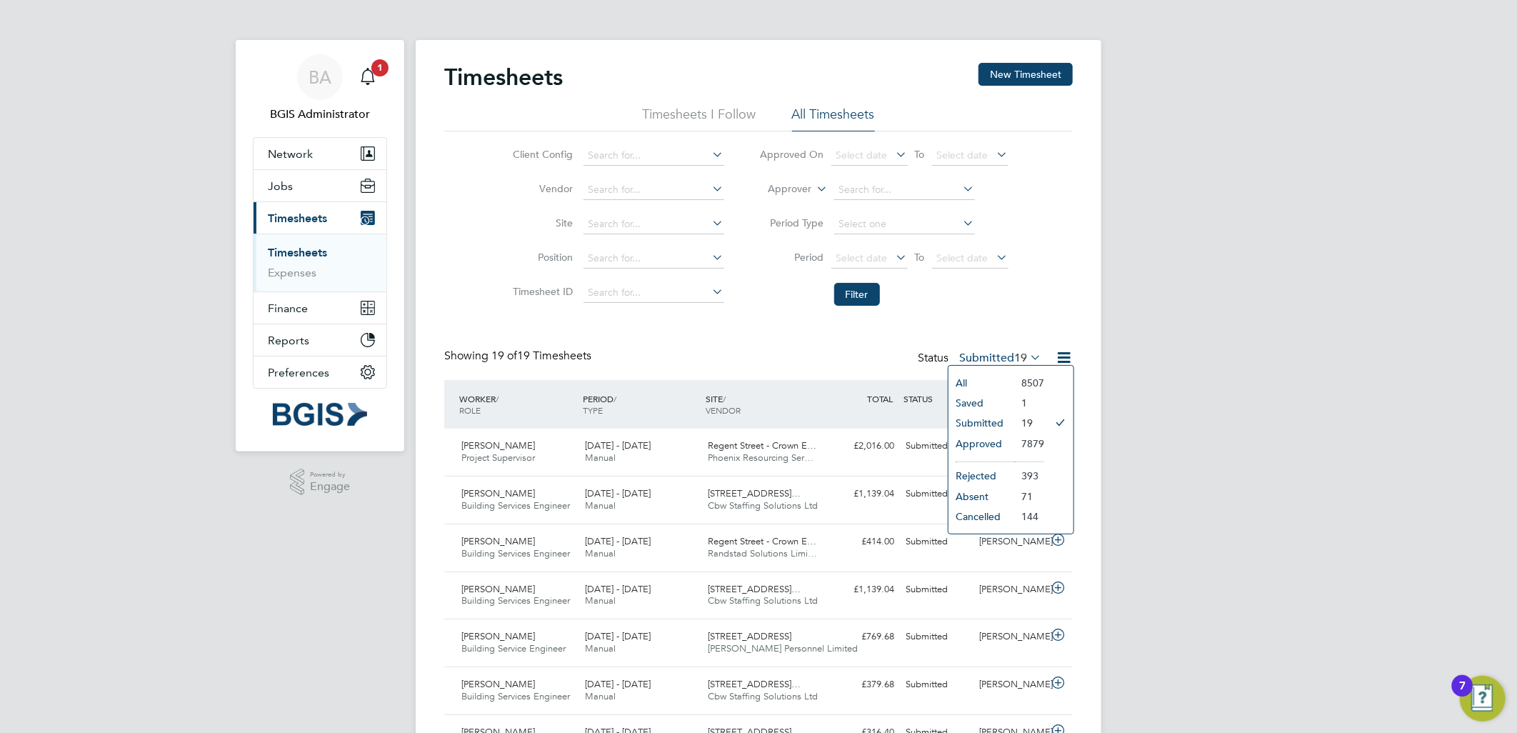
click at [959, 381] on li "All" at bounding box center [982, 383] width 66 height 20
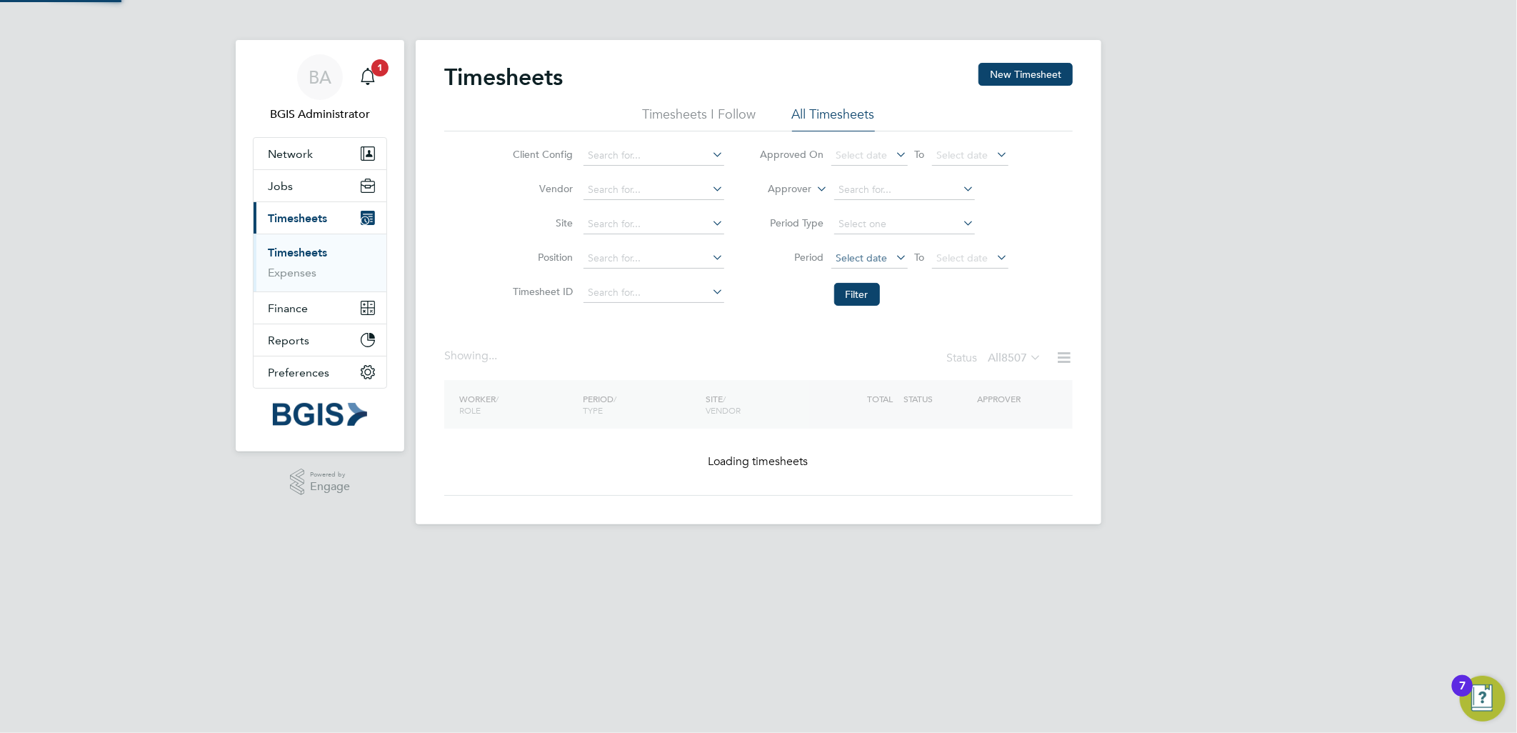
click at [889, 258] on span "Select date" at bounding box center [870, 258] width 76 height 19
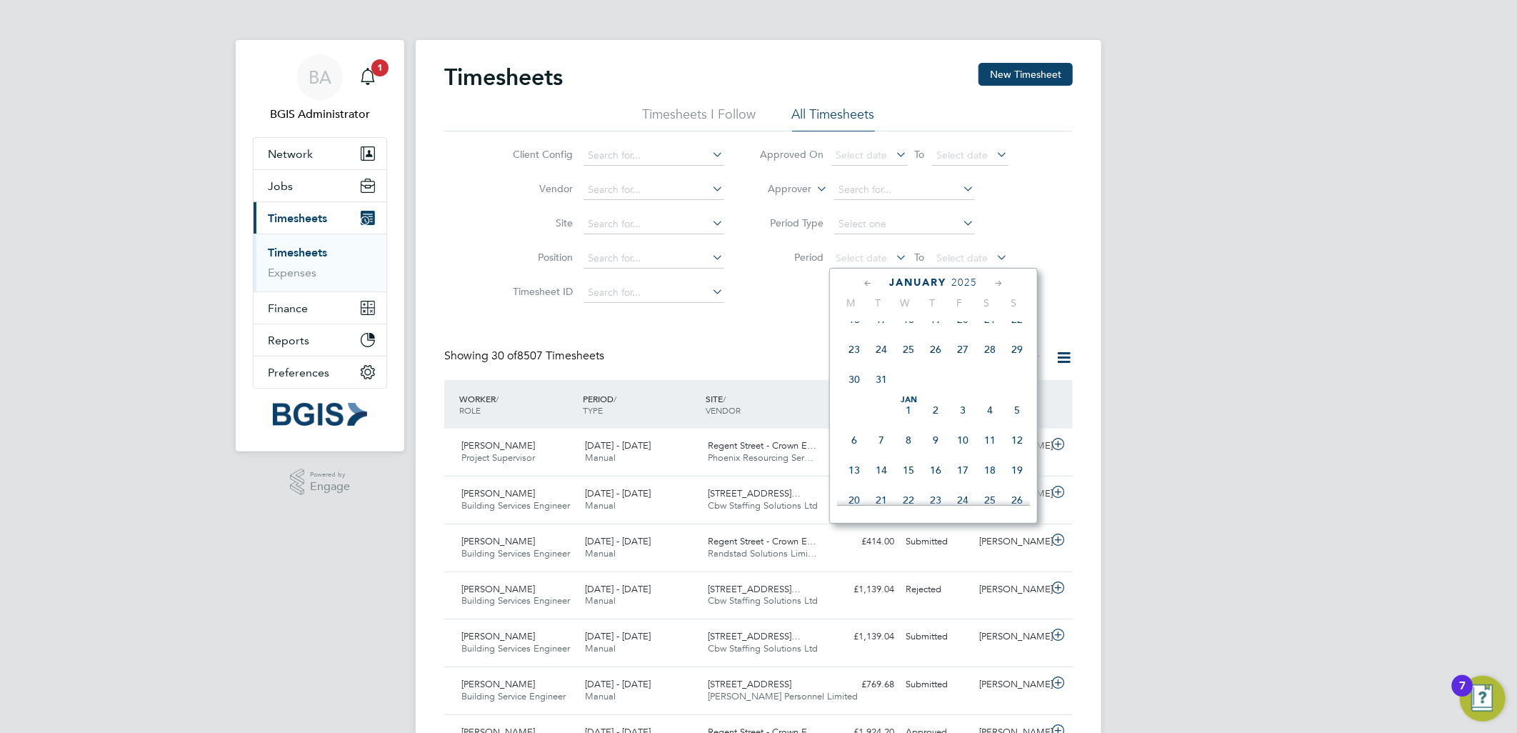
click at [911, 415] on span "Jan 1" at bounding box center [908, 409] width 27 height 27
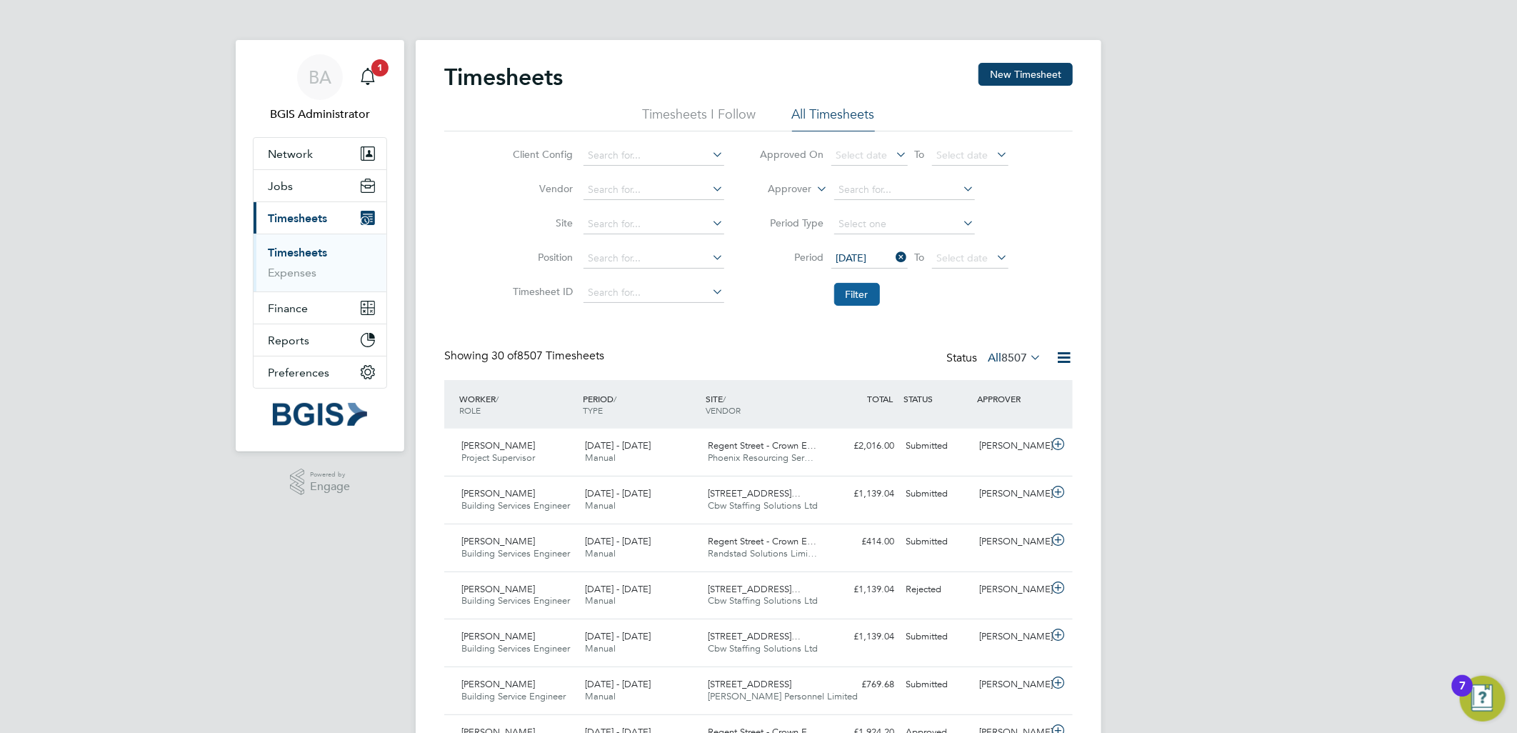
click at [853, 294] on button "Filter" at bounding box center [857, 294] width 46 height 23
click at [1027, 361] on icon at bounding box center [1027, 357] width 0 height 20
click at [1018, 446] on li "Approved" at bounding box center [1005, 444] width 66 height 20
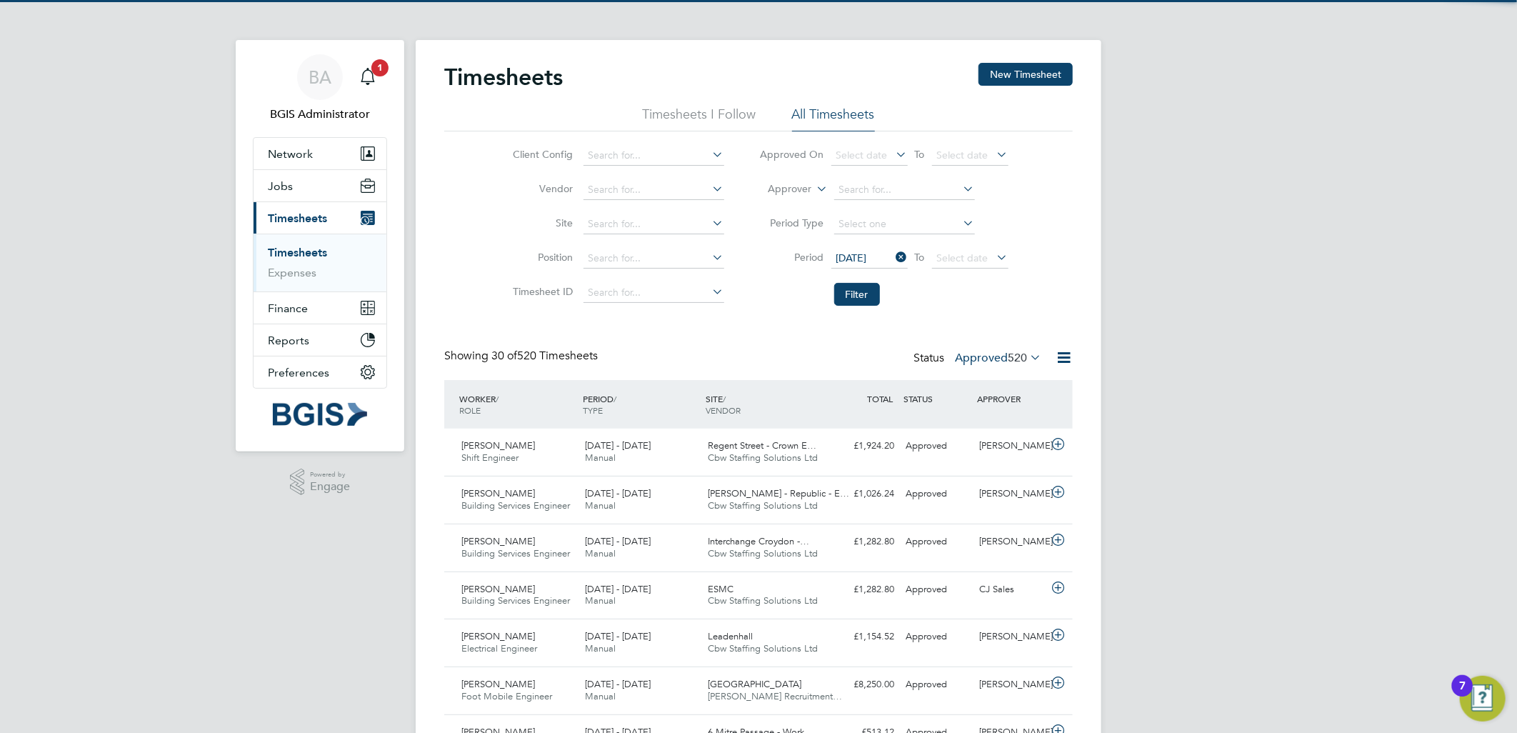
click at [1072, 352] on icon at bounding box center [1064, 358] width 18 height 18
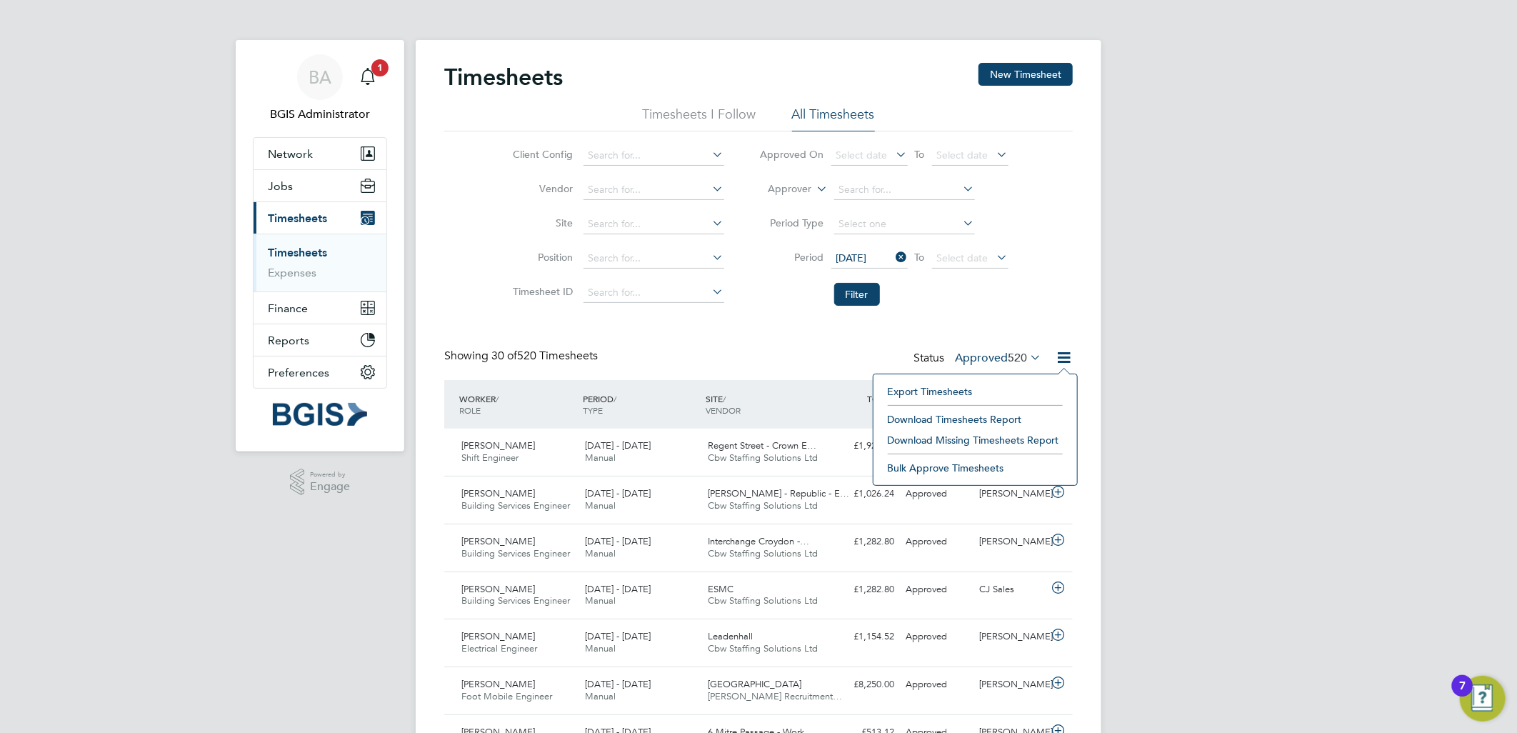
click at [995, 419] on li "Download Timesheets Report" at bounding box center [975, 419] width 189 height 20
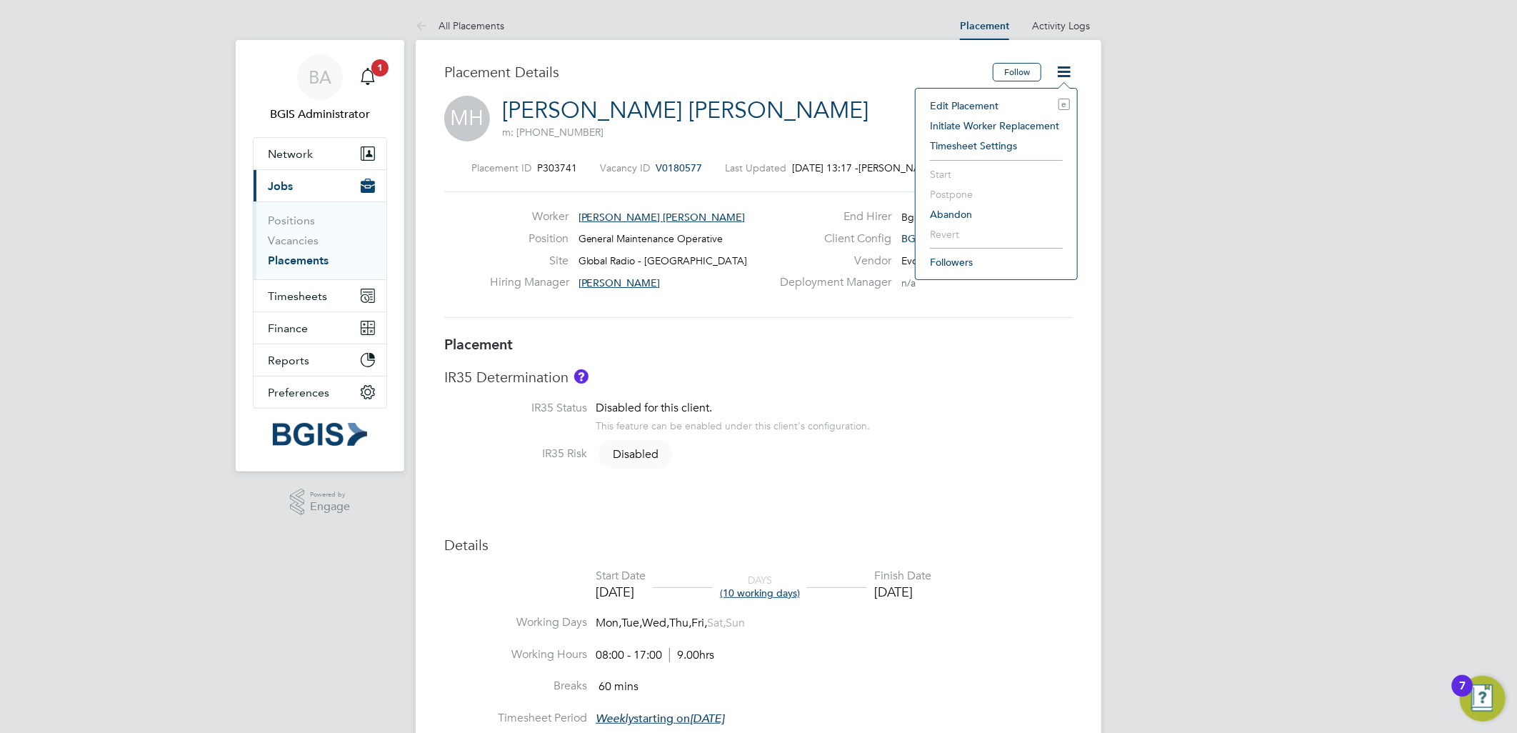
click at [977, 106] on li "Edit Placement e" at bounding box center [996, 106] width 147 height 20
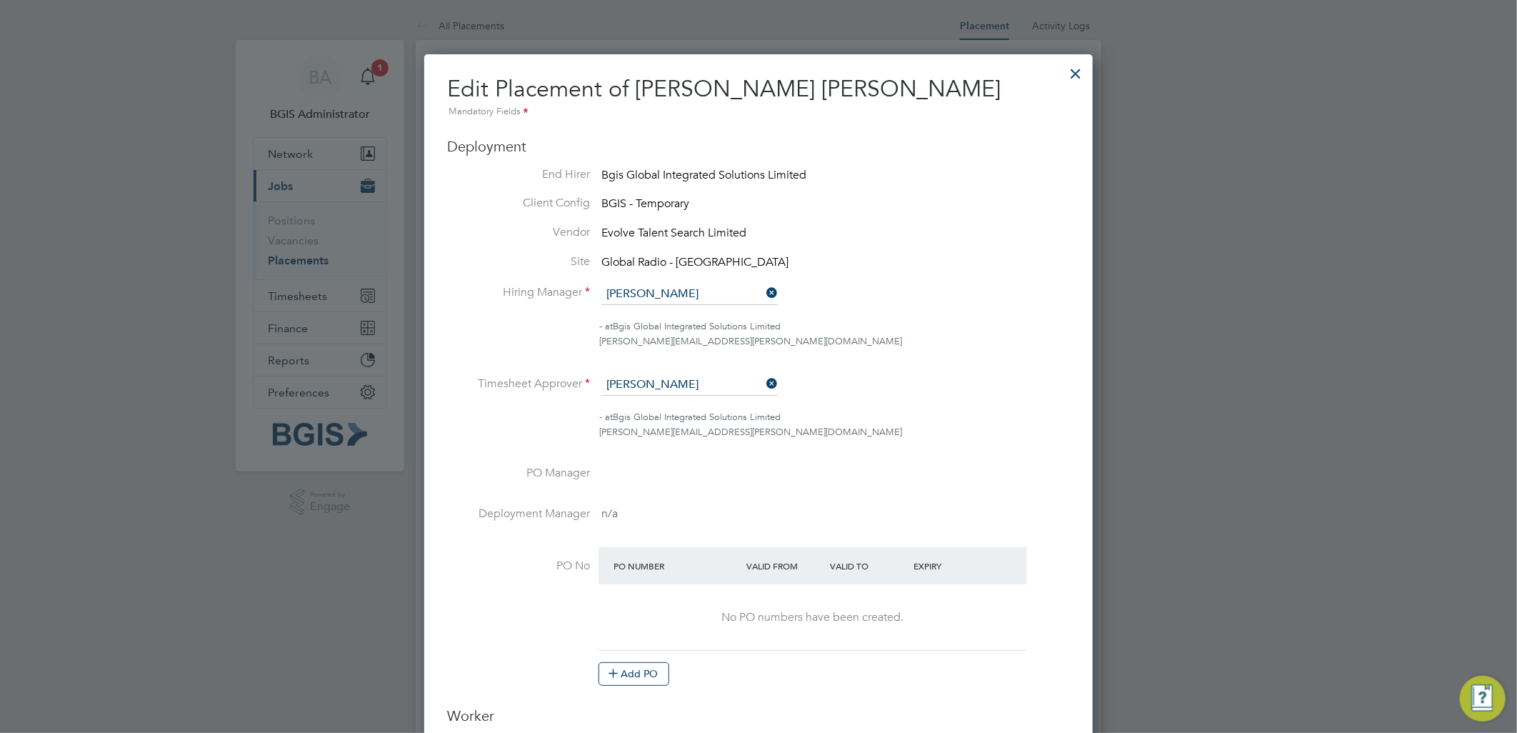
scroll to position [7, 7]
click at [669, 375] on input at bounding box center [690, 384] width 176 height 21
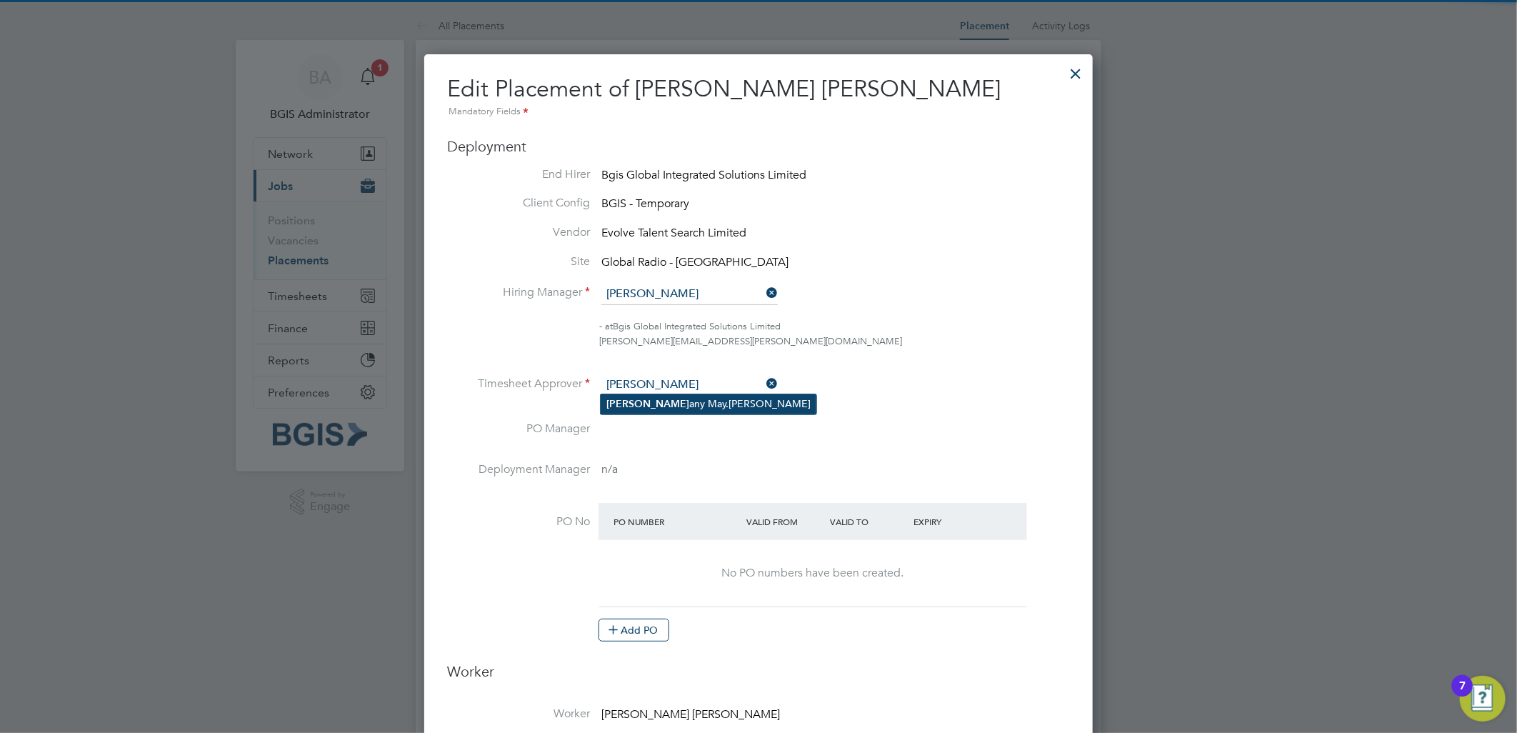
click at [665, 405] on li "Beth any May.Reed" at bounding box center [709, 403] width 216 height 19
type input "Bethany May.Reed"
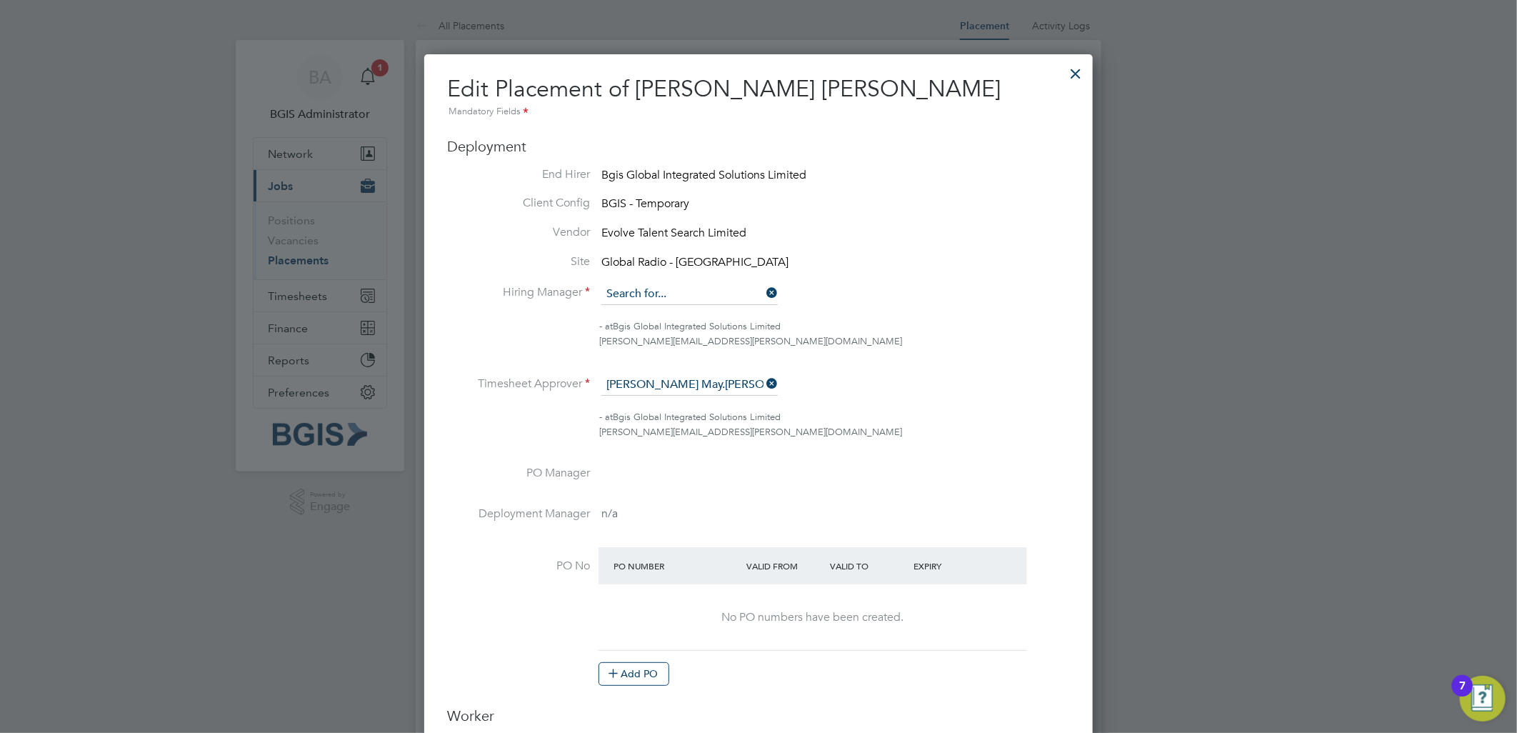
click at [672, 298] on input at bounding box center [690, 294] width 176 height 21
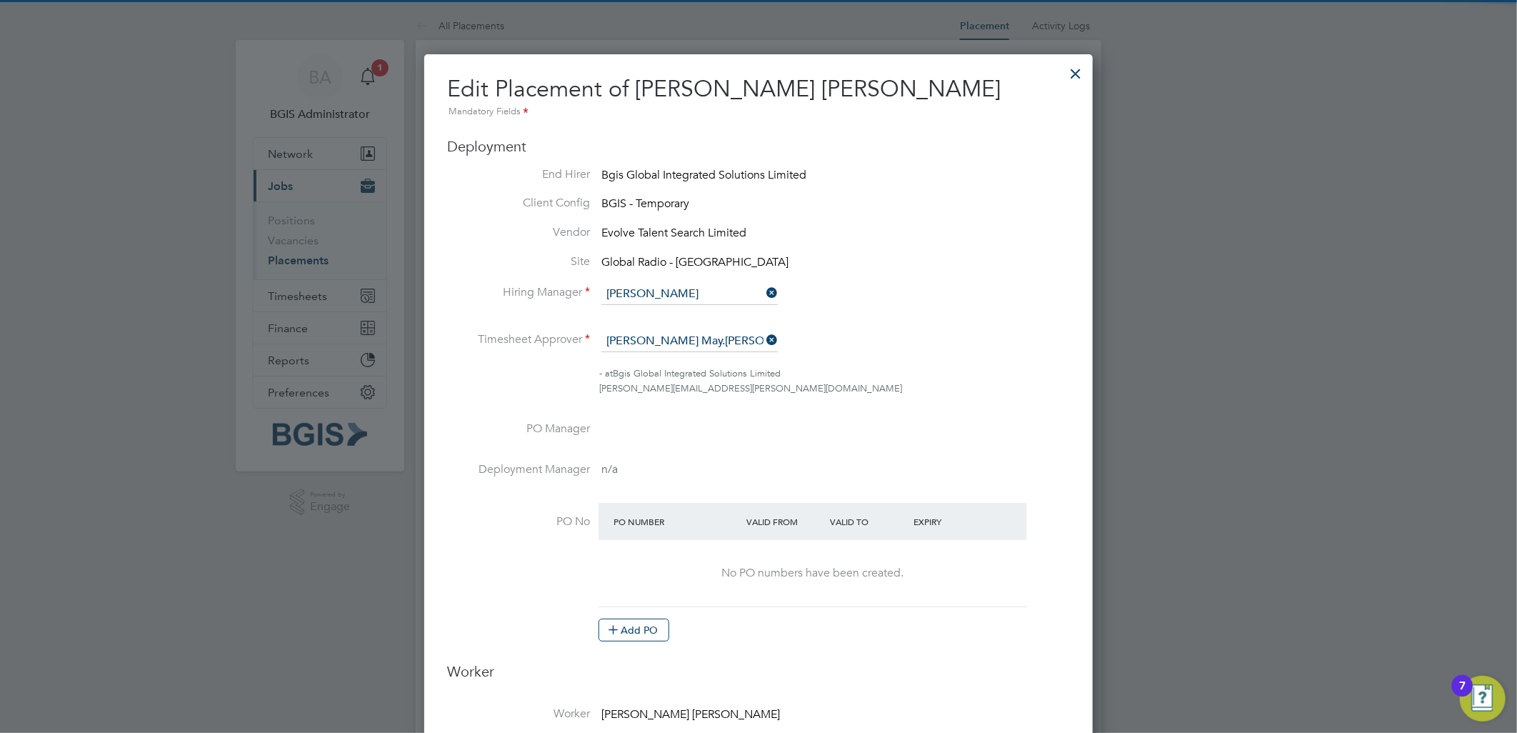
click at [667, 311] on li "Beth any May.Reed" at bounding box center [709, 313] width 216 height 19
type input "Bethany May.Reed"
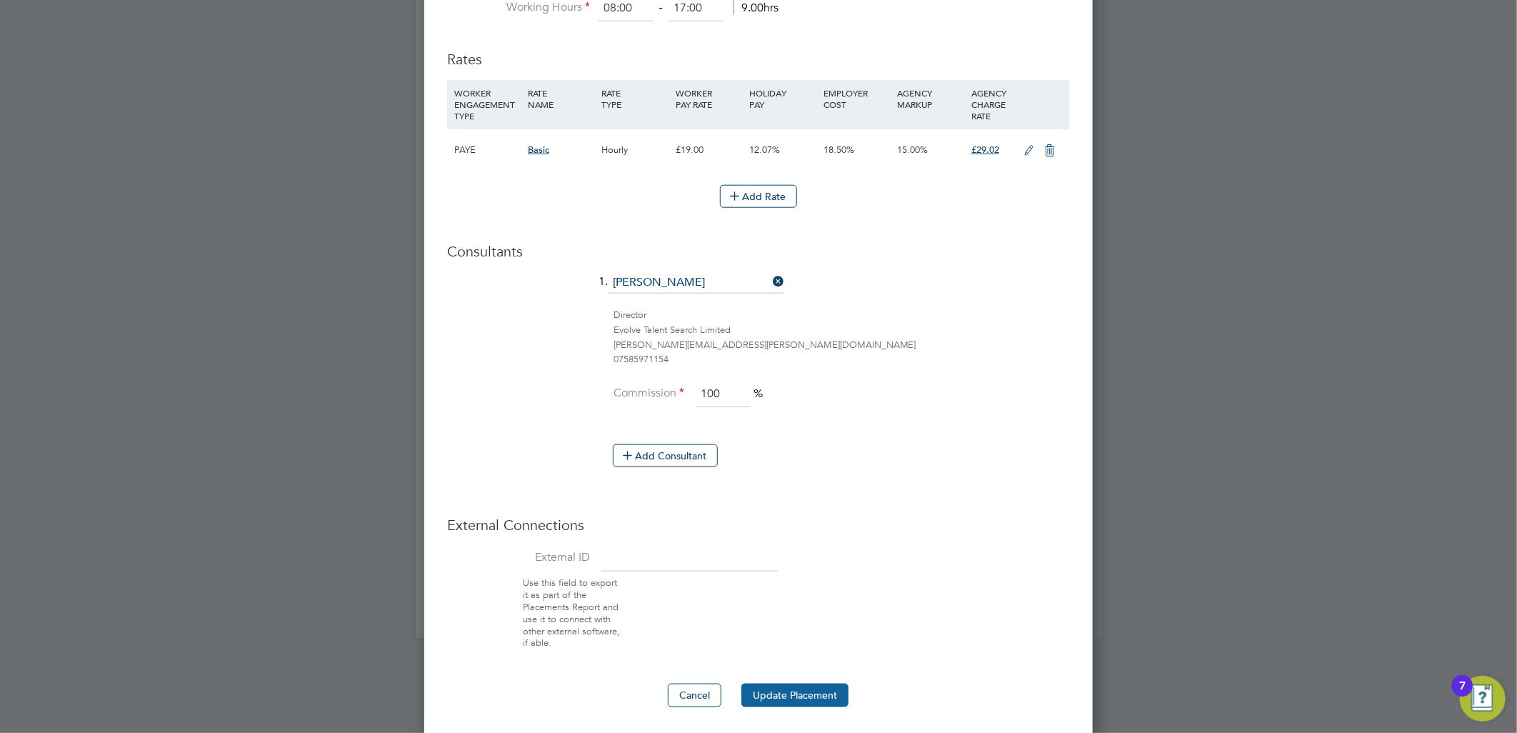
click at [819, 684] on button "Update Placement" at bounding box center [795, 695] width 107 height 23
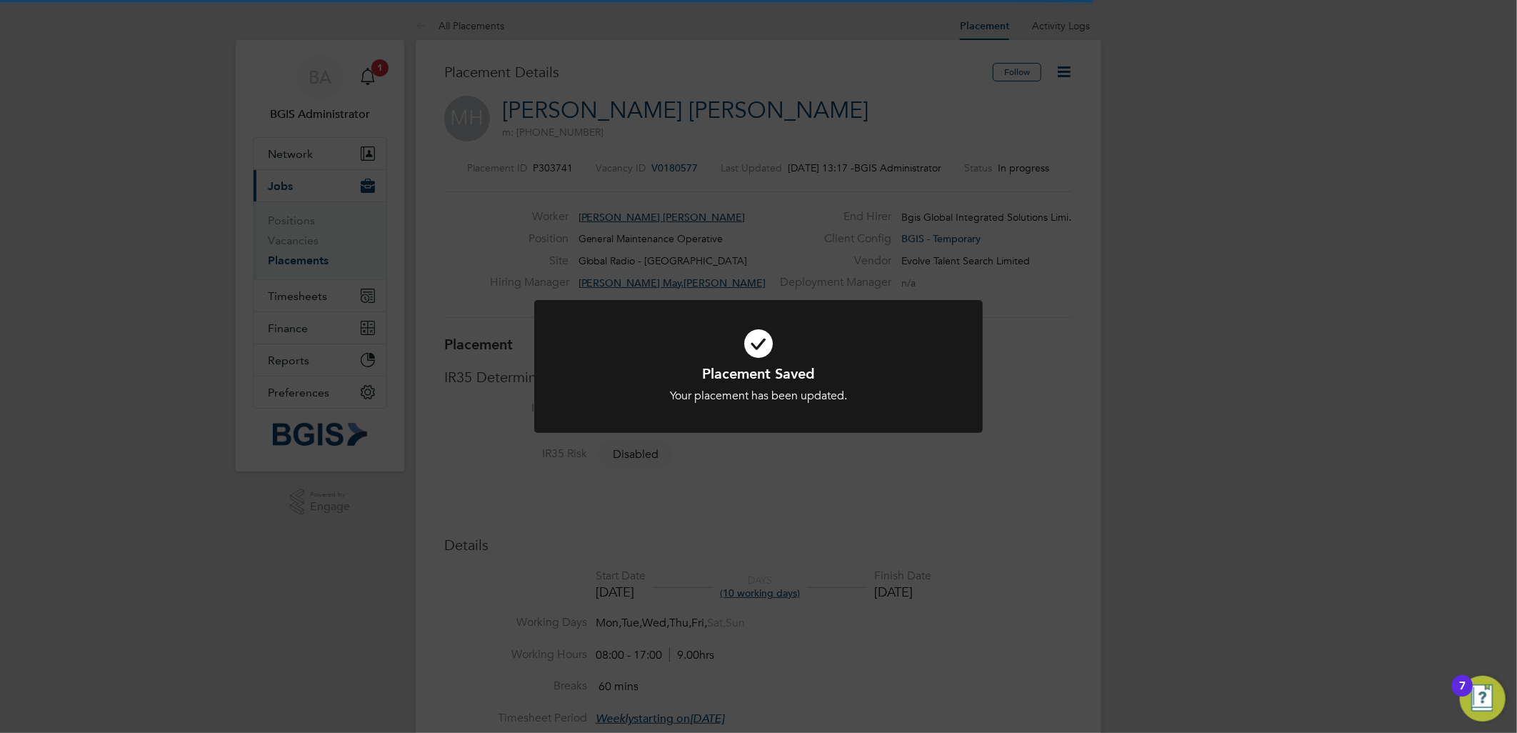
click at [418, 206] on div "Placement Saved Your placement has been updated. Cancel Okay" at bounding box center [758, 366] width 1517 height 733
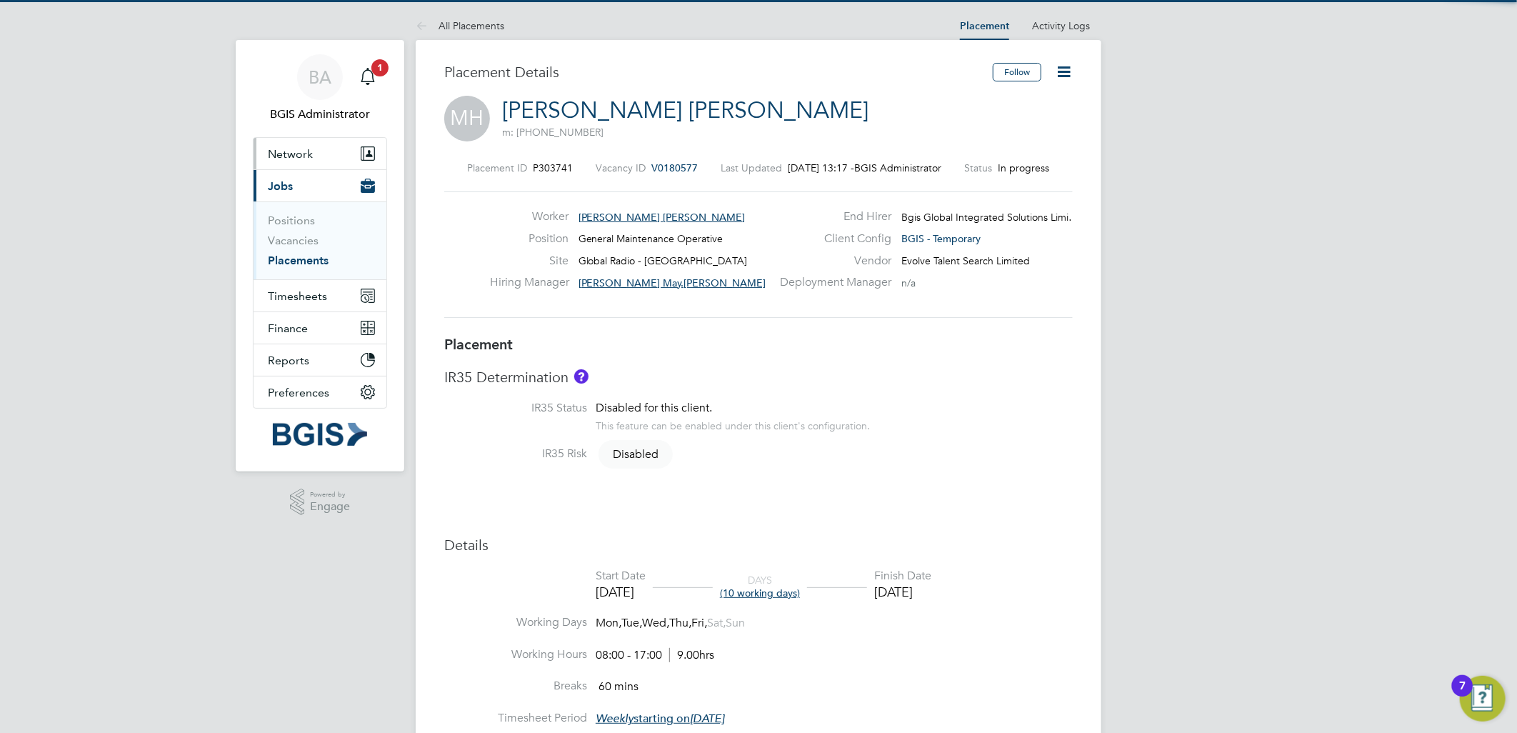
click at [318, 154] on button "Network" at bounding box center [320, 153] width 133 height 31
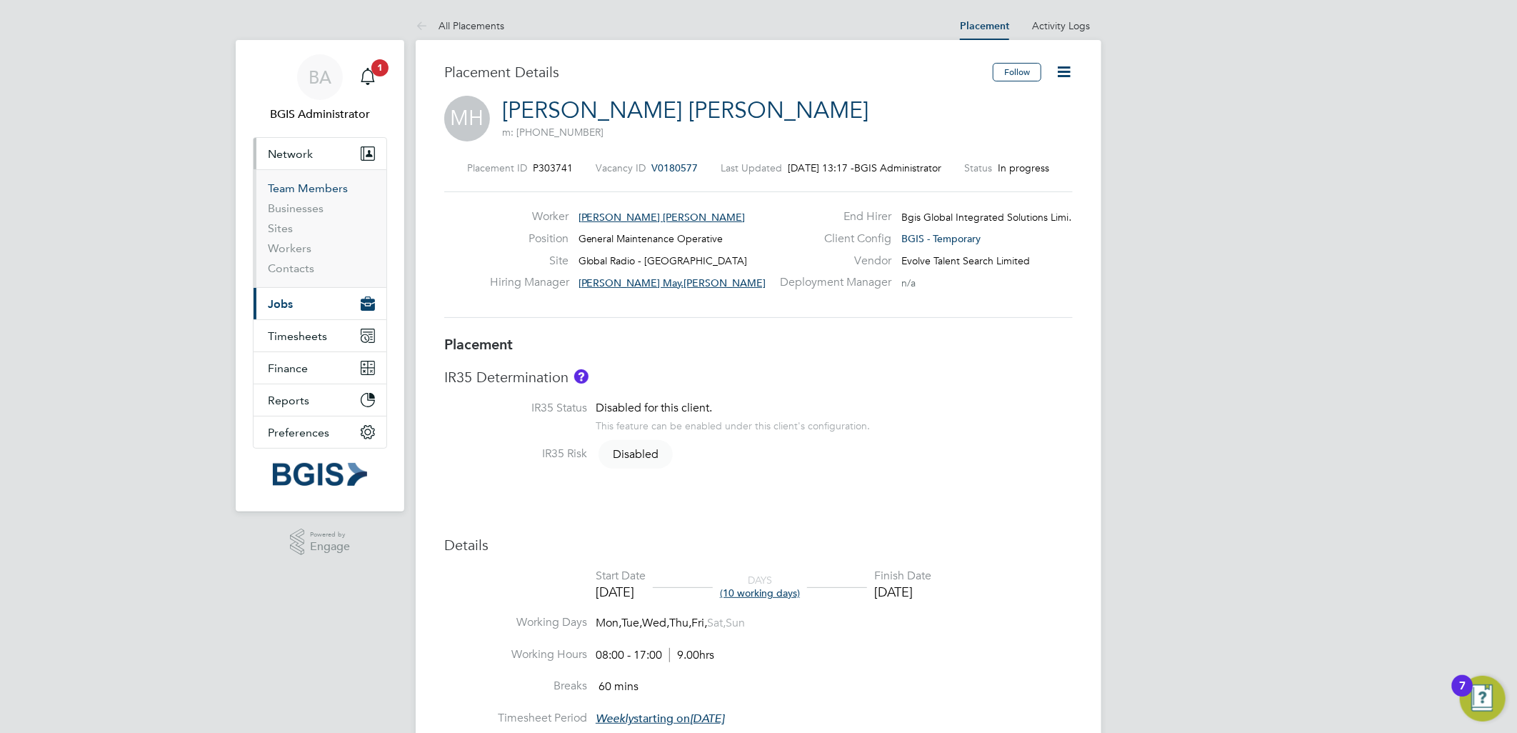
click at [282, 189] on link "Team Members" at bounding box center [308, 188] width 80 height 14
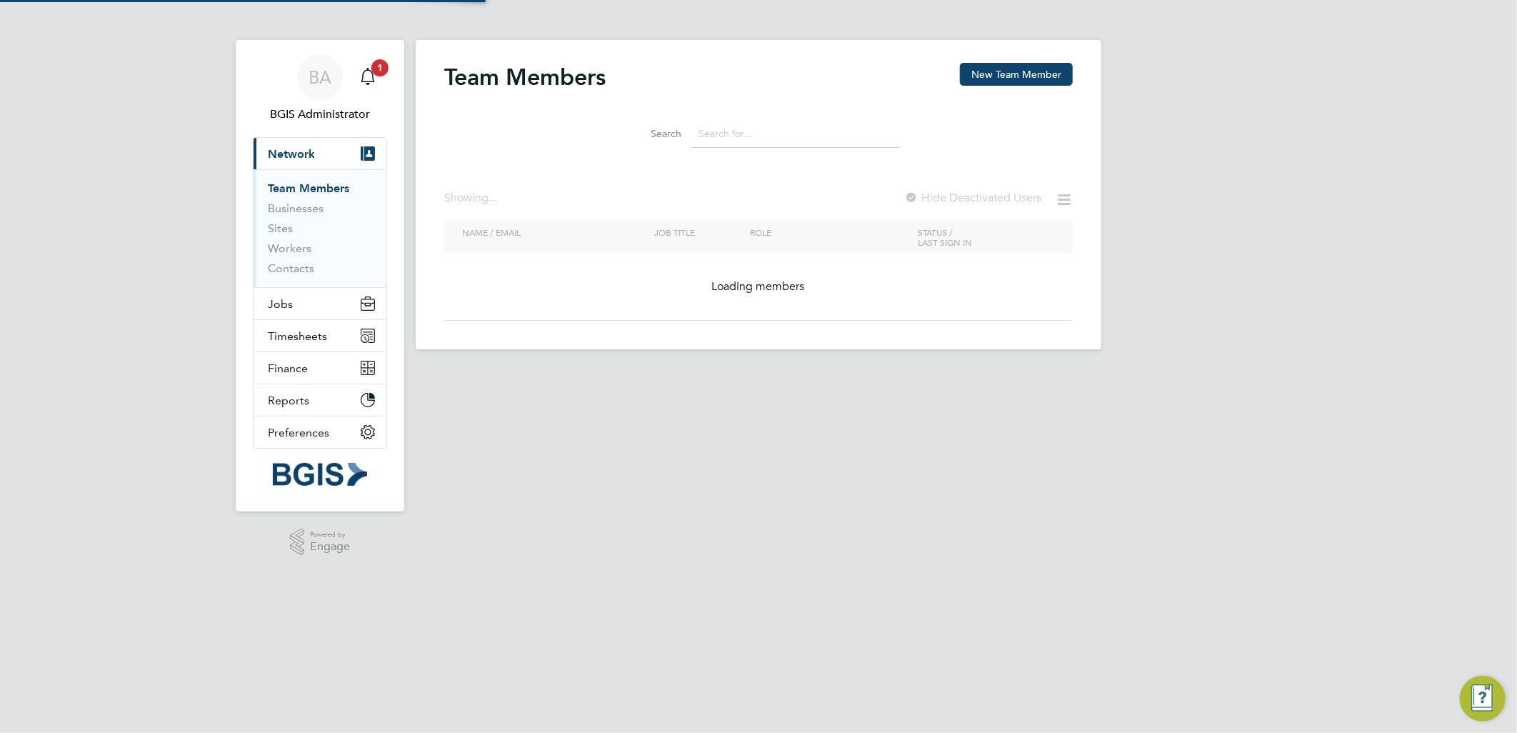
click at [804, 129] on input at bounding box center [796, 134] width 209 height 28
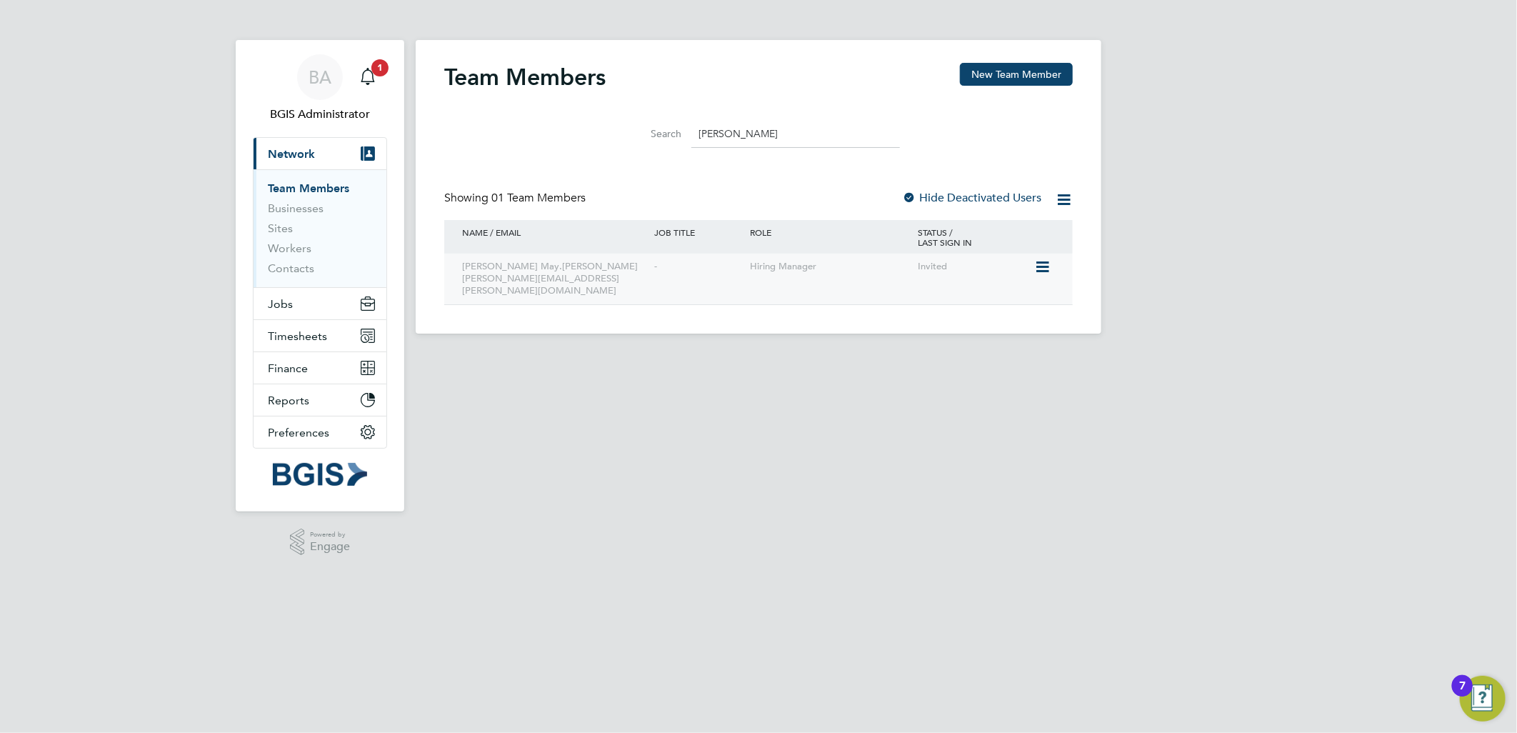
type input "beth"
click at [1049, 271] on icon at bounding box center [1041, 267] width 14 height 17
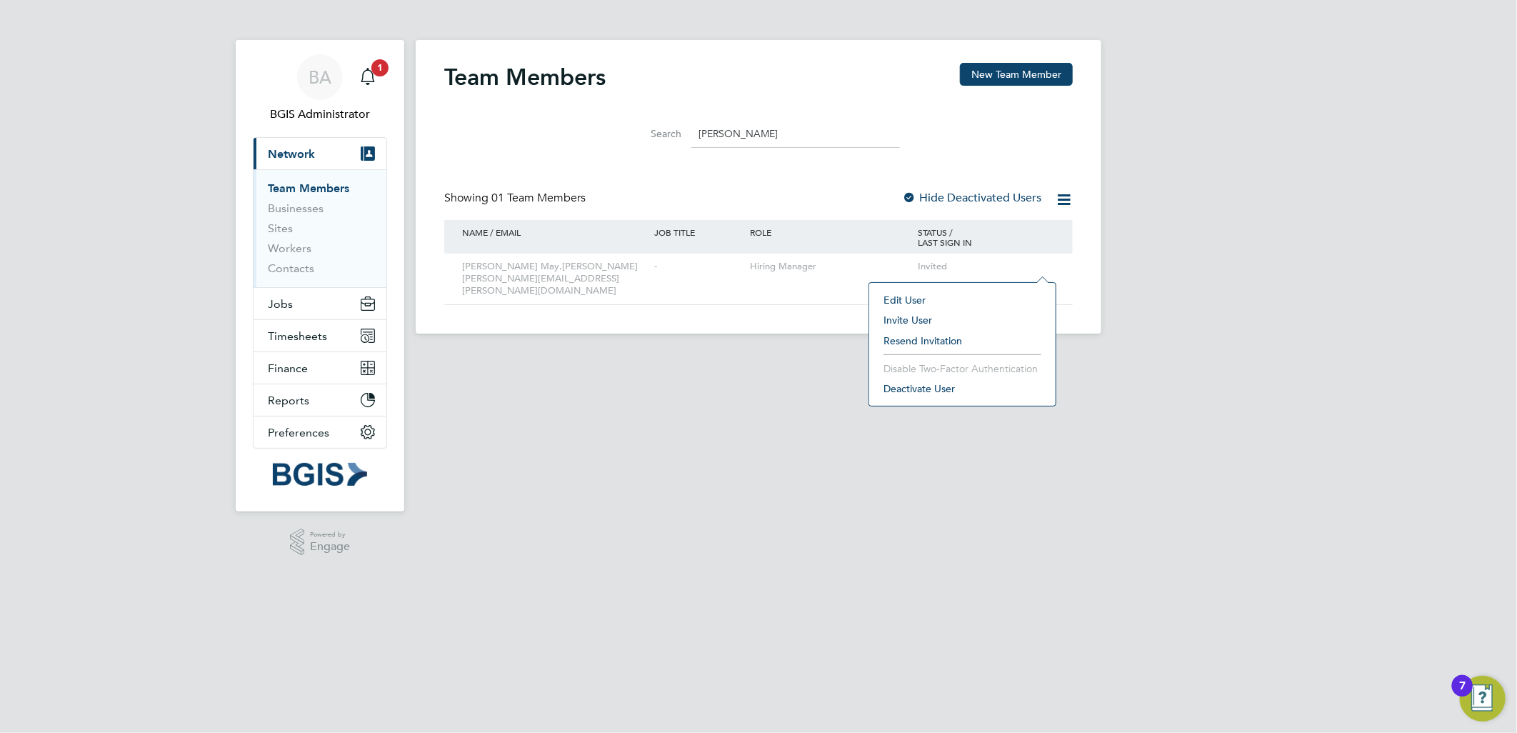
click at [903, 298] on li "Edit User" at bounding box center [963, 300] width 172 height 20
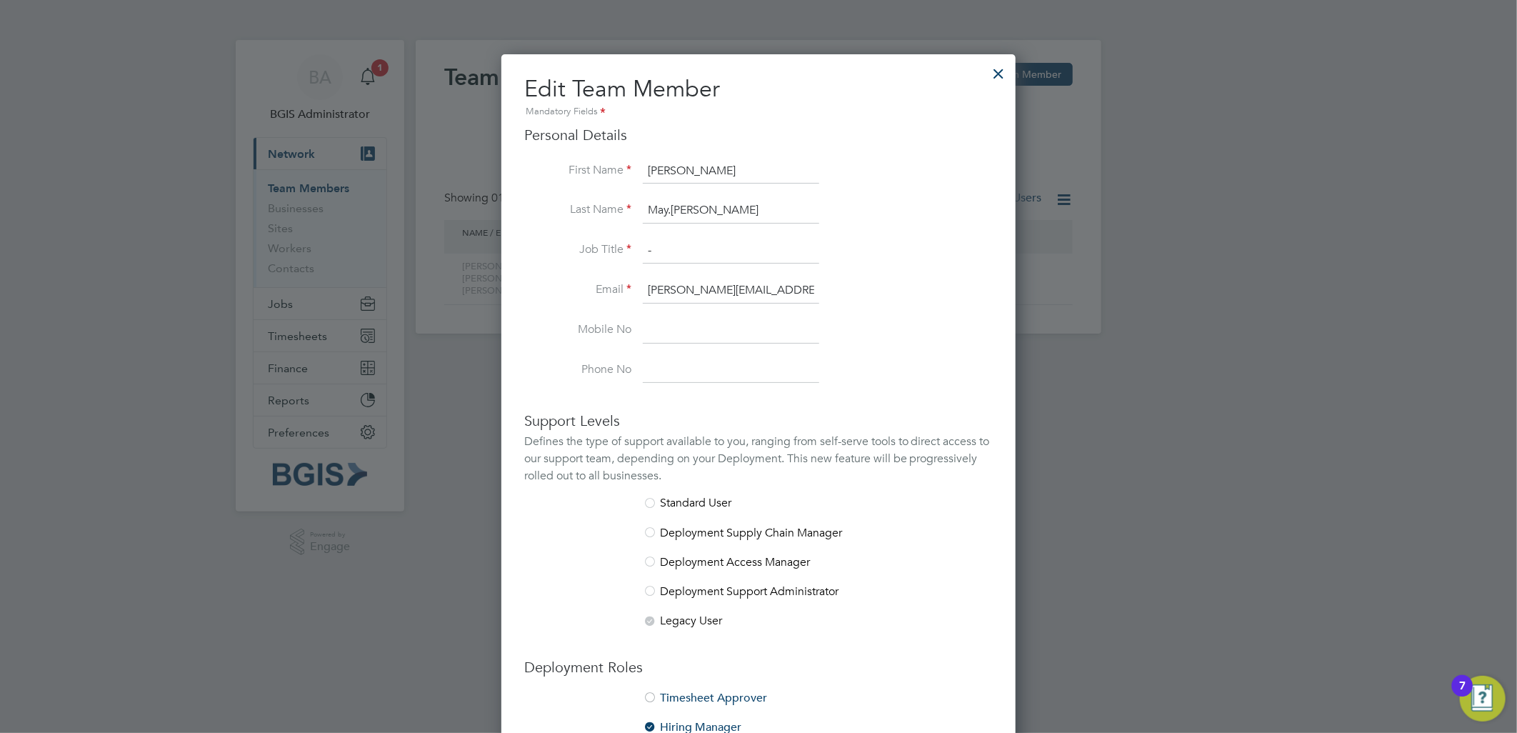
click at [672, 210] on input "May.Reed" at bounding box center [731, 211] width 176 height 26
type input "May-Reed"
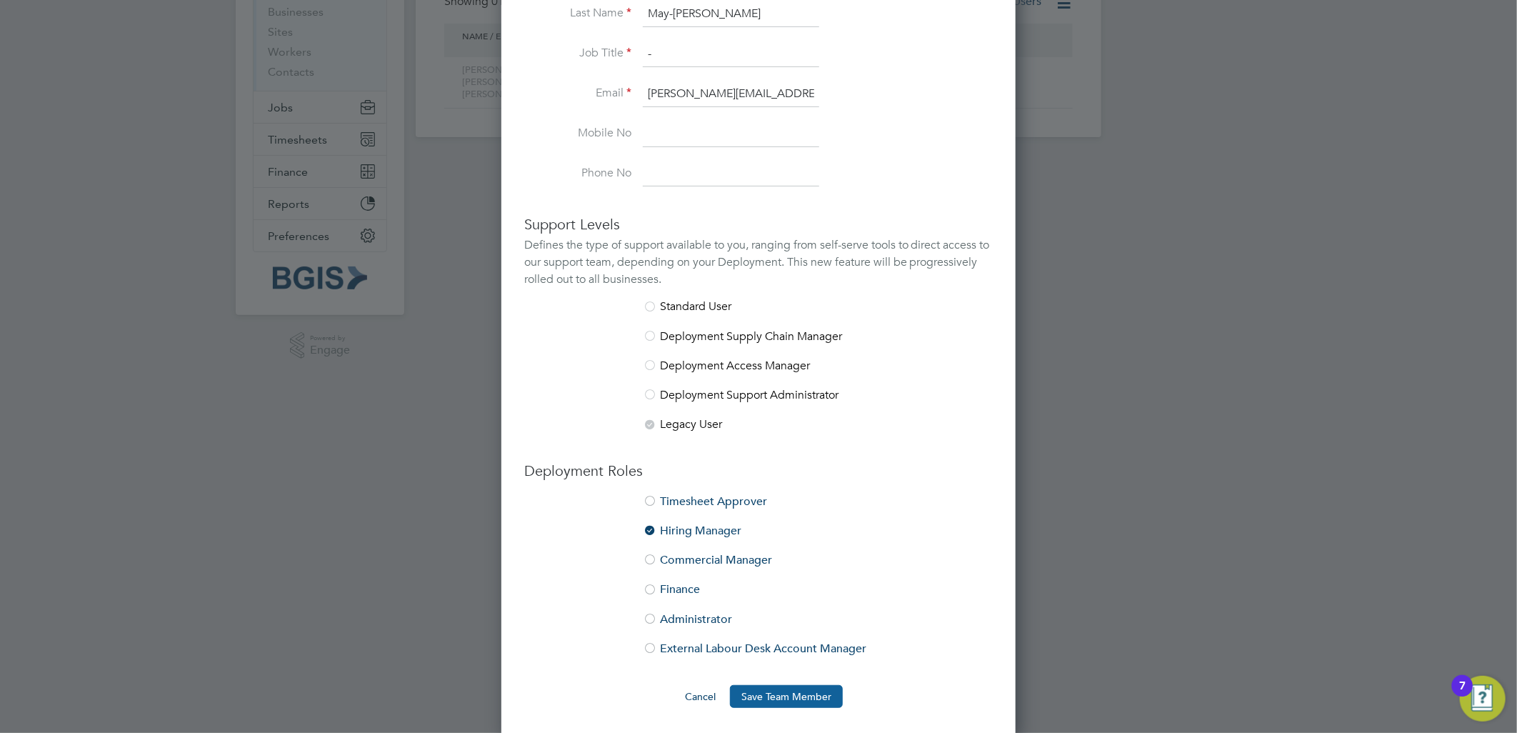
click at [804, 687] on button "Save Team Member" at bounding box center [786, 696] width 113 height 23
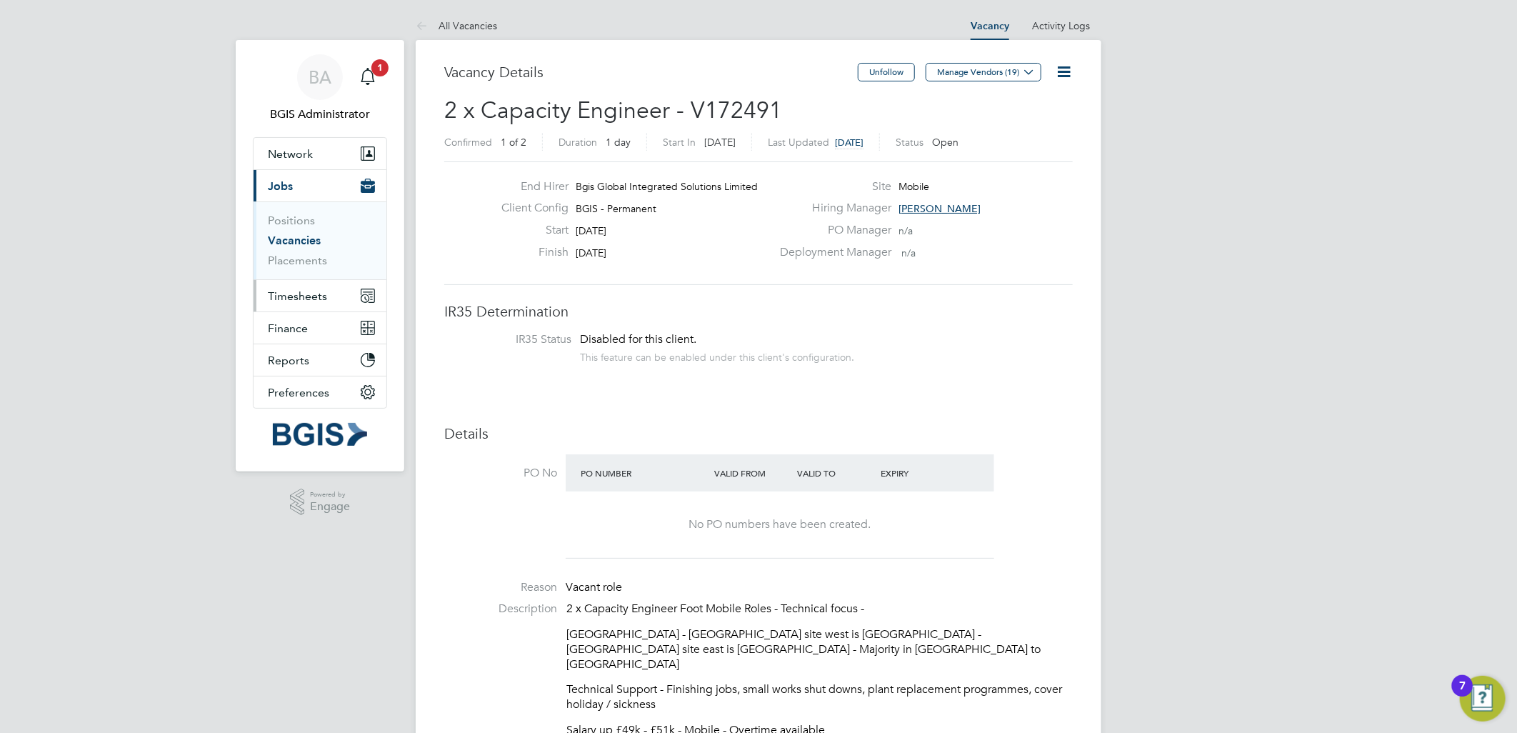
click at [303, 287] on button "Timesheets" at bounding box center [320, 295] width 133 height 31
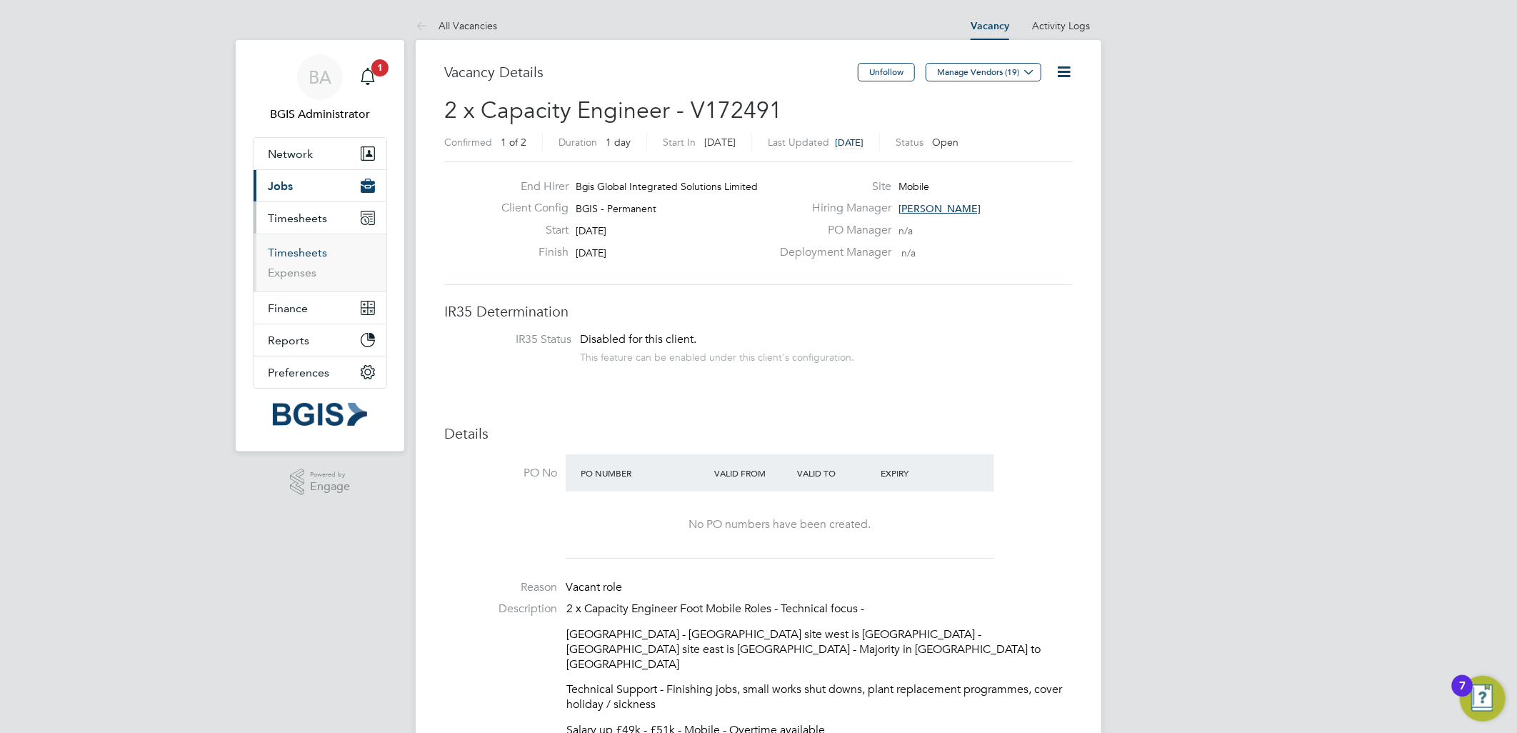
click at [286, 254] on link "Timesheets" at bounding box center [297, 253] width 59 height 14
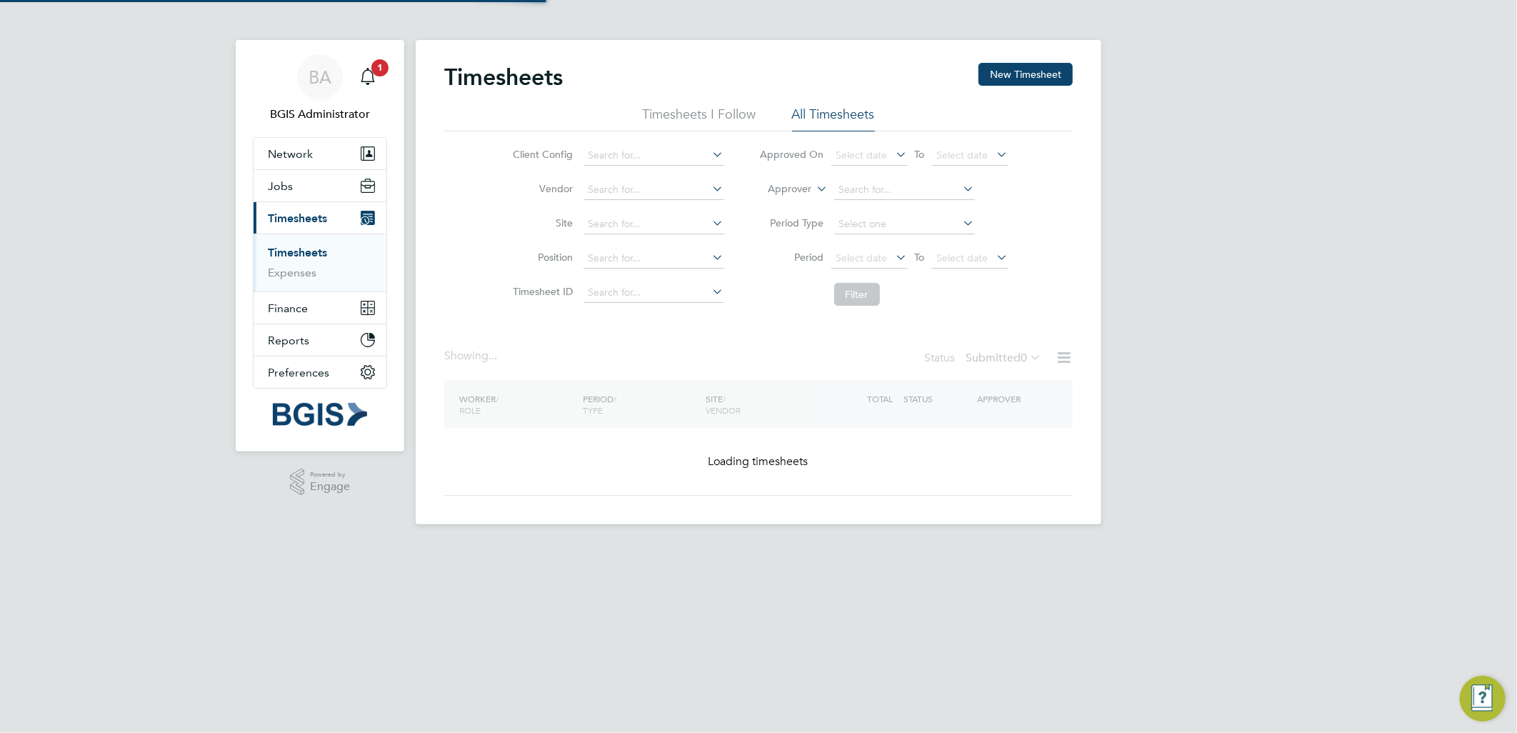
drag, startPoint x: 779, startPoint y: 198, endPoint x: 770, endPoint y: 184, distance: 16.1
click at [779, 198] on li "Approver" at bounding box center [884, 190] width 284 height 34
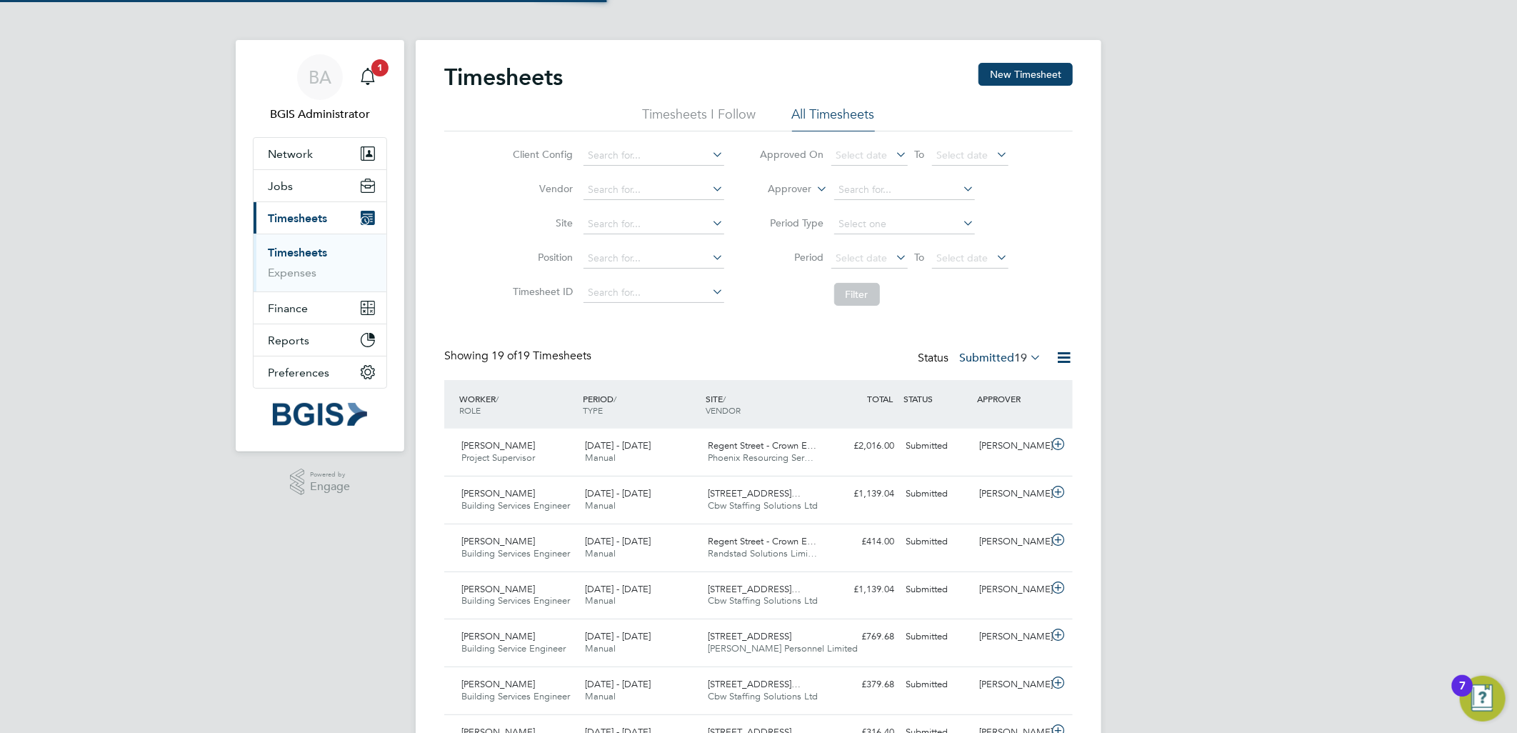
scroll to position [36, 124]
click at [773, 179] on li "Approver" at bounding box center [884, 190] width 284 height 34
click at [794, 188] on label "Approver" at bounding box center [780, 189] width 64 height 14
click at [783, 201] on li "Worker" at bounding box center [777, 205] width 71 height 19
click at [877, 181] on input at bounding box center [904, 190] width 141 height 20
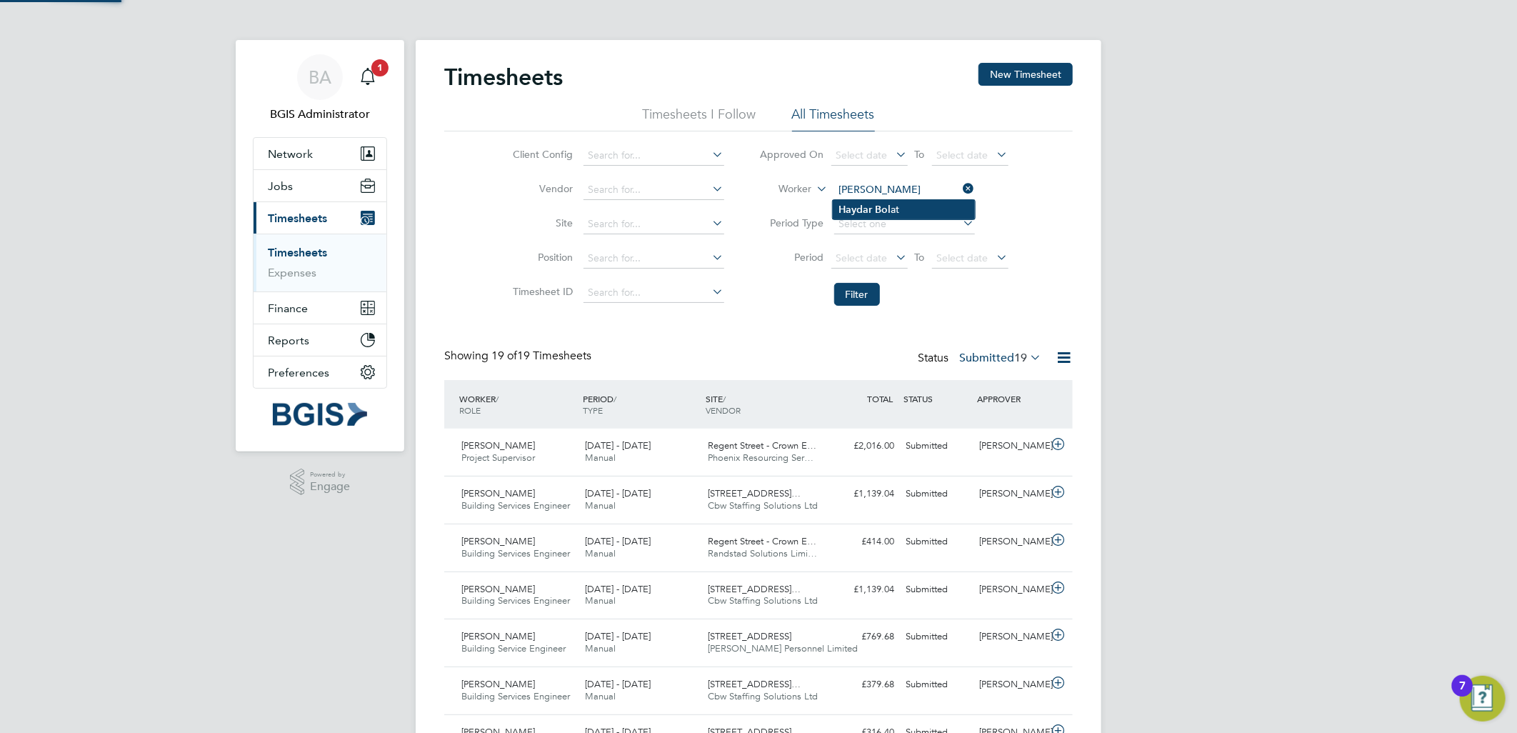
click at [910, 201] on li "[PERSON_NAME] at" at bounding box center [904, 209] width 142 height 19
type input "[PERSON_NAME]"
click at [869, 291] on button "Filter" at bounding box center [857, 294] width 46 height 23
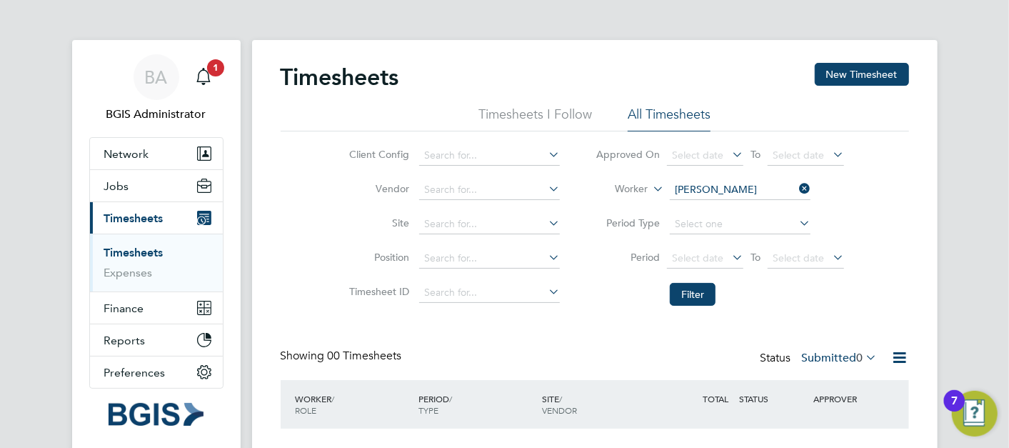
click at [748, 200] on li "Worker [PERSON_NAME]" at bounding box center [720, 190] width 284 height 34
click at [730, 186] on input at bounding box center [740, 190] width 141 height 20
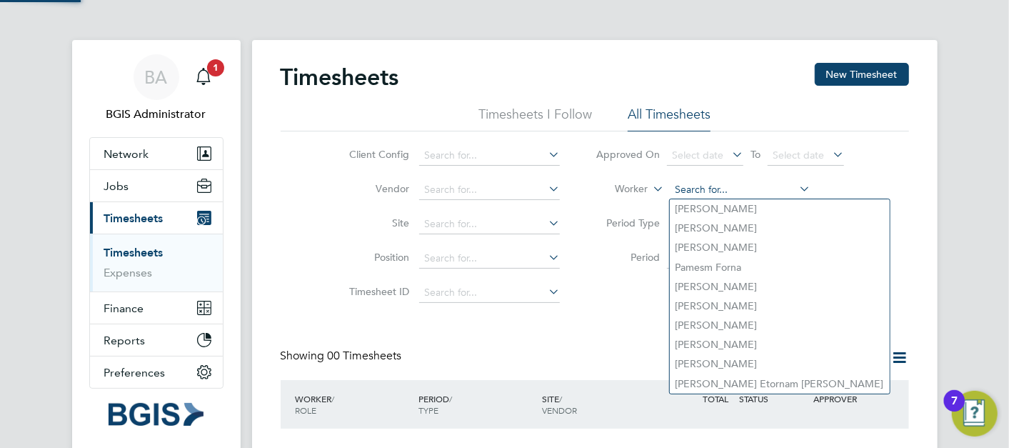
paste input "[PERSON_NAME]"
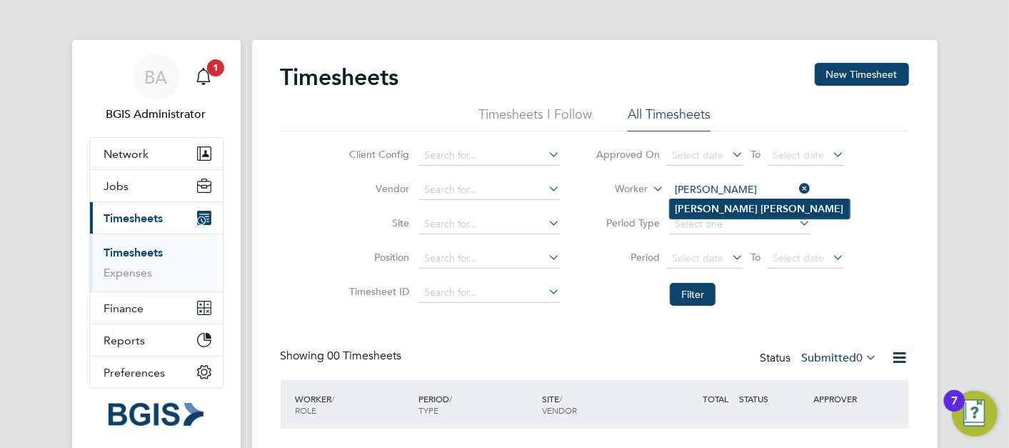
type input "[PERSON_NAME]"
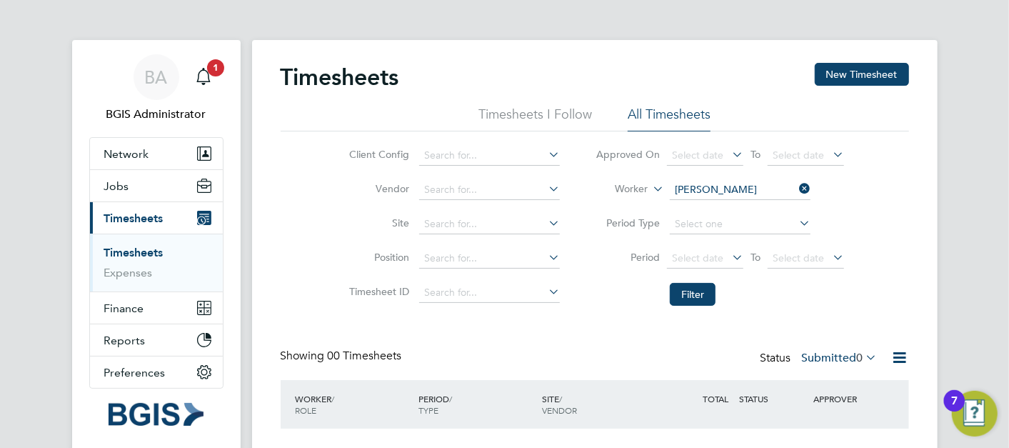
click at [762, 208] on b "[PERSON_NAME]" at bounding box center [803, 209] width 83 height 12
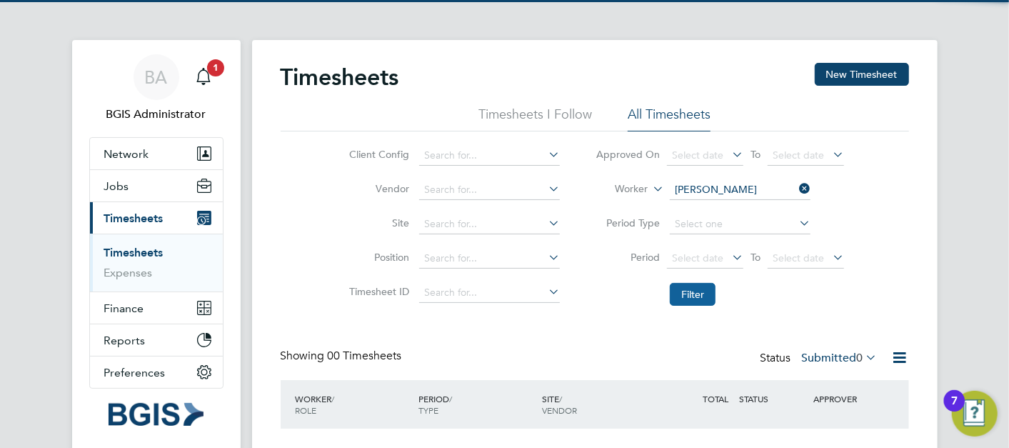
click at [692, 286] on button "Filter" at bounding box center [693, 294] width 46 height 23
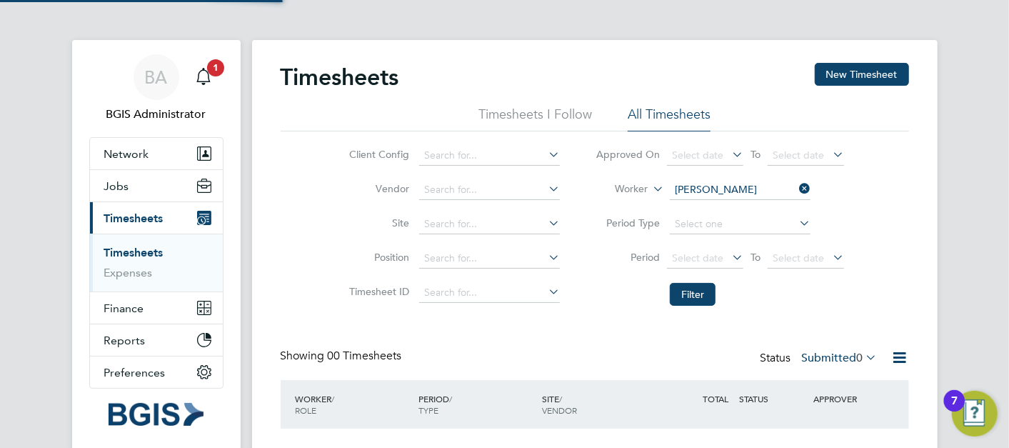
scroll to position [99, 0]
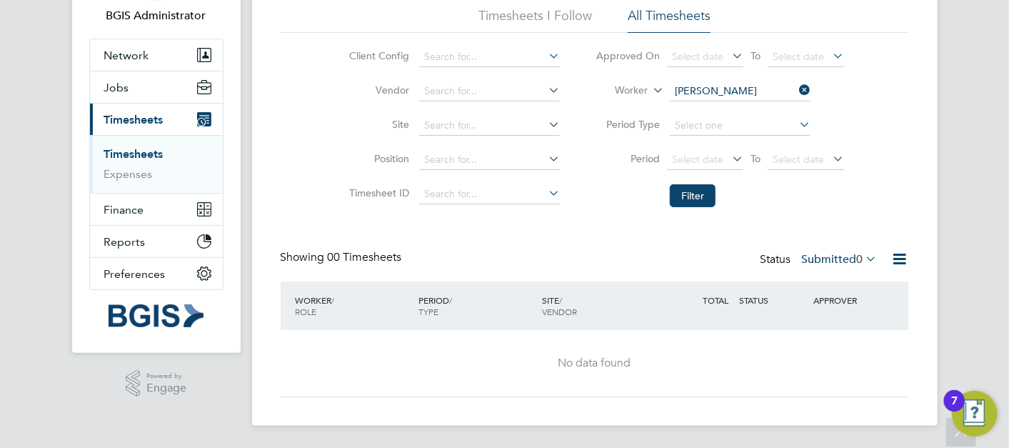
click at [869, 244] on div "Timesheets New Timesheet Timesheets I Follow All Timesheets Client Config Vendo…" at bounding box center [595, 180] width 629 height 433
drag, startPoint x: 859, startPoint y: 251, endPoint x: 853, endPoint y: 261, distance: 12.1
click at [859, 251] on div "Status Submitted 0" at bounding box center [821, 260] width 120 height 20
click at [853, 261] on label "Submitted 0" at bounding box center [840, 259] width 76 height 14
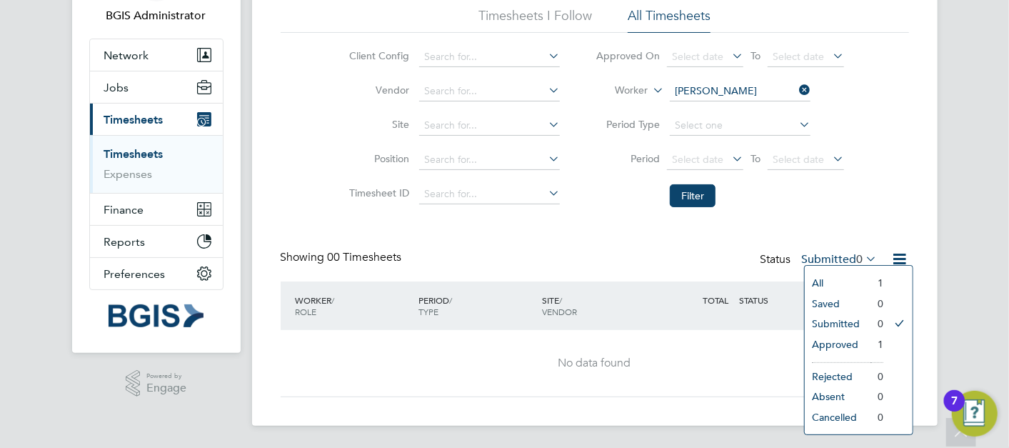
click at [846, 274] on li "All" at bounding box center [838, 283] width 66 height 20
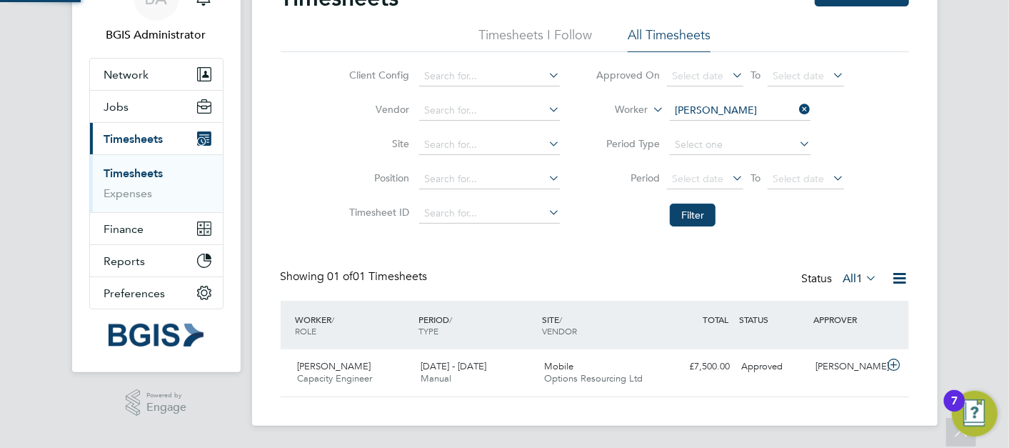
scroll to position [36, 124]
click at [727, 106] on input at bounding box center [740, 111] width 141 height 20
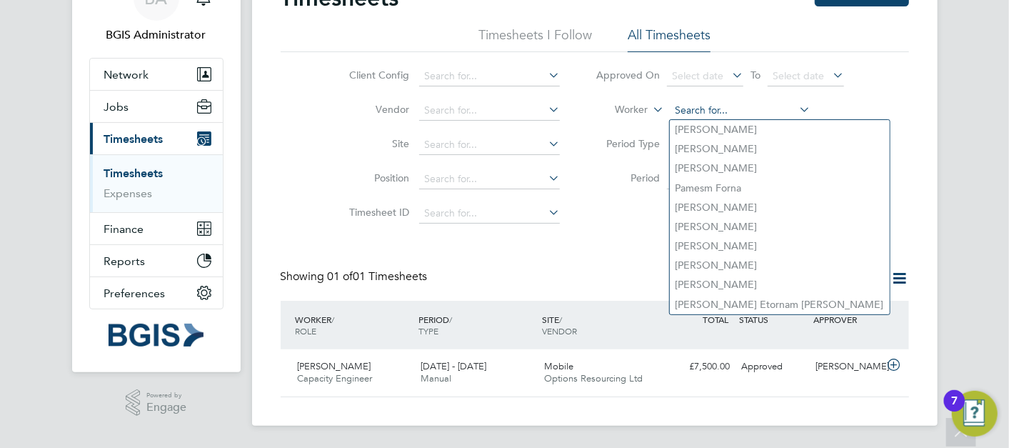
paste input "[PERSON_NAME]"
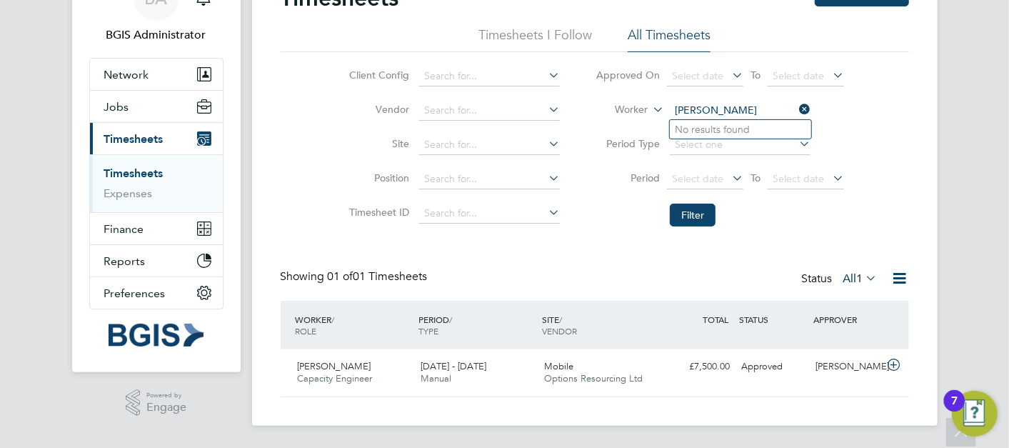
click at [724, 114] on input "[PERSON_NAME]" at bounding box center [740, 111] width 141 height 20
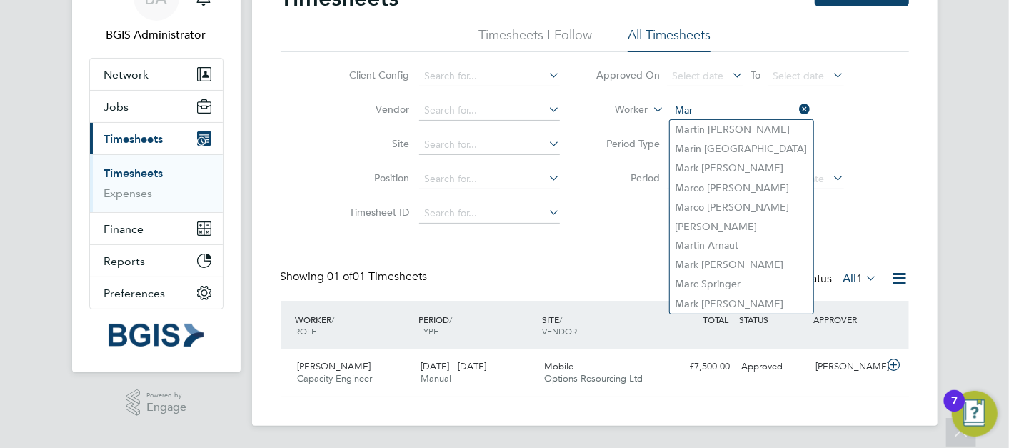
type input "Mar"
click at [887, 149] on div "Client Config Vendor Site Position Timesheet ID Approved On Select date To Sele…" at bounding box center [595, 142] width 629 height 181
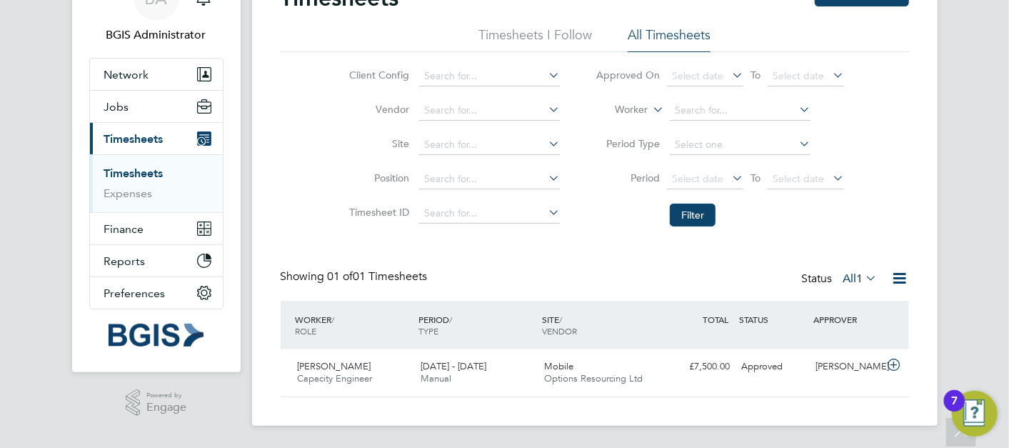
click at [864, 279] on icon at bounding box center [864, 278] width 0 height 20
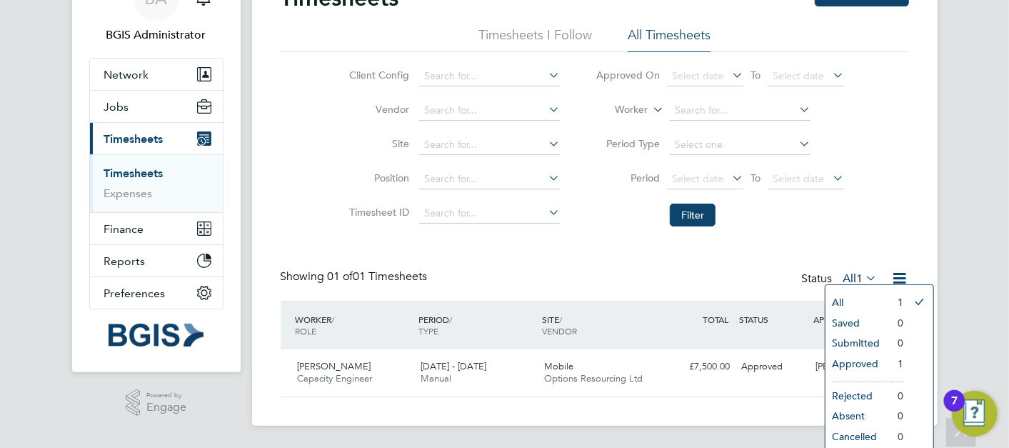
click at [847, 301] on li "All" at bounding box center [859, 302] width 66 height 20
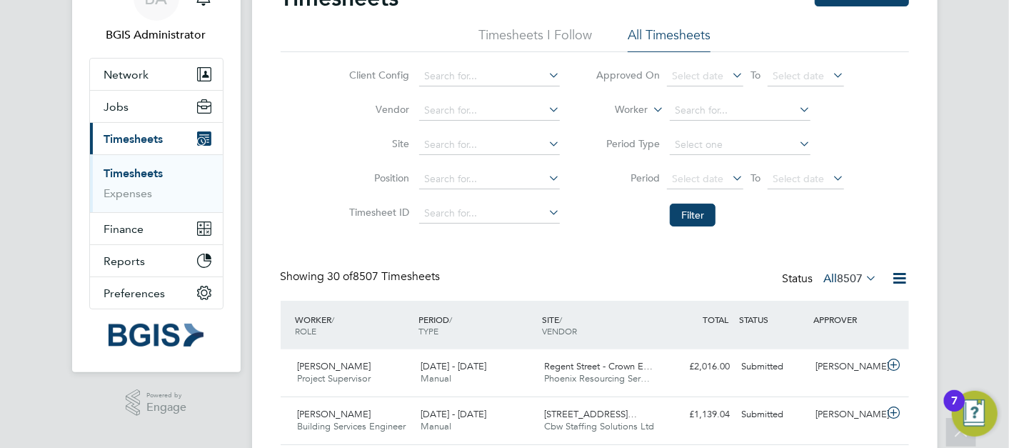
click at [899, 273] on icon at bounding box center [901, 278] width 18 height 18
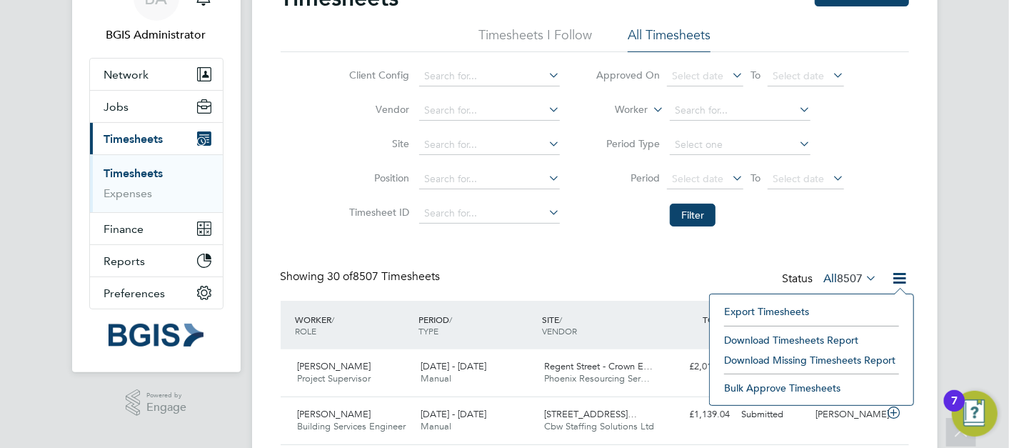
click at [808, 339] on li "Download Timesheets Report" at bounding box center [811, 340] width 189 height 20
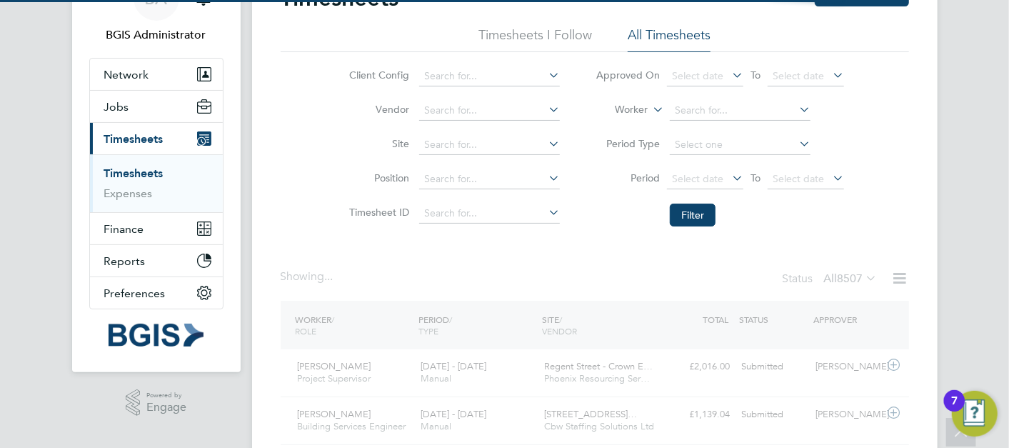
click at [634, 192] on li "Period Select date To Select date" at bounding box center [720, 179] width 284 height 34
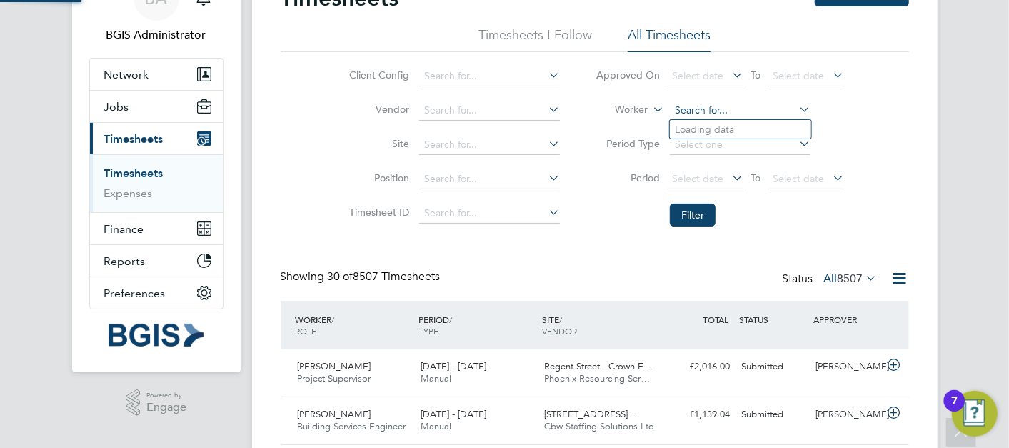
click at [720, 114] on input at bounding box center [740, 111] width 141 height 20
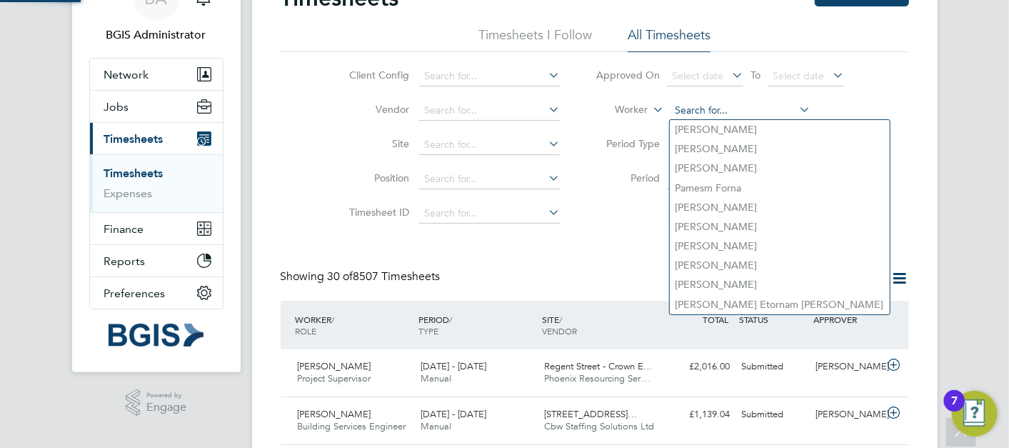
paste input "[PERSON_NAME]"
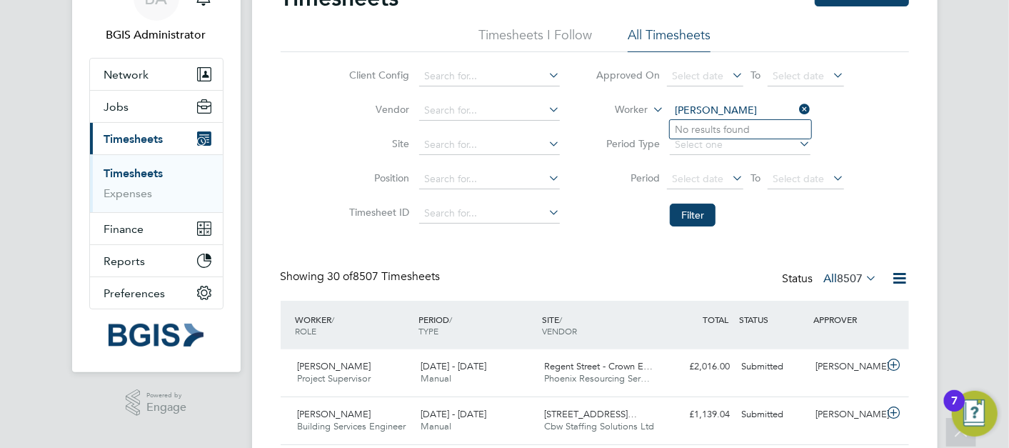
click at [704, 107] on input "[PERSON_NAME]" at bounding box center [740, 111] width 141 height 20
click at [723, 131] on li "[PERSON_NAME]" at bounding box center [740, 129] width 141 height 19
type input "[PERSON_NAME]"
click at [682, 212] on button "Filter" at bounding box center [693, 215] width 46 height 23
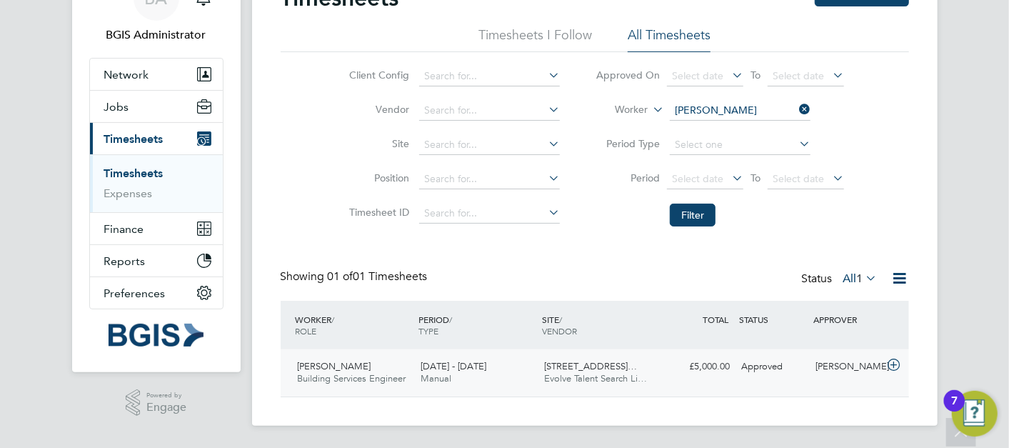
click at [680, 379] on div "[PERSON_NAME] Building Services Engineer [DATE] - [DATE] [DATE] - [DATE] Manual…" at bounding box center [595, 372] width 629 height 47
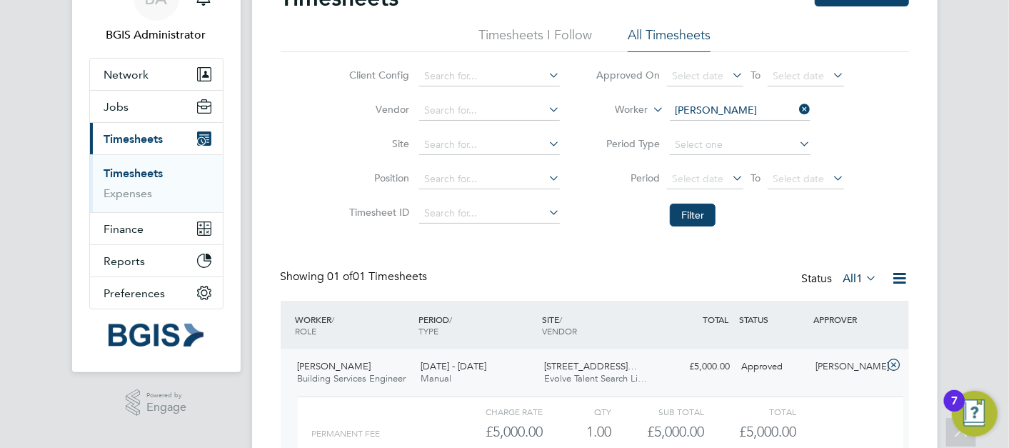
click at [734, 109] on input "[PERSON_NAME]" at bounding box center [740, 111] width 141 height 20
click at [739, 121] on li "[PERSON_NAME]" at bounding box center [760, 129] width 180 height 19
type input "[PERSON_NAME]"
click at [686, 221] on button "Filter" at bounding box center [693, 215] width 46 height 23
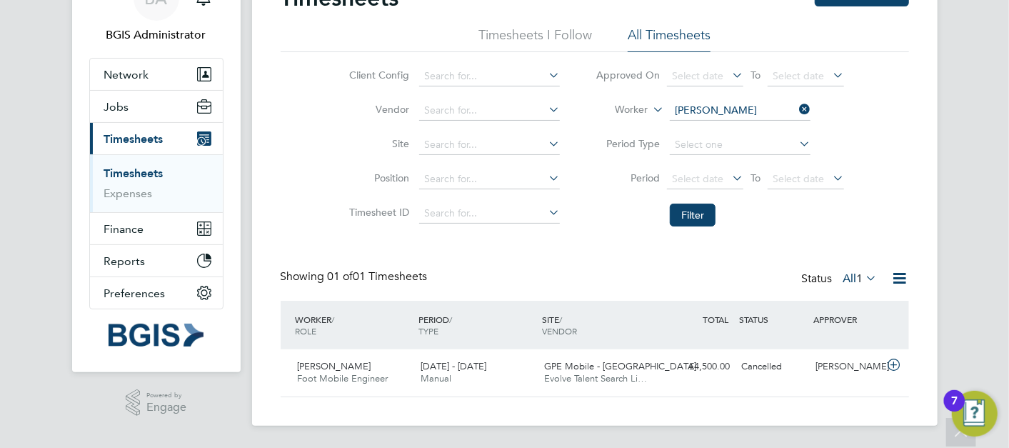
click at [792, 106] on input "[PERSON_NAME]" at bounding box center [740, 111] width 141 height 20
click at [584, 248] on div "Timesheets New Timesheet Timesheets I Follow All Timesheets Client Config Vendo…" at bounding box center [595, 191] width 629 height 414
click at [720, 184] on span "Select date" at bounding box center [705, 179] width 76 height 19
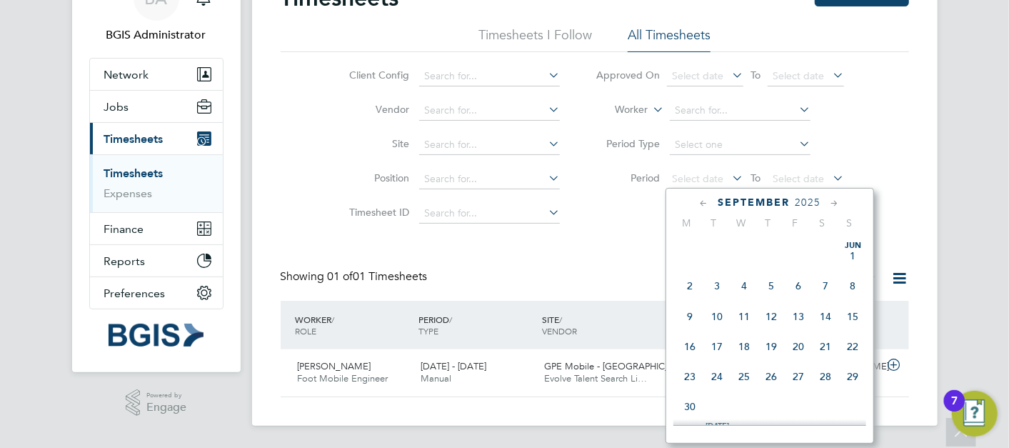
scroll to position [551, 0]
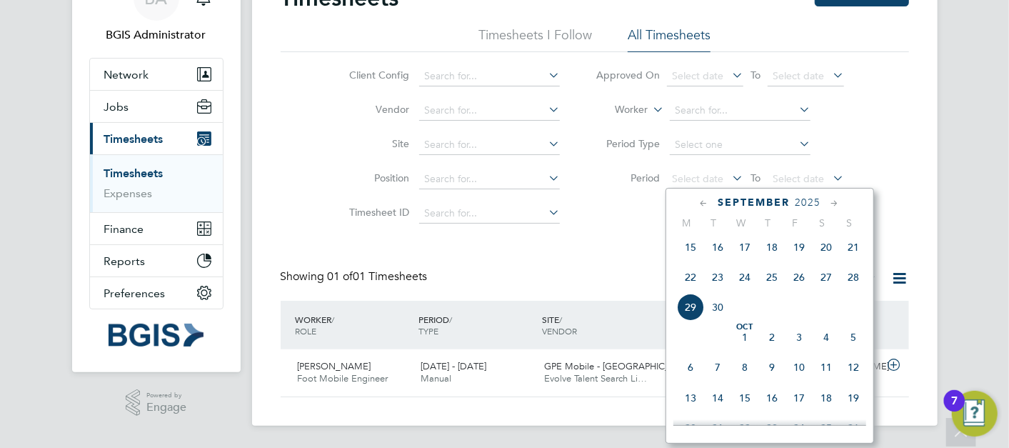
click at [784, 211] on div "[DATE] M T W T F S S [DATE] 2 3 4 5 6 7 8 9 10 11 12 13 14 15 16 17 18 19 20 21…" at bounding box center [770, 316] width 209 height 256
click at [804, 199] on span "2025" at bounding box center [809, 202] width 26 height 12
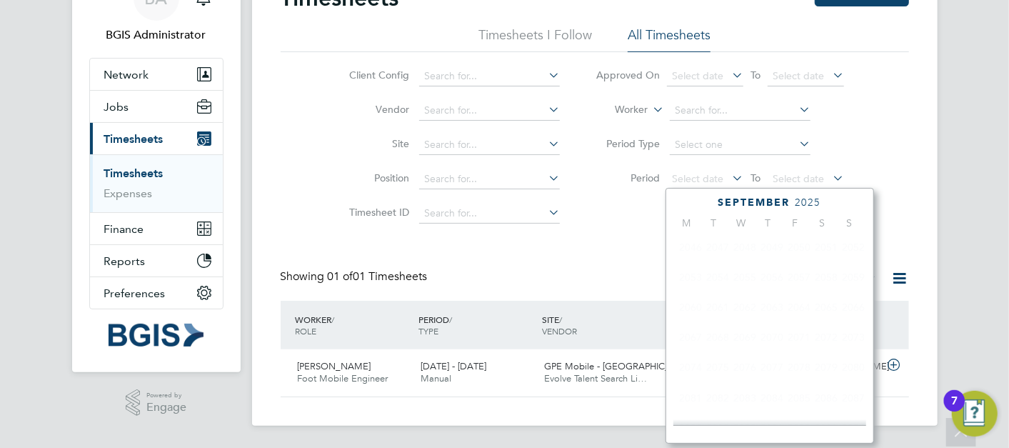
scroll to position [374, 0]
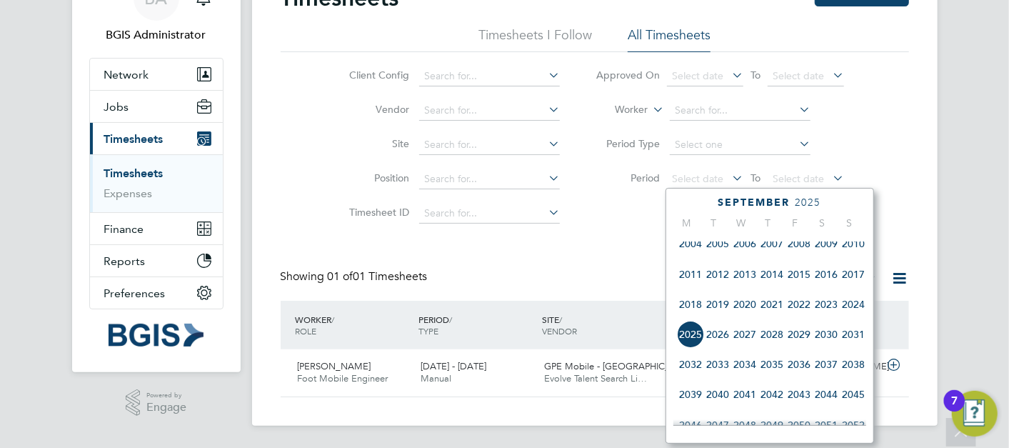
click at [856, 311] on span "2024" at bounding box center [853, 304] width 27 height 27
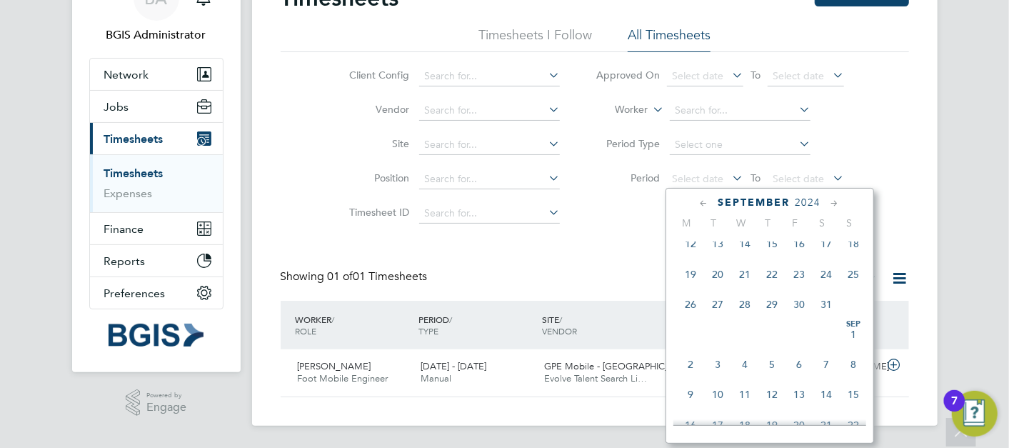
scroll to position [294, 0]
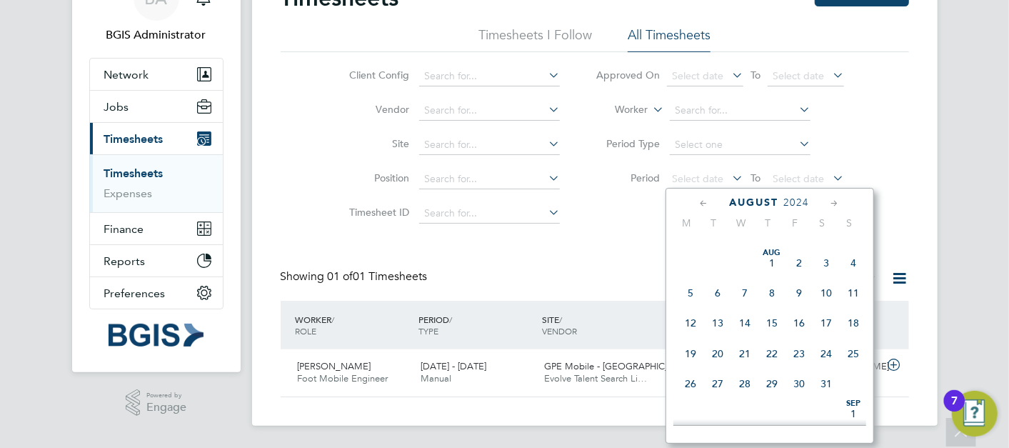
click at [772, 261] on span "[DATE]" at bounding box center [772, 262] width 27 height 27
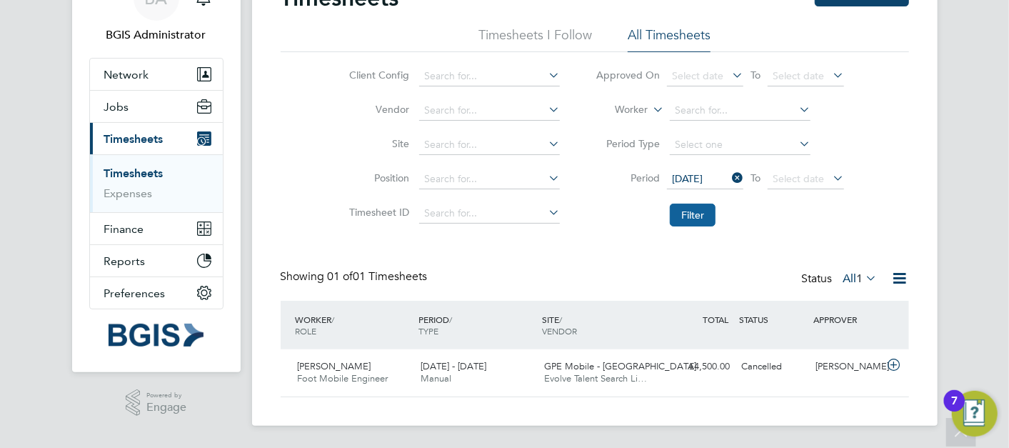
click at [694, 215] on button "Filter" at bounding box center [693, 215] width 46 height 23
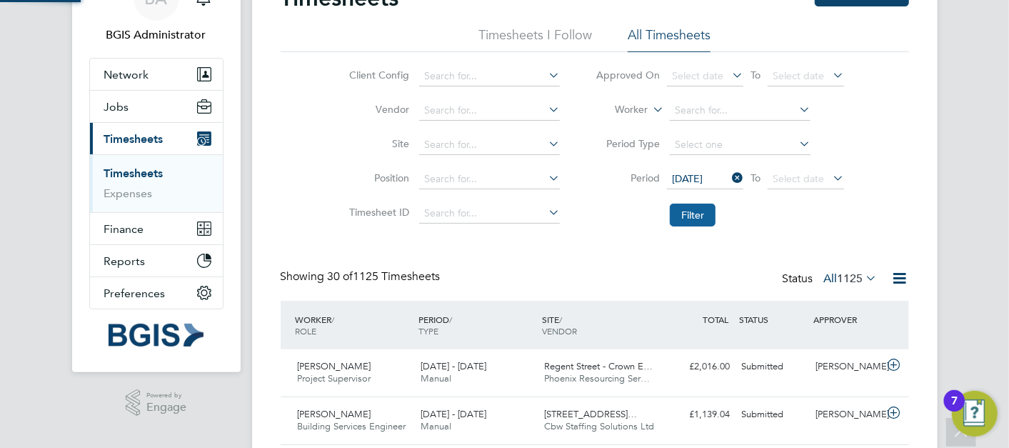
scroll to position [36, 124]
click at [714, 217] on button "Filter" at bounding box center [693, 215] width 46 height 23
click at [856, 271] on span "1125" at bounding box center [851, 278] width 26 height 14
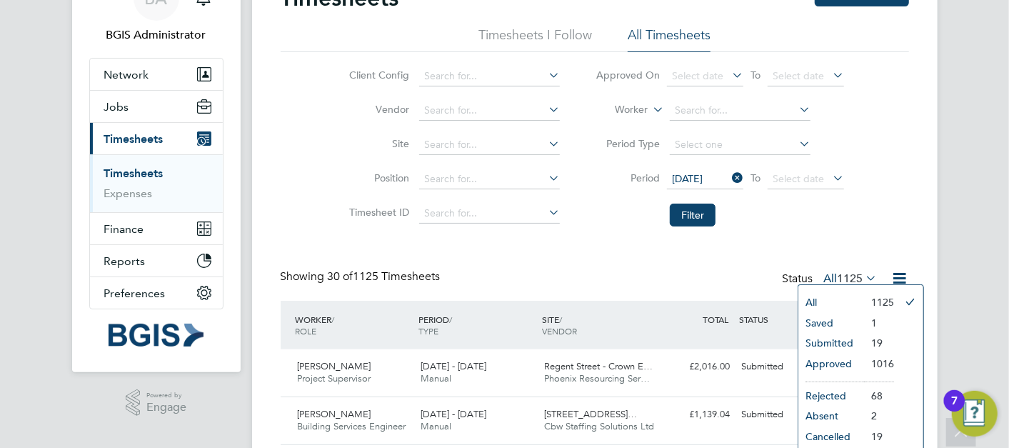
click at [834, 294] on li "All" at bounding box center [832, 302] width 66 height 20
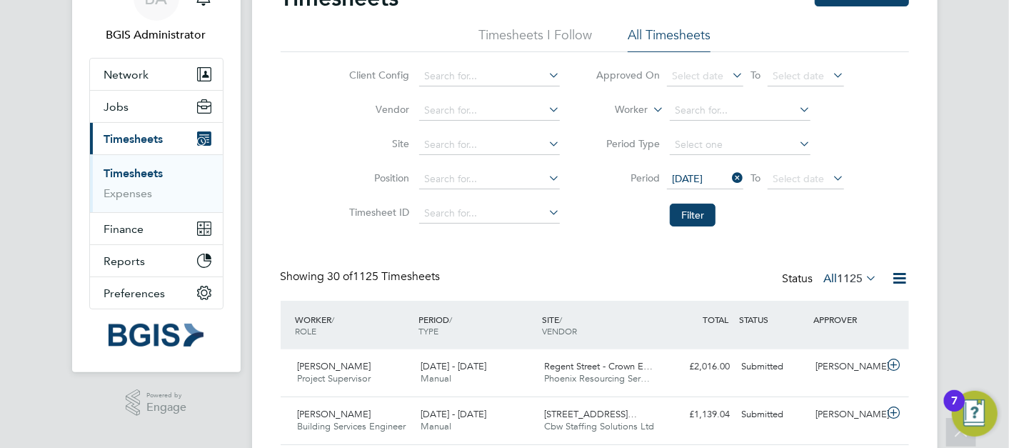
click at [901, 277] on icon at bounding box center [901, 278] width 18 height 18
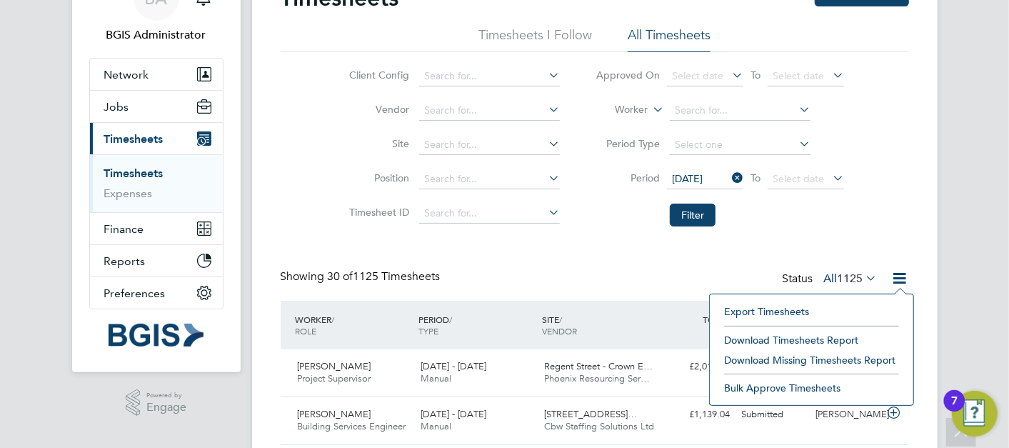
click at [826, 335] on li "Download Timesheets Report" at bounding box center [811, 340] width 189 height 20
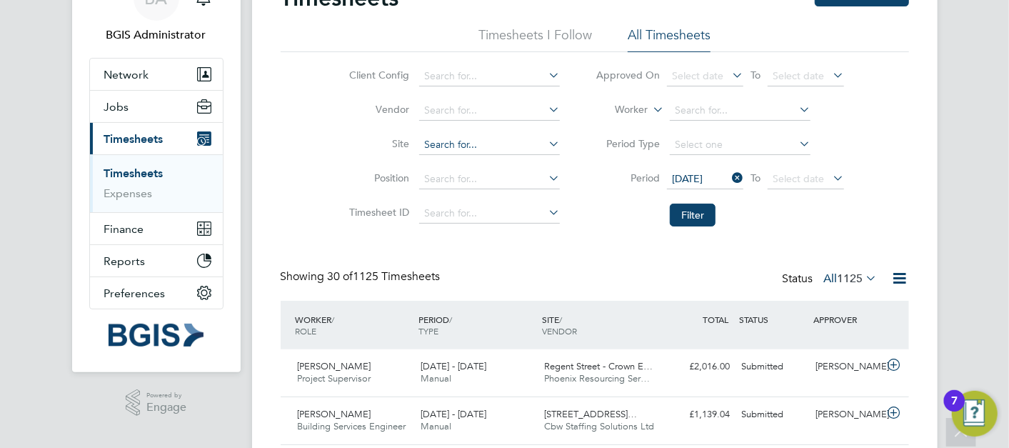
click at [501, 147] on input at bounding box center [489, 145] width 141 height 20
